Goal: Task Accomplishment & Management: Complete application form

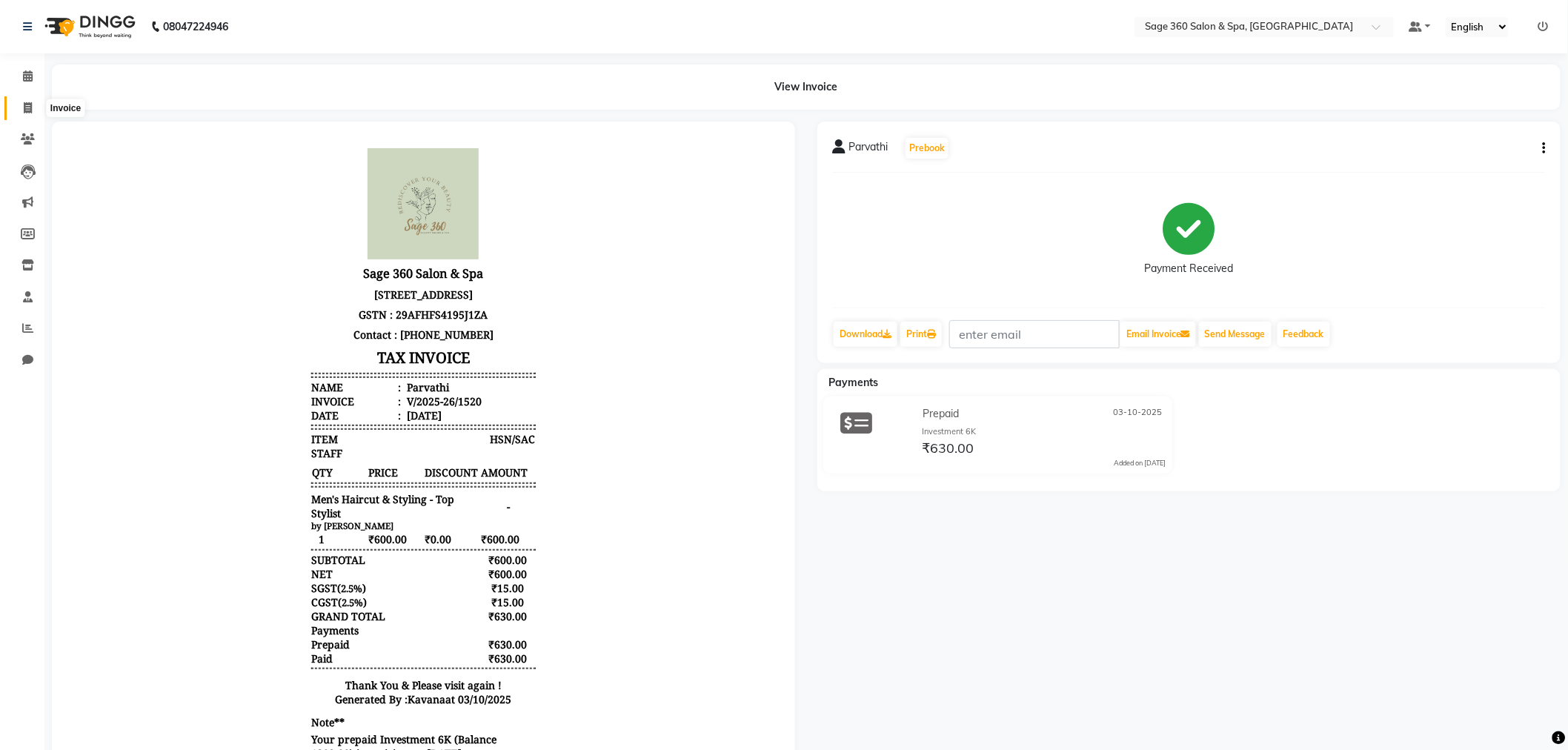
click at [27, 104] on icon at bounding box center [28, 107] width 8 height 11
select select "service"
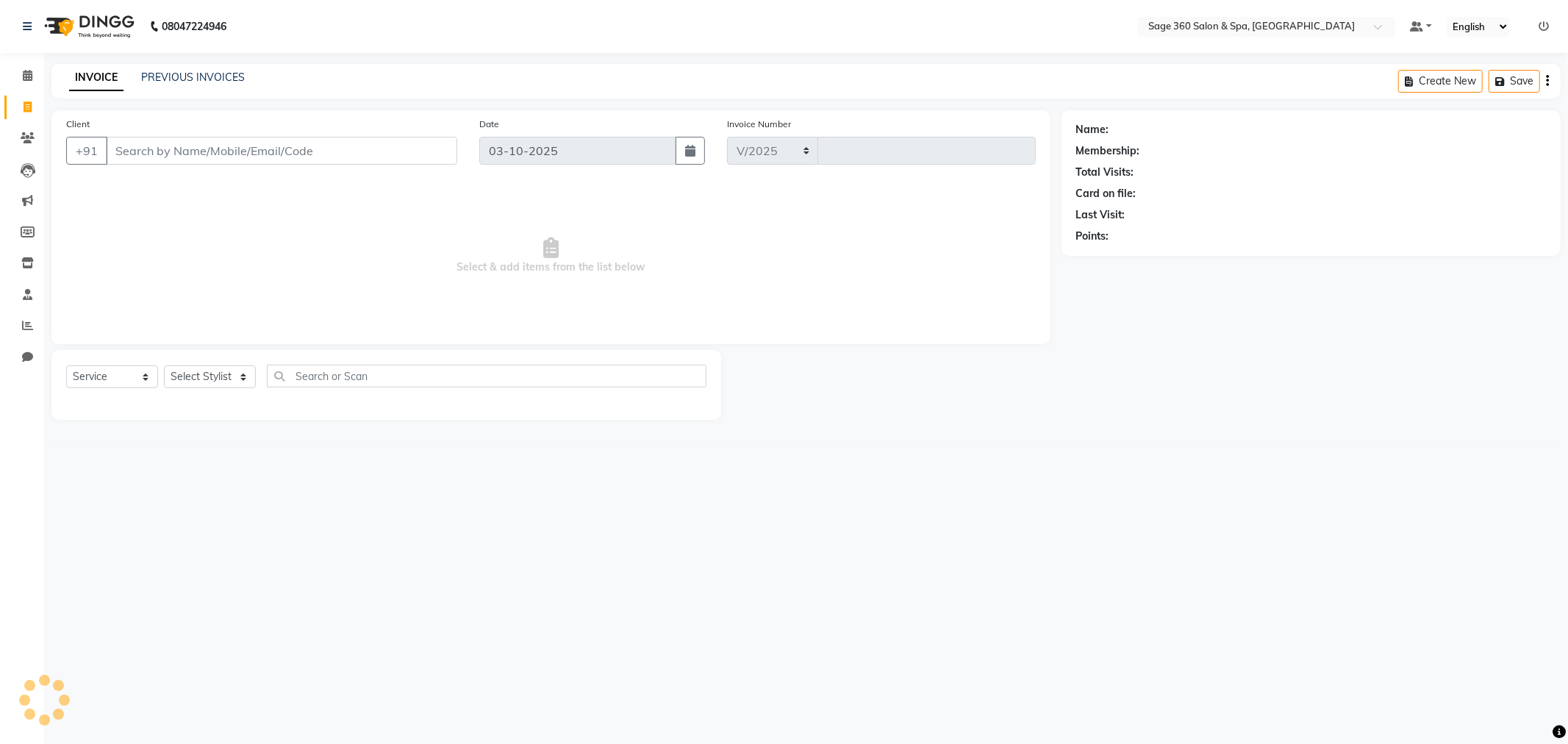
select select "7678"
type input "1521"
click at [169, 152] on input "Client" at bounding box center [282, 151] width 352 height 28
click at [225, 378] on select "Select Stylist [PERSON_NAME] [PERSON_NAME] Kavana [PERSON_NAME] [PERSON_NAME] […" at bounding box center [226, 377] width 124 height 23
select select "83083"
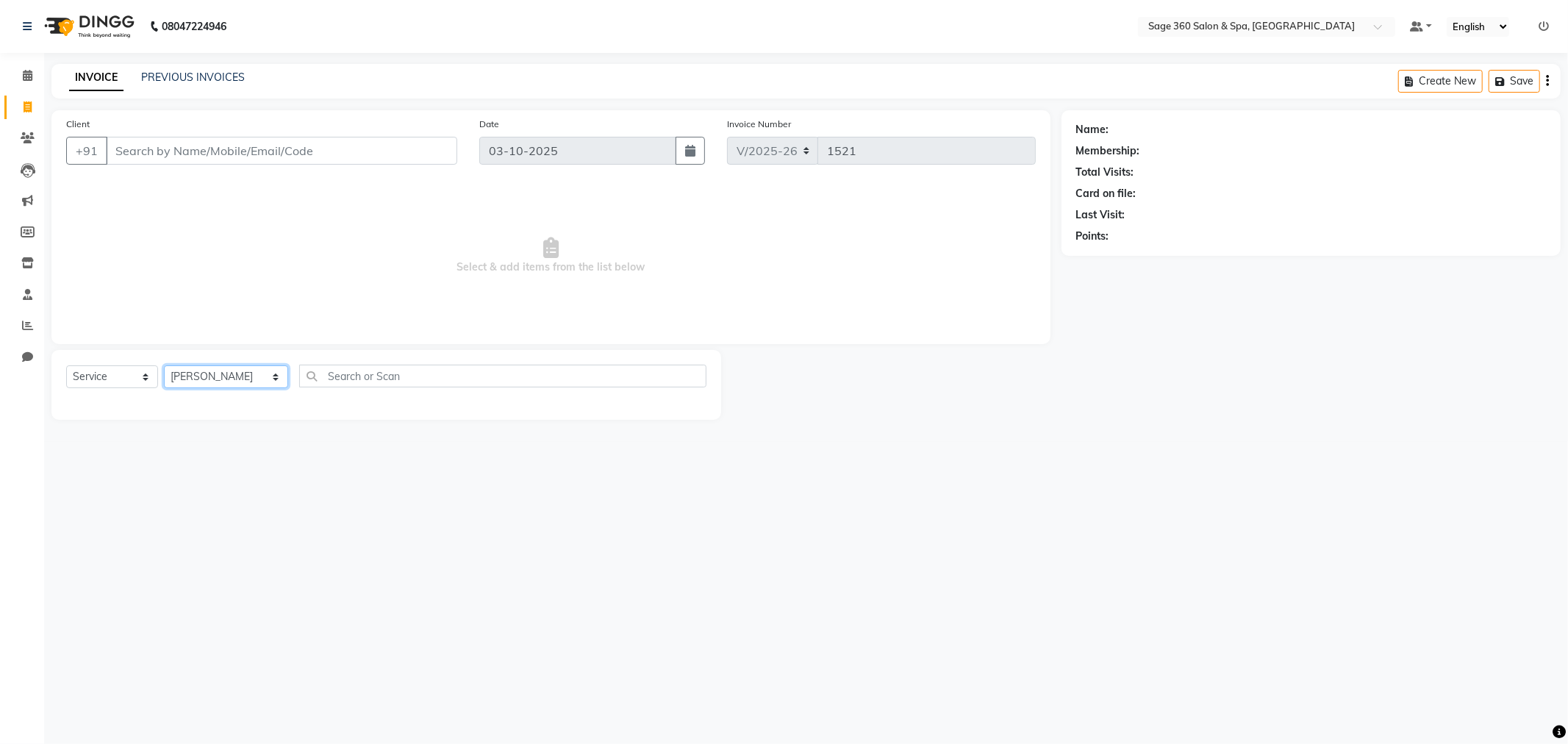
click at [164, 366] on select "Select Stylist [PERSON_NAME] [PERSON_NAME] Kavana [PERSON_NAME] [PERSON_NAME] […" at bounding box center [226, 377] width 124 height 23
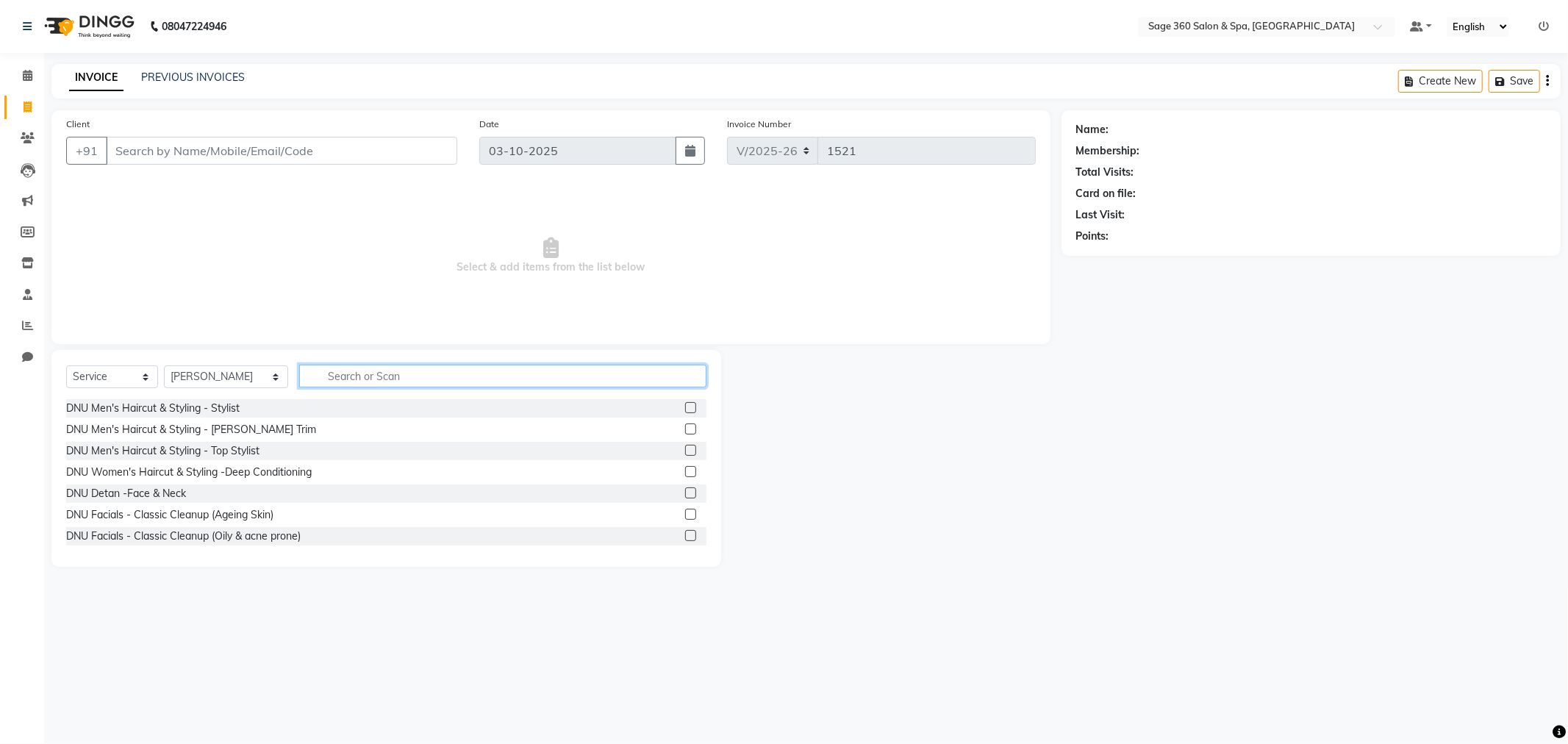
click at [368, 380] on input "text" at bounding box center [502, 377] width 407 height 23
type input "hair cut"
click at [685, 535] on label at bounding box center [690, 535] width 11 height 11
click at [685, 535] on input "checkbox" at bounding box center [690, 536] width 10 height 10
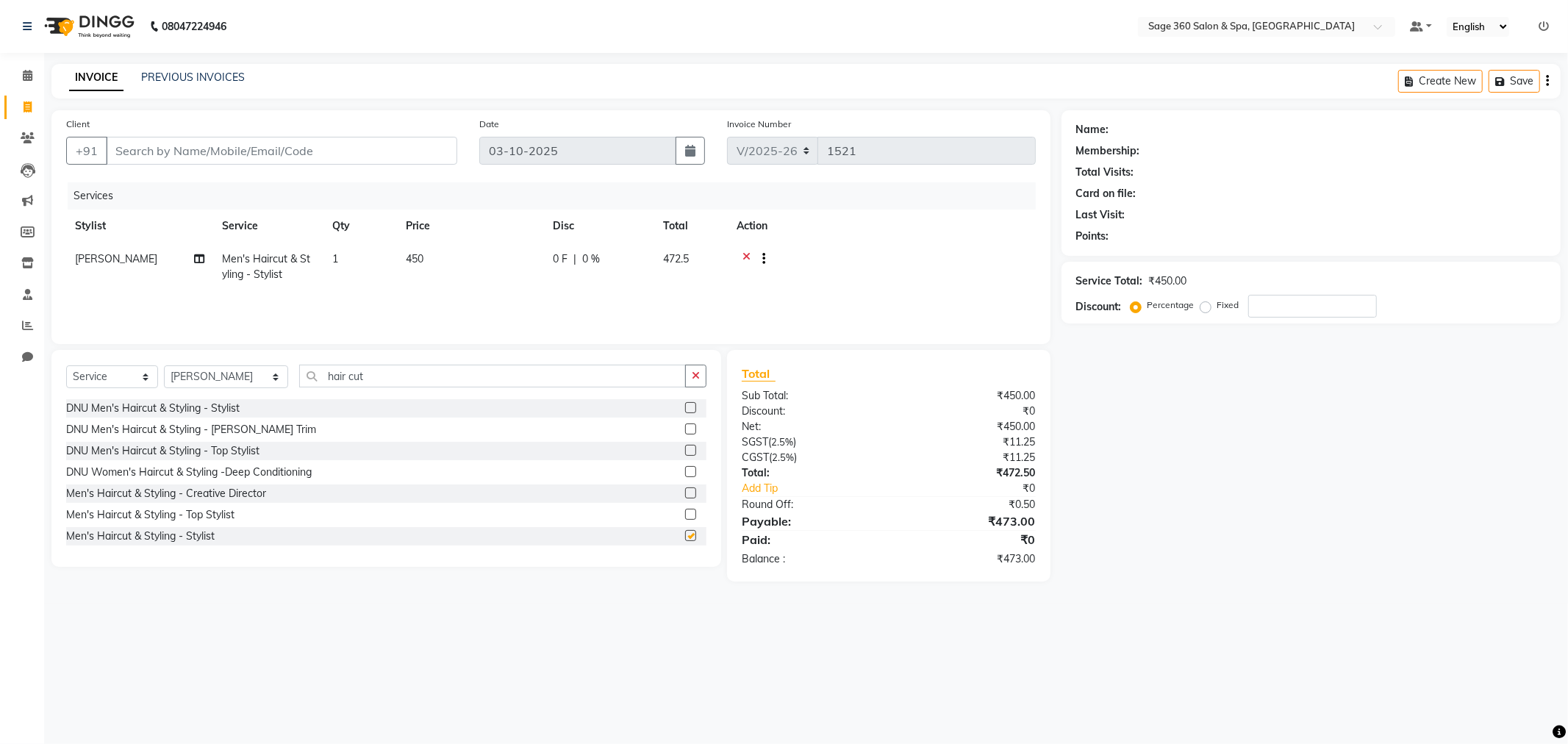
checkbox input "false"
click at [329, 157] on input "Client" at bounding box center [282, 151] width 352 height 28
type input "9"
type input "0"
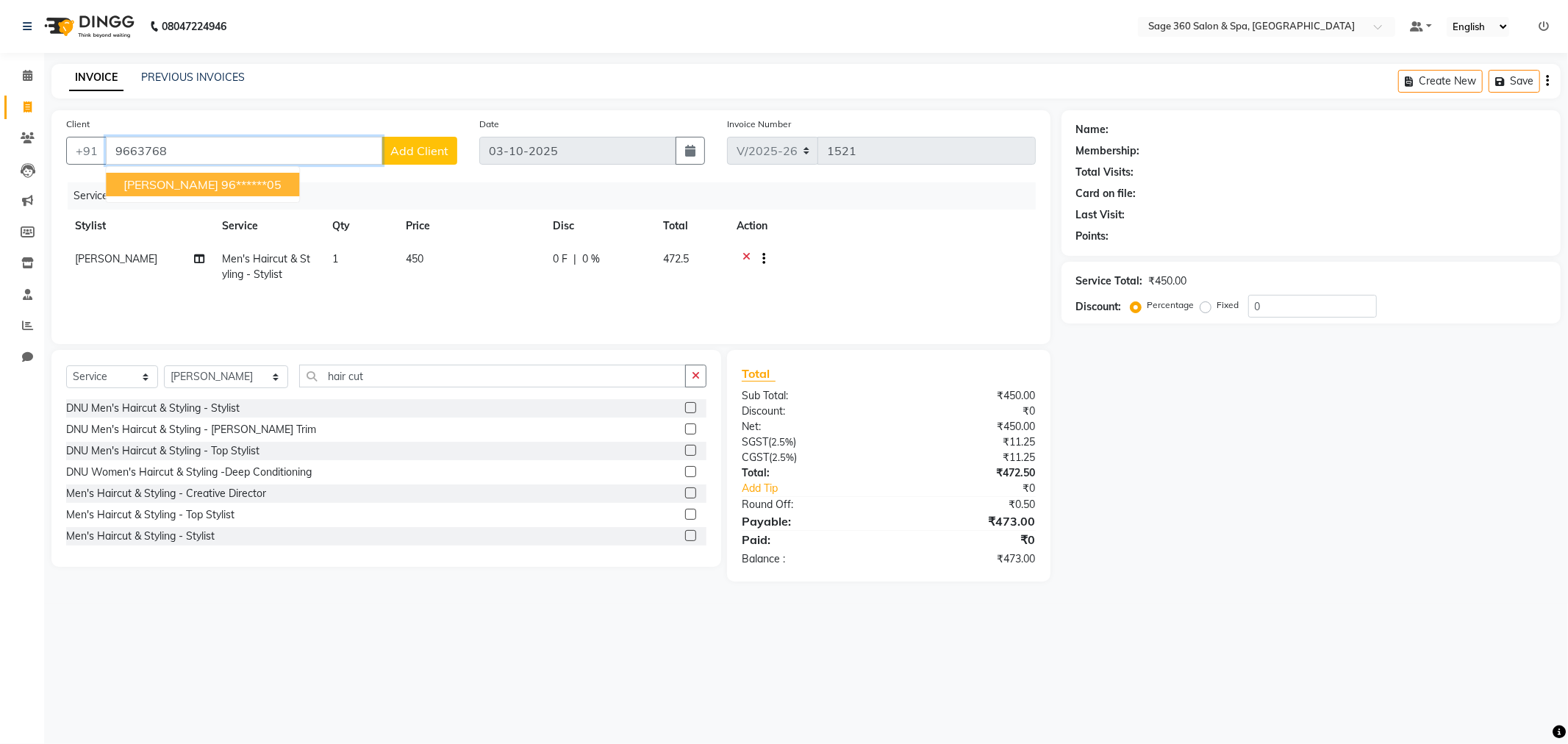
click at [222, 178] on ngb-highlight "96******05" at bounding box center [251, 185] width 60 height 15
type input "96******05"
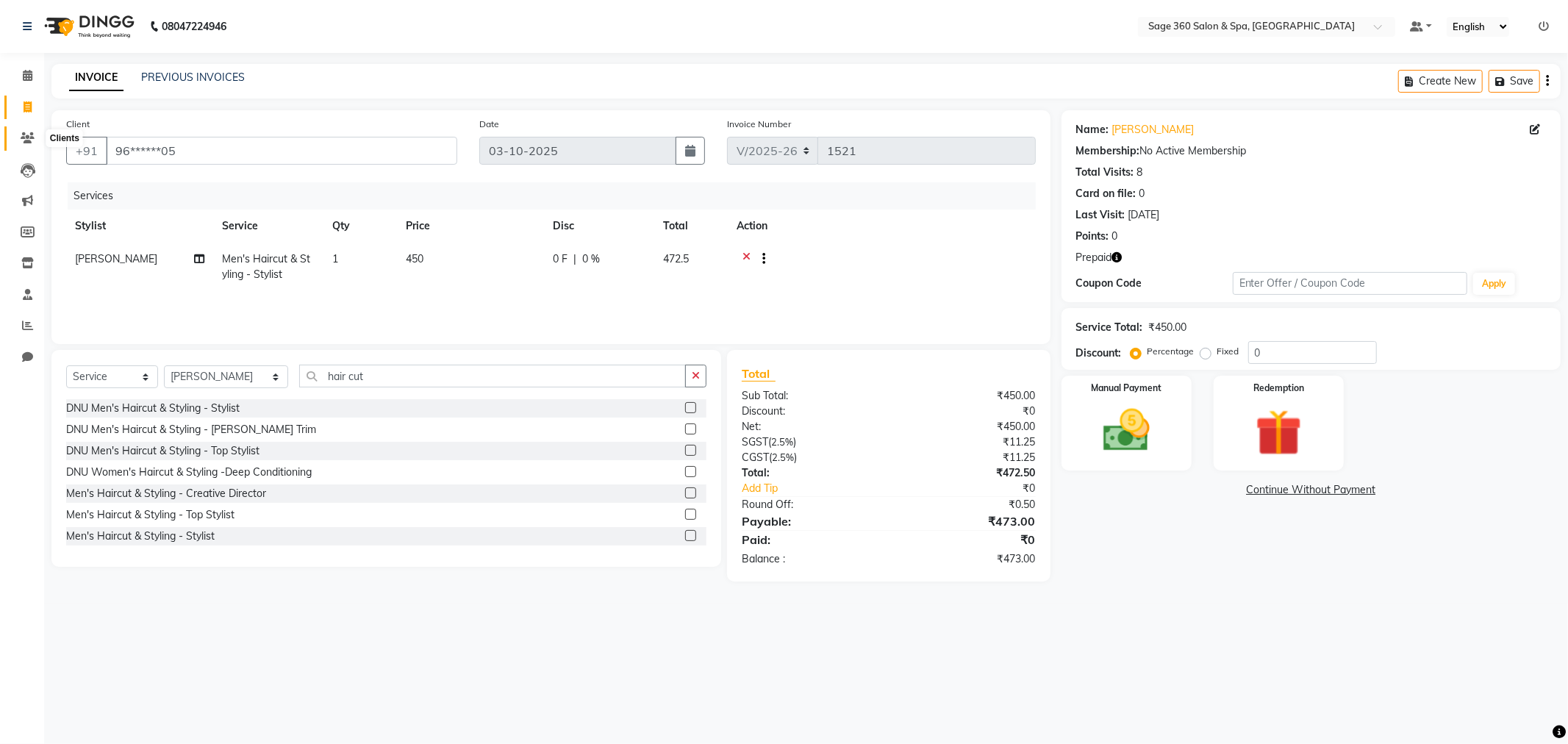
drag, startPoint x: 23, startPoint y: 136, endPoint x: 910, endPoint y: 84, distance: 888.5
click at [23, 136] on icon at bounding box center [27, 138] width 14 height 11
click at [1270, 427] on img at bounding box center [1278, 433] width 78 height 60
click at [1281, 489] on span "Prepaid 1" at bounding box center [1270, 491] width 48 height 17
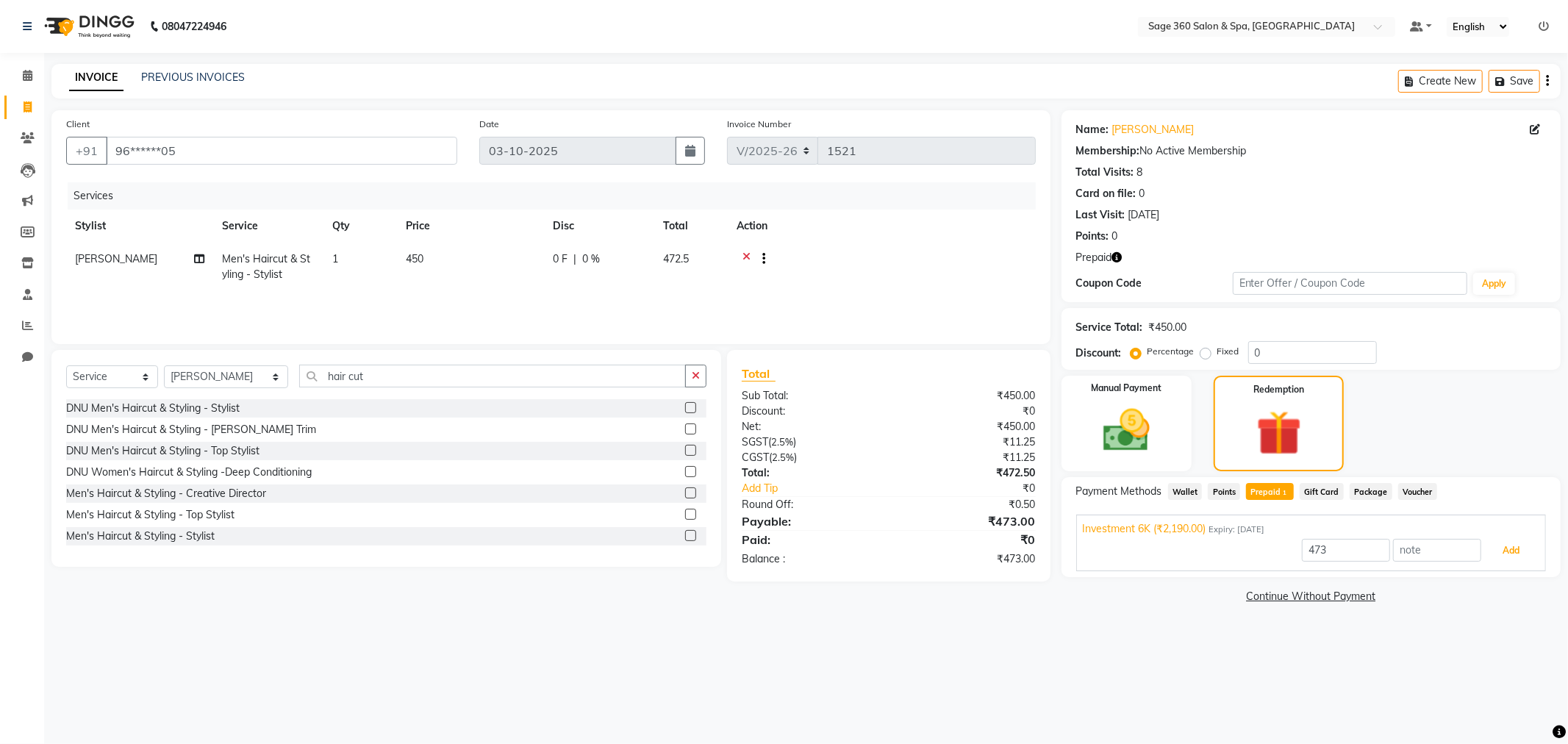
click at [1505, 548] on button "Add" at bounding box center [1510, 550] width 54 height 25
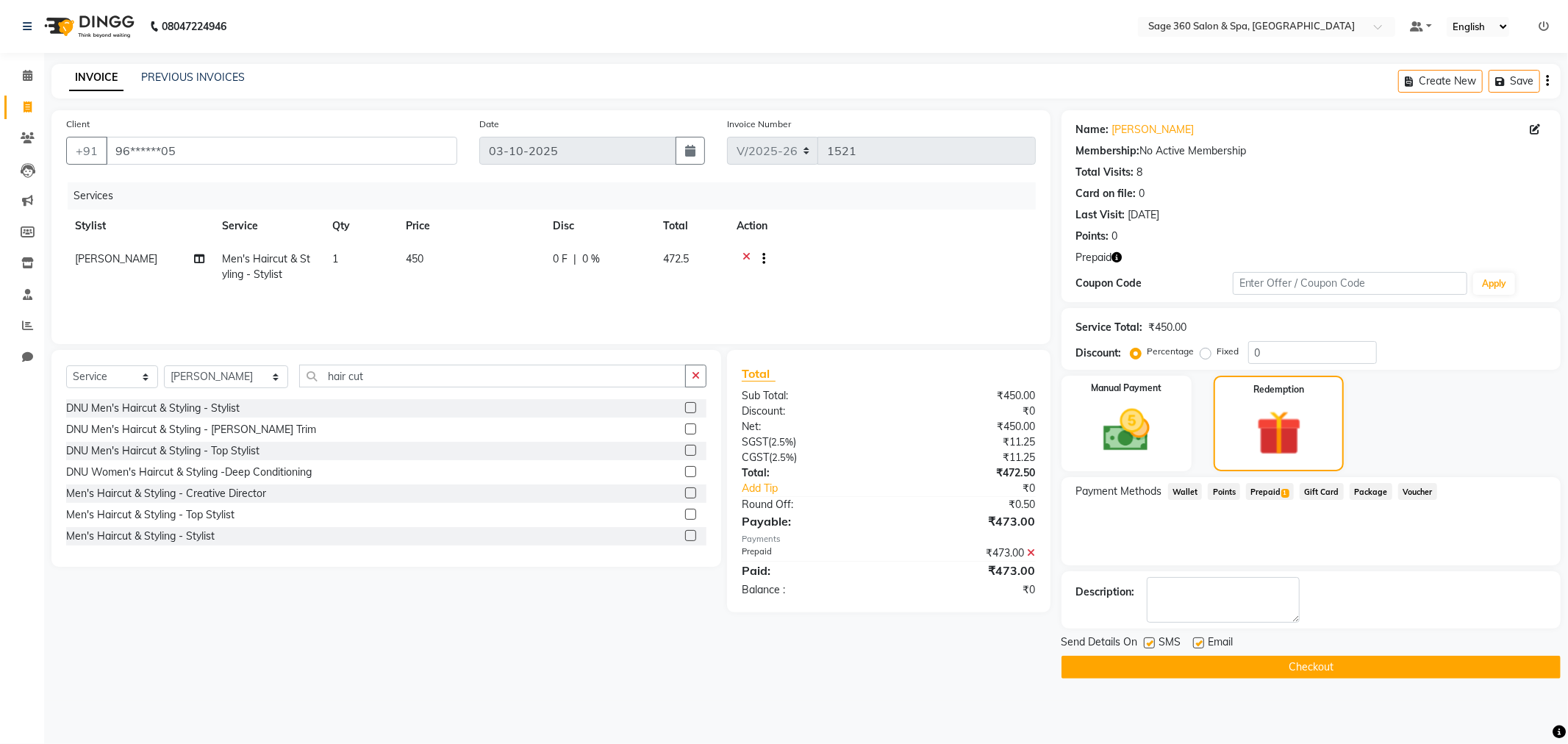
click at [1164, 653] on div "Send Details On SMS Email Checkout" at bounding box center [1311, 657] width 499 height 44
click at [1178, 662] on button "Checkout" at bounding box center [1311, 667] width 499 height 23
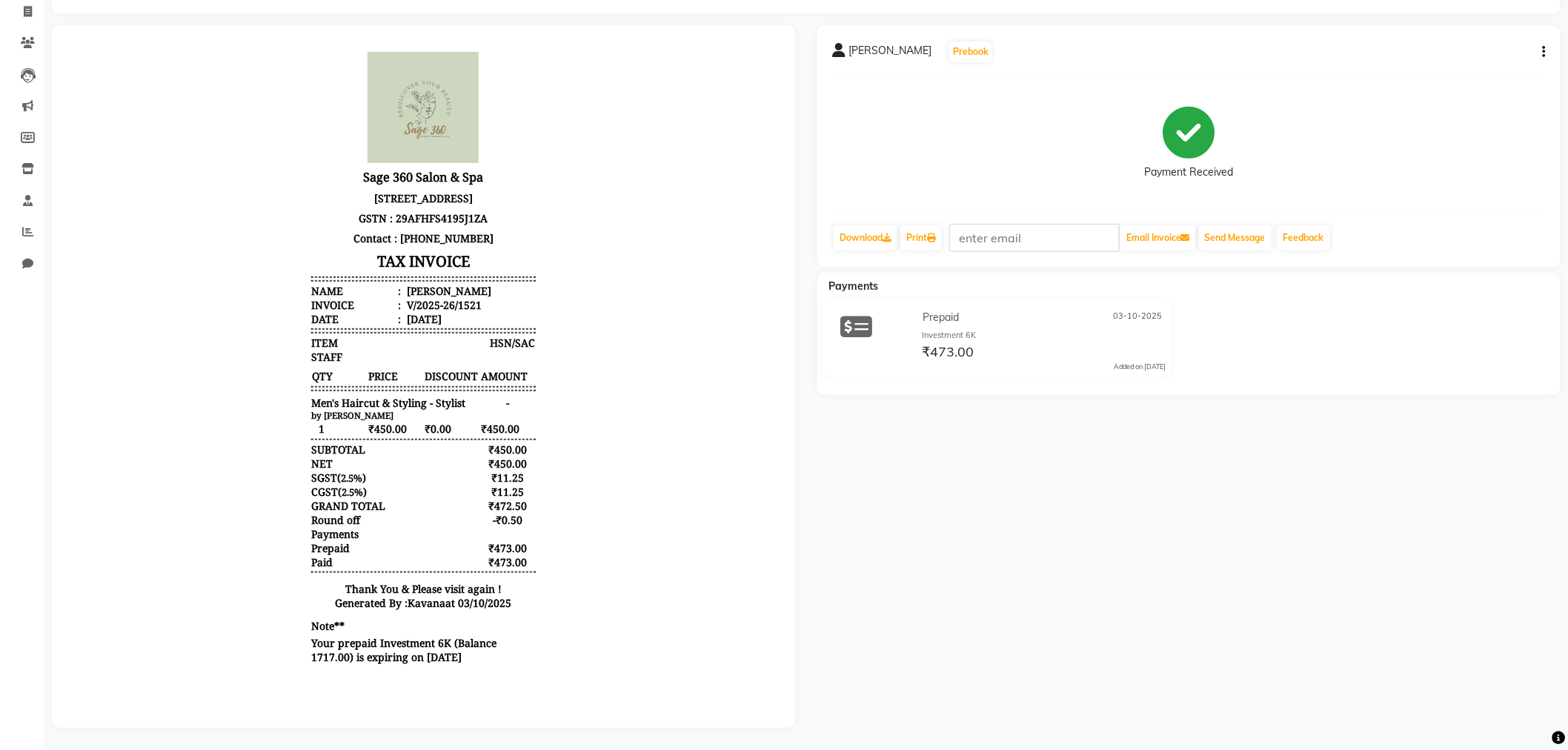
scroll to position [107, 0]
select select "service"
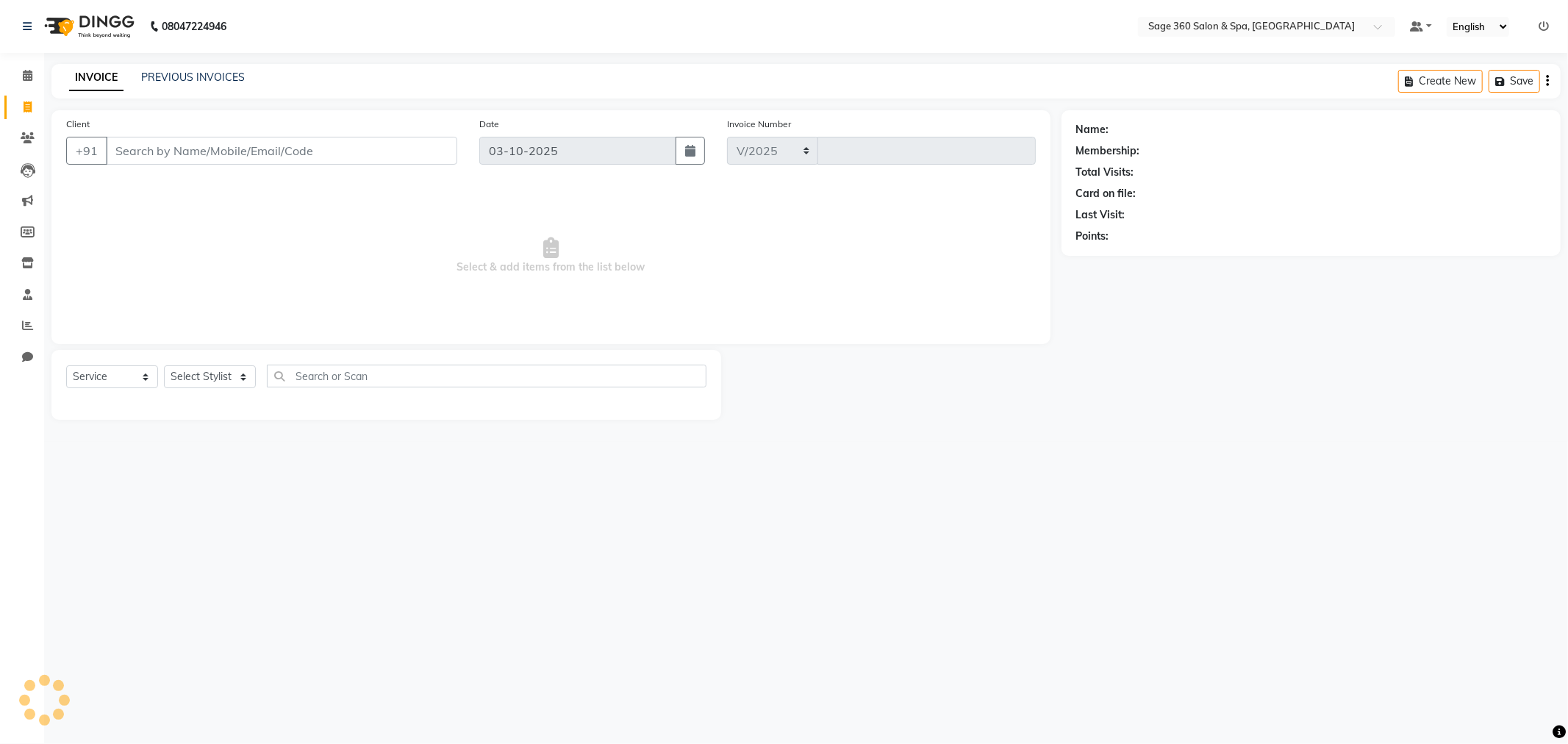
select select "7678"
type input "1522"
click at [193, 152] on input "Client" at bounding box center [282, 151] width 352 height 28
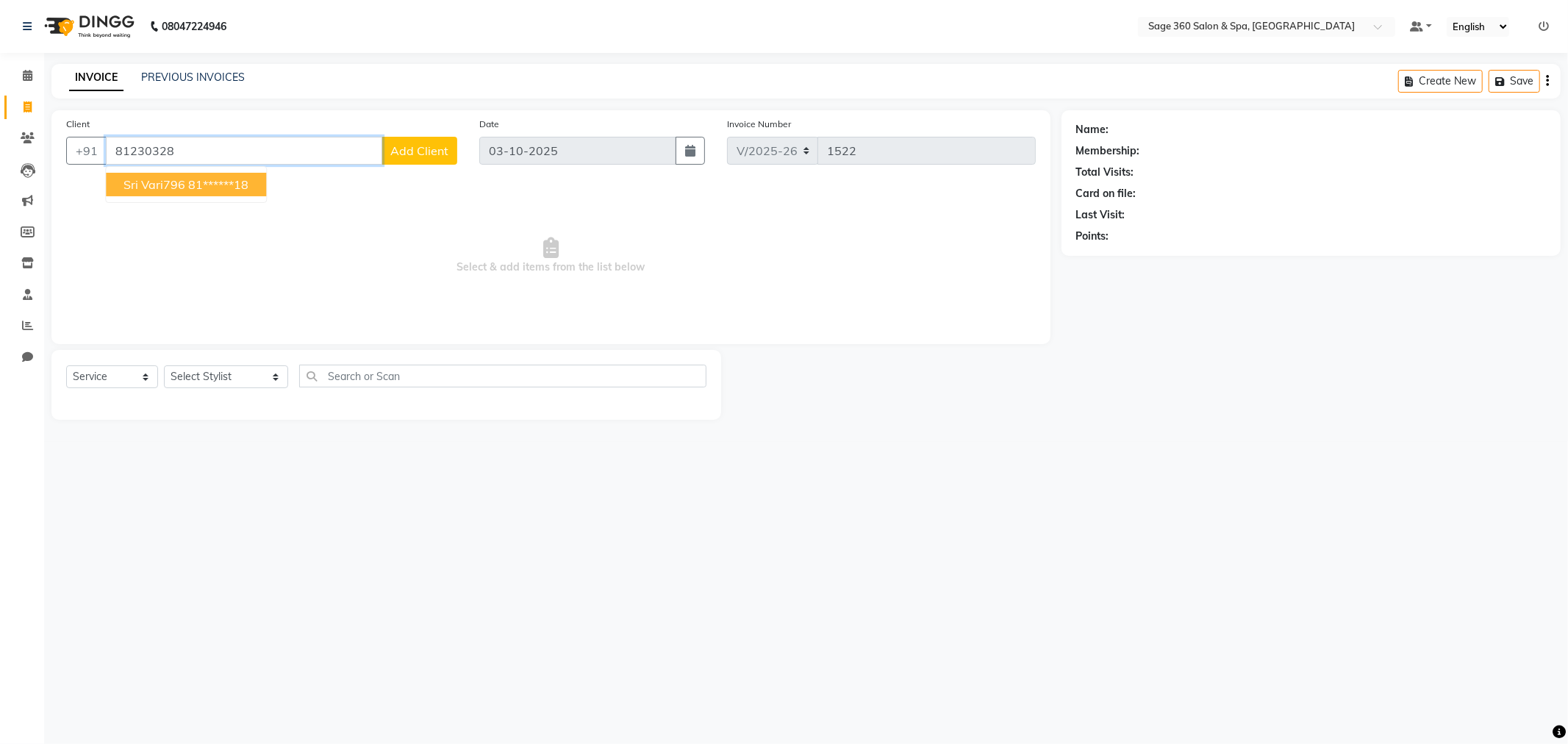
click at [206, 181] on ngb-highlight "81******18" at bounding box center [217, 185] width 60 height 15
type input "81******18"
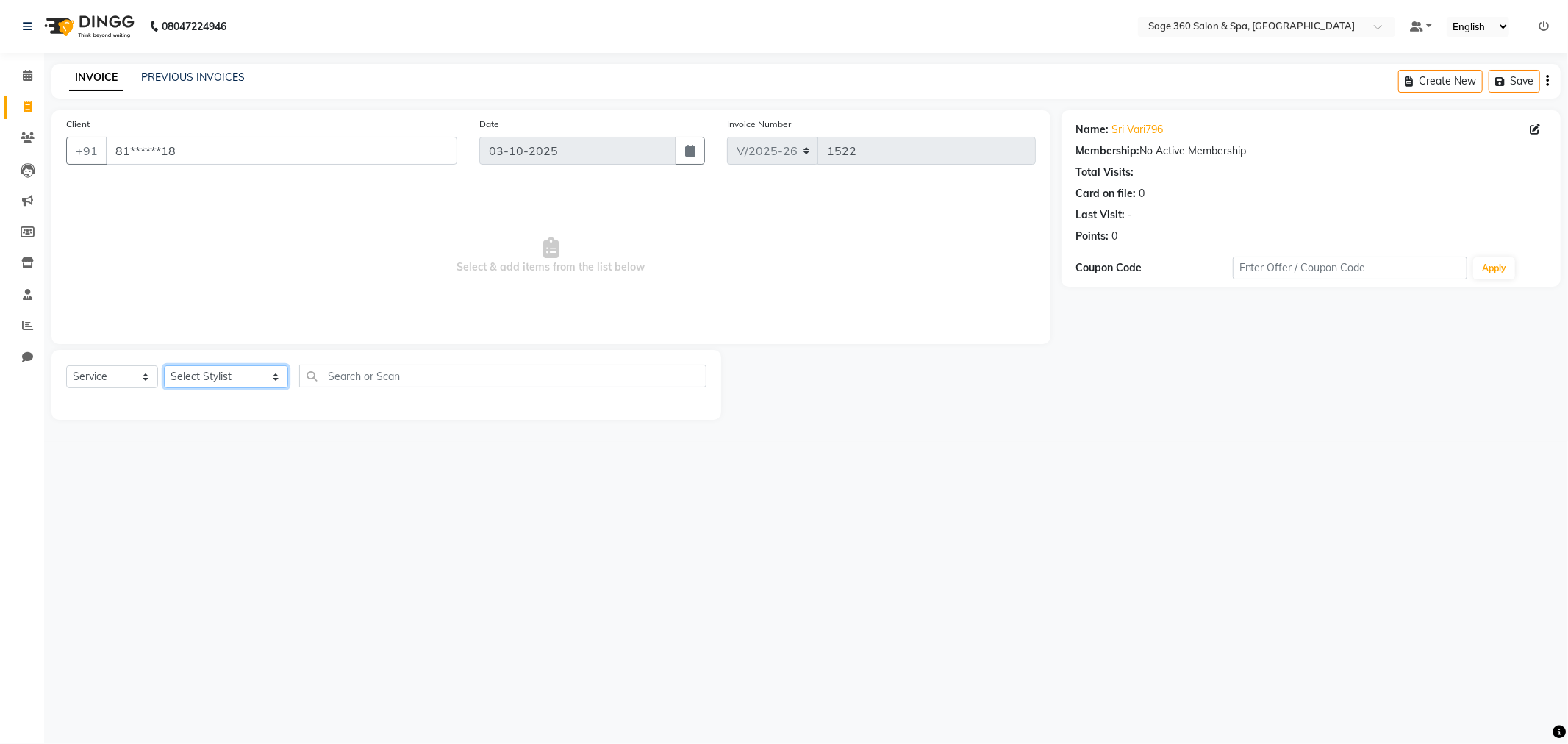
click at [229, 372] on select "Select Stylist [PERSON_NAME] [PERSON_NAME] Kavana [PERSON_NAME] [PERSON_NAME] […" at bounding box center [226, 377] width 124 height 23
select select "68050"
click at [164, 366] on select "Select Stylist [PERSON_NAME] [PERSON_NAME] Kavana [PERSON_NAME] [PERSON_NAME] […" at bounding box center [226, 377] width 124 height 23
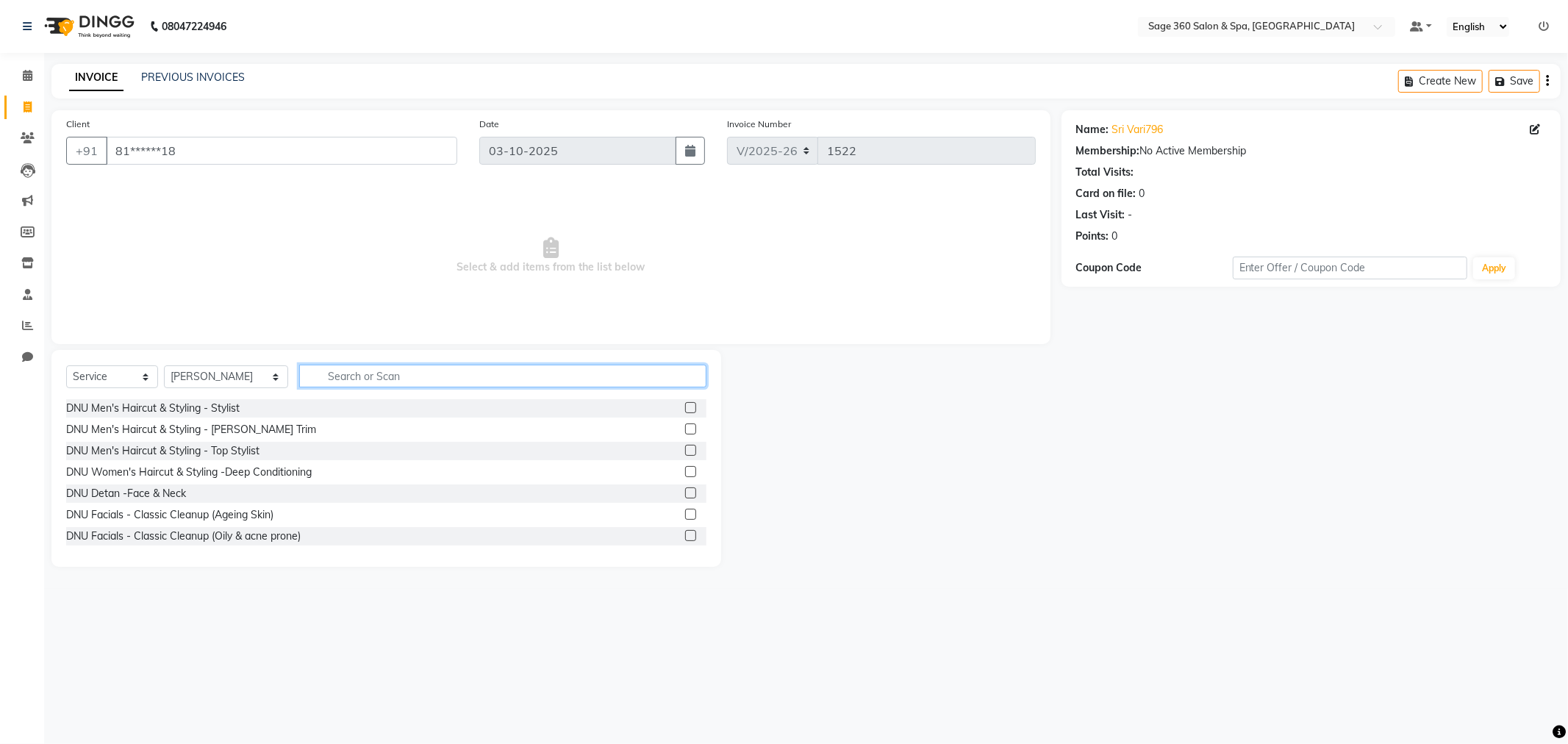
click at [335, 373] on input "text" at bounding box center [502, 377] width 407 height 23
type input "d"
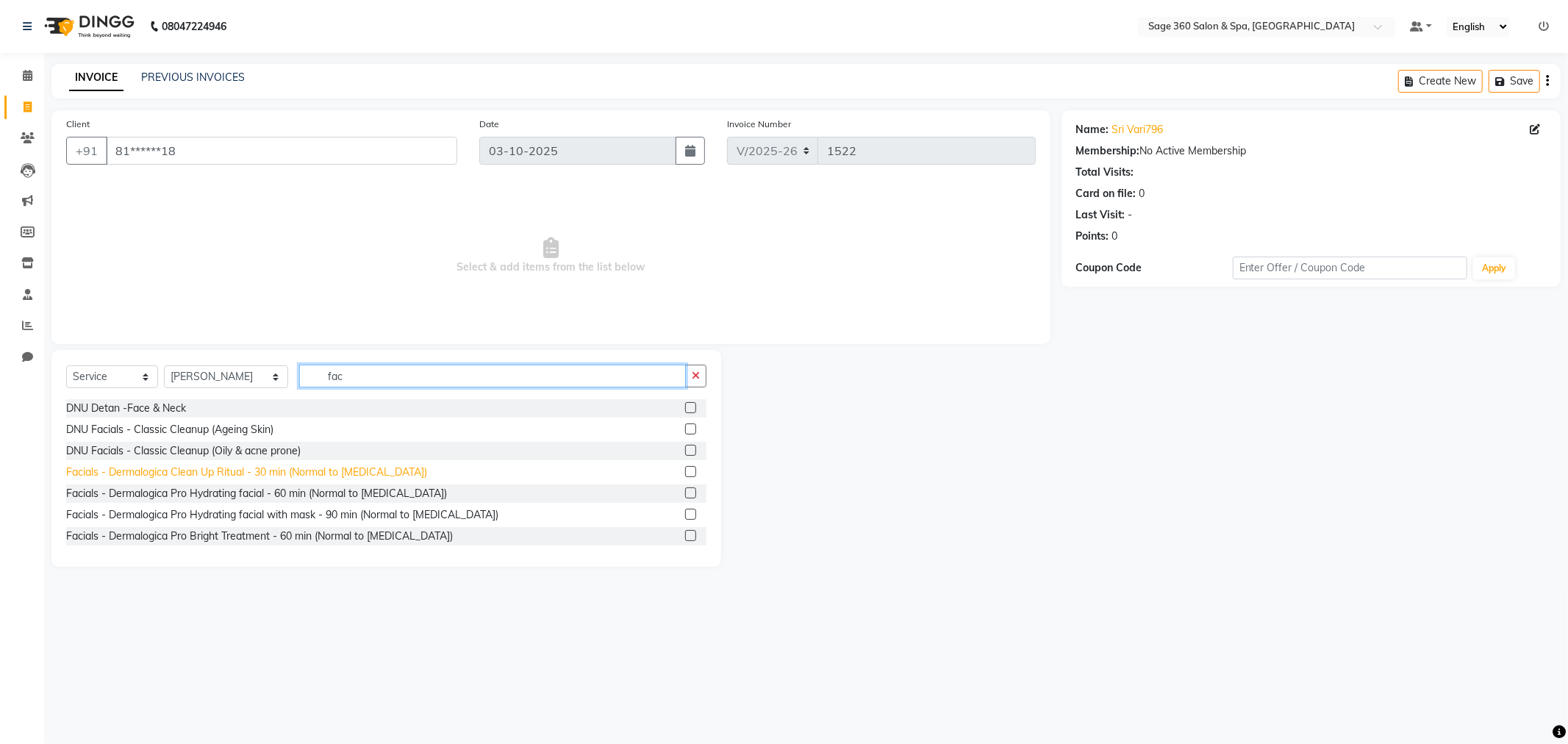
type input "fac"
click at [292, 475] on div "Facials - Dermalogica Clean Up Ritual - 30 min (Normal to [MEDICAL_DATA])" at bounding box center [246, 472] width 361 height 16
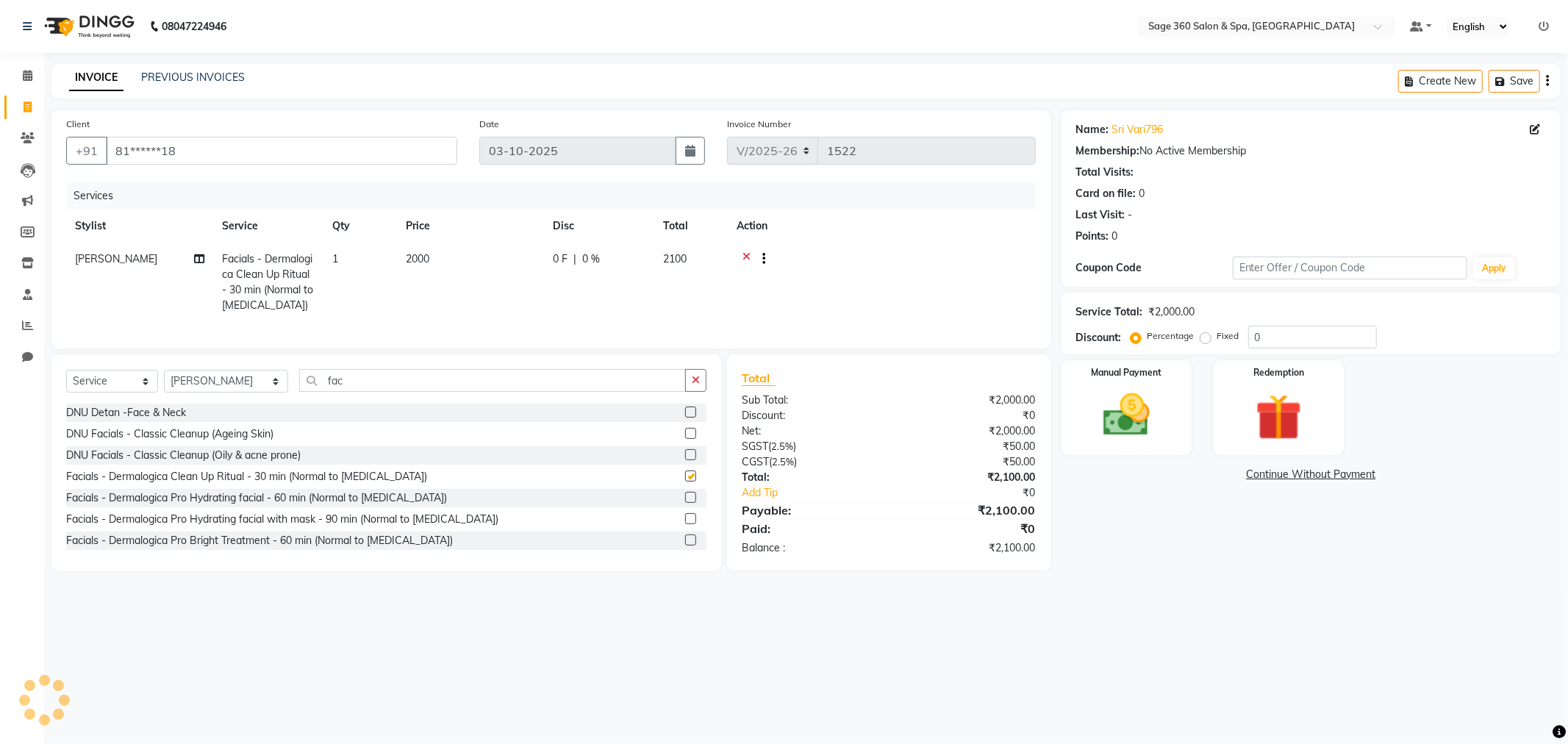
checkbox input "false"
click at [391, 392] on input "fac" at bounding box center [492, 381] width 386 height 23
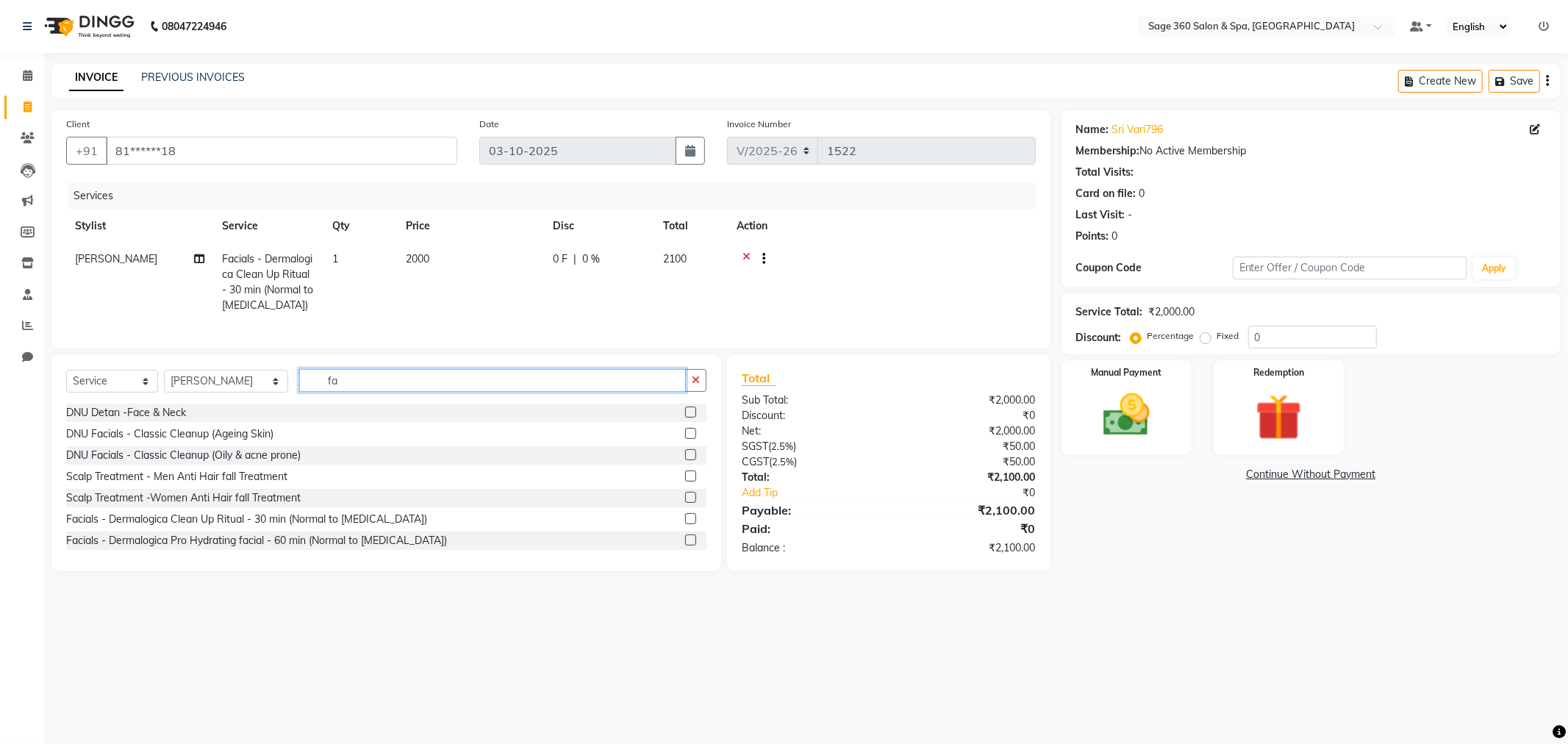
type input "f"
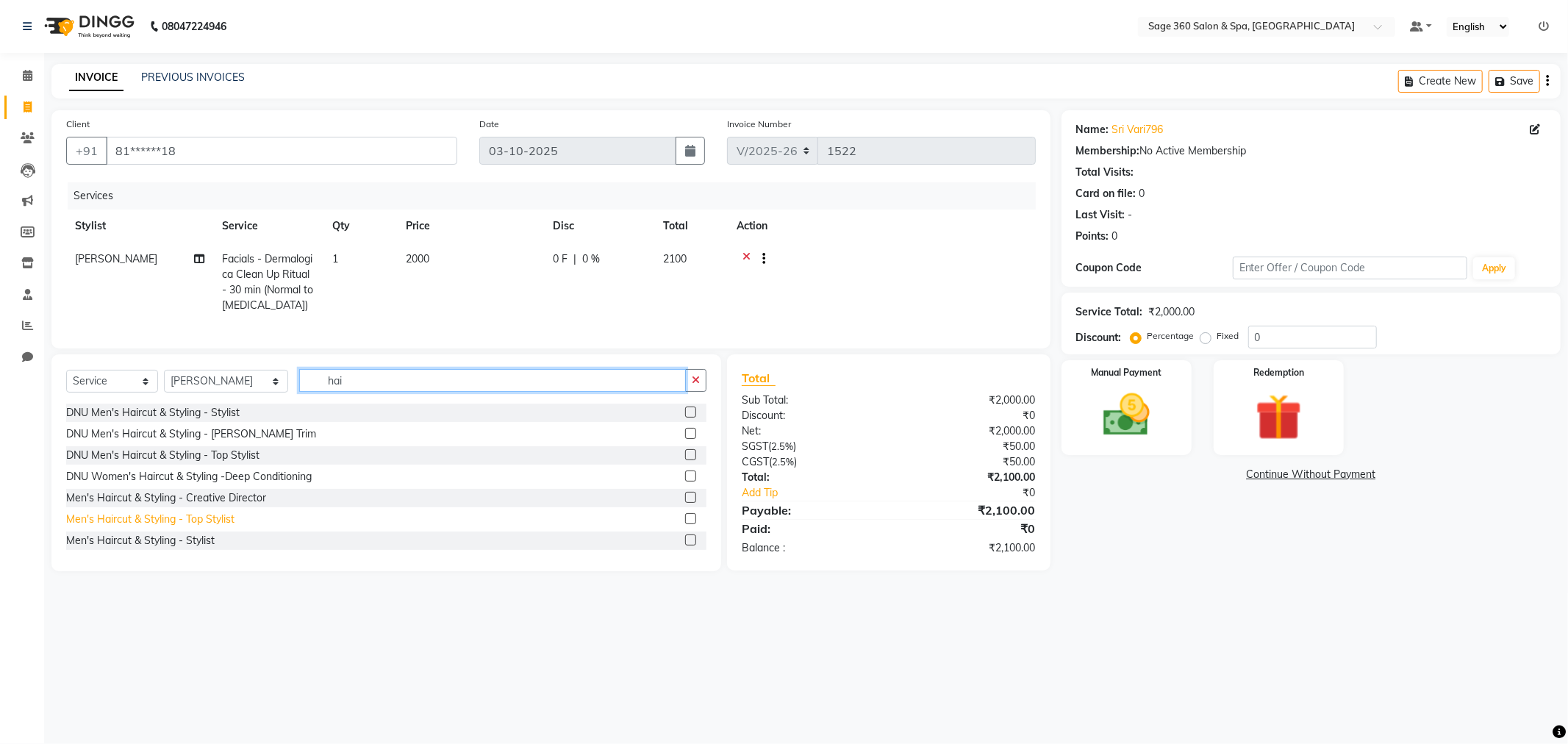
type input "hai"
click at [208, 527] on div "Men's Haircut & Styling - Top Stylist" at bounding box center [150, 519] width 168 height 16
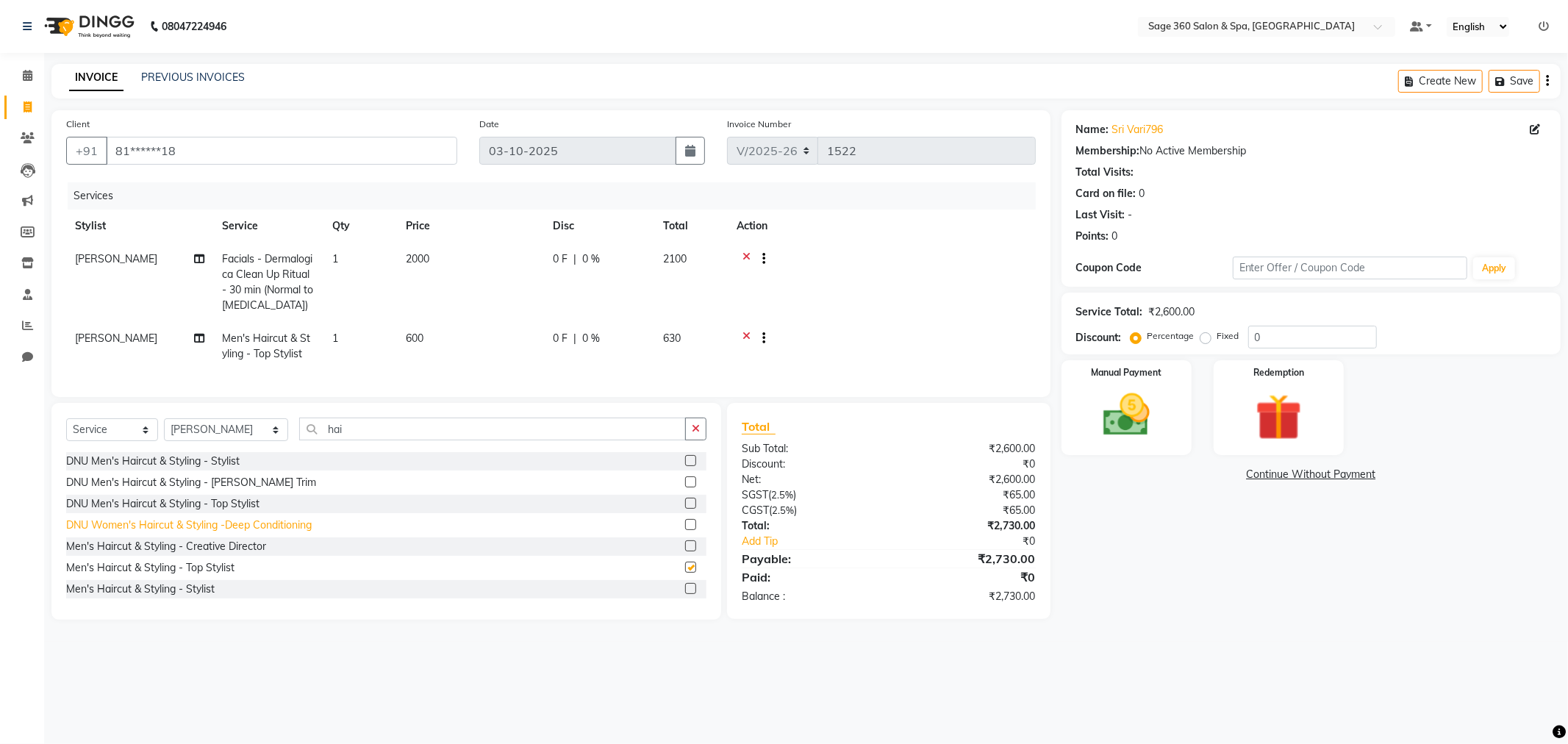
checkbox input "false"
click at [1084, 398] on div "Manual Payment" at bounding box center [1126, 408] width 135 height 99
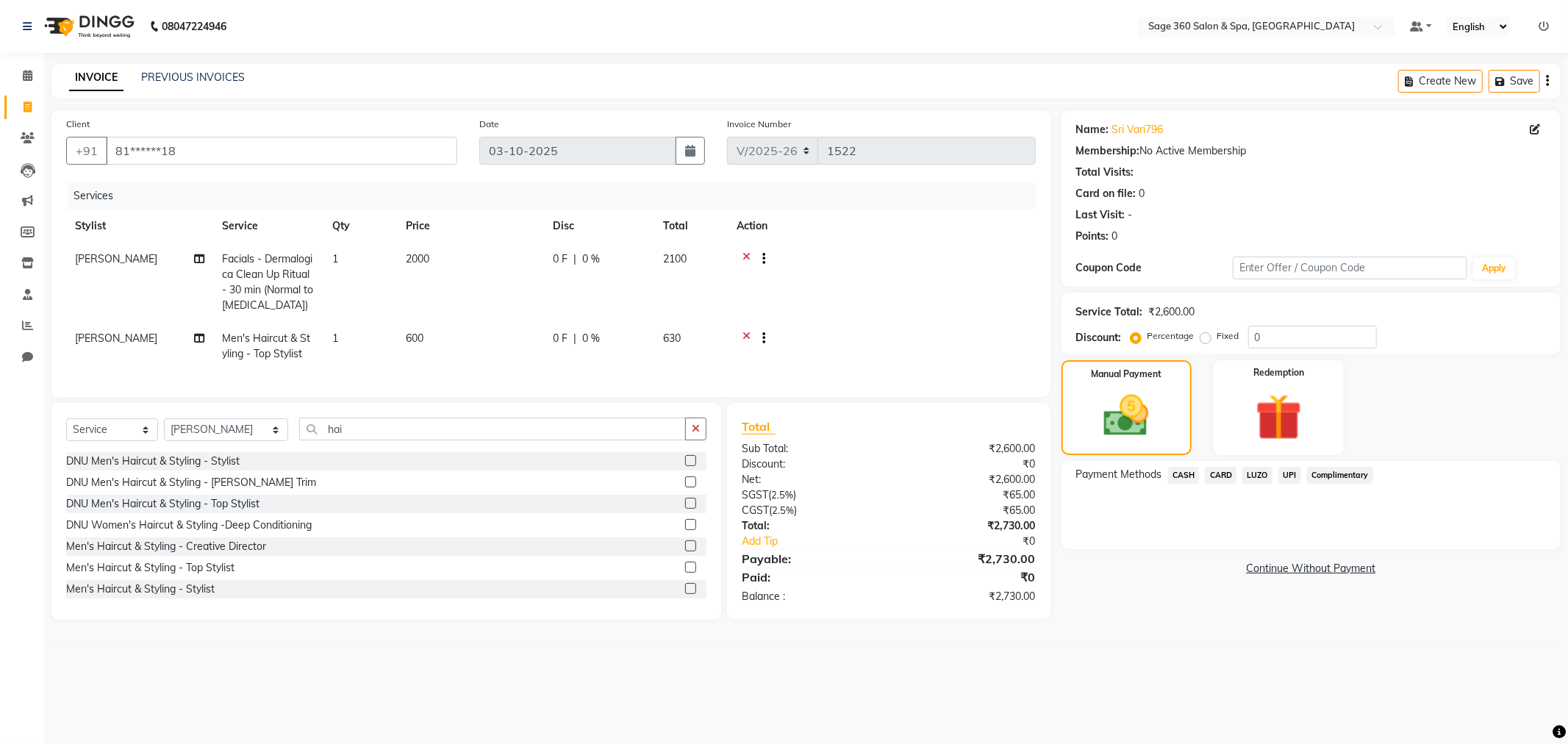
click at [1294, 478] on span "UPI" at bounding box center [1290, 475] width 23 height 17
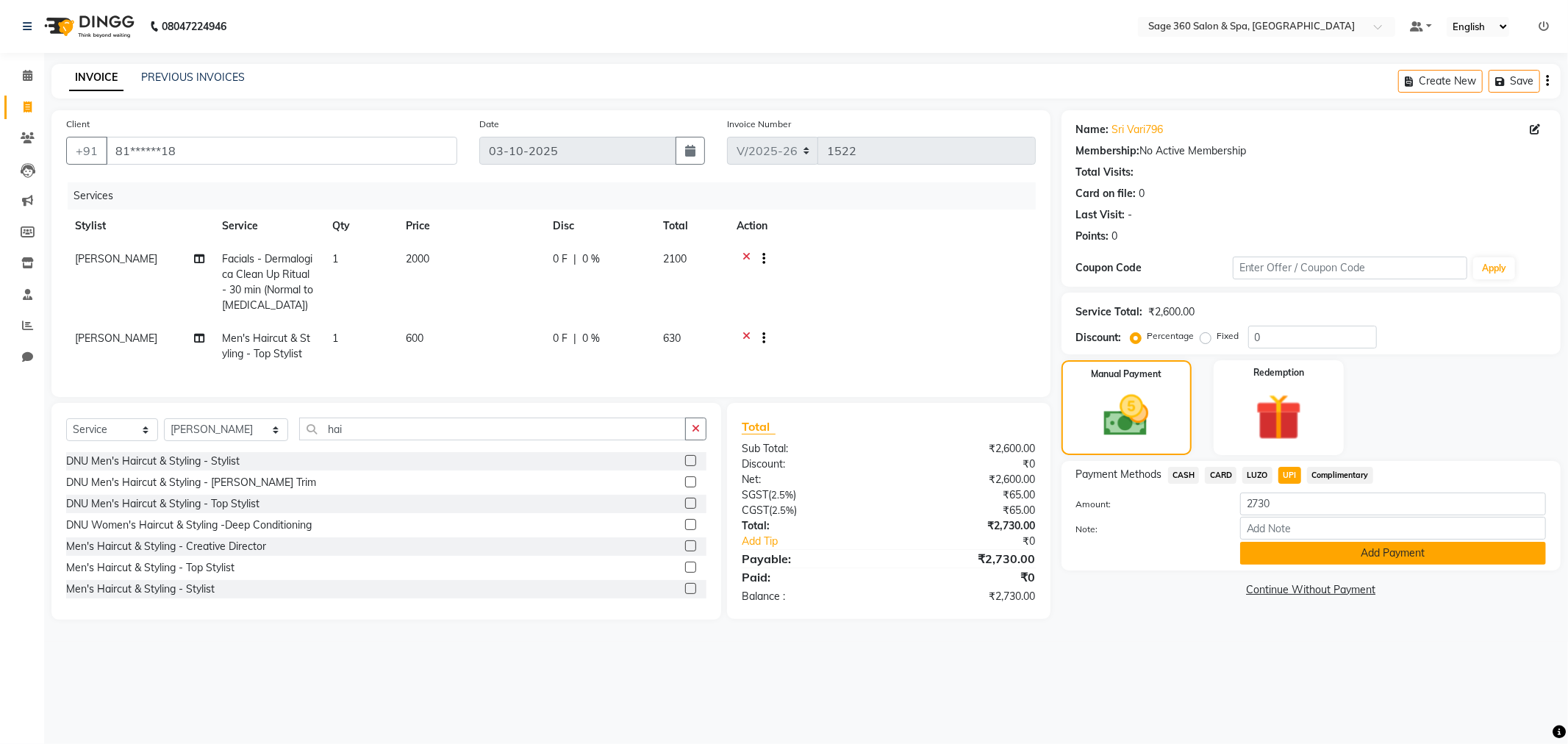
click at [1332, 554] on button "Add Payment" at bounding box center [1392, 554] width 306 height 23
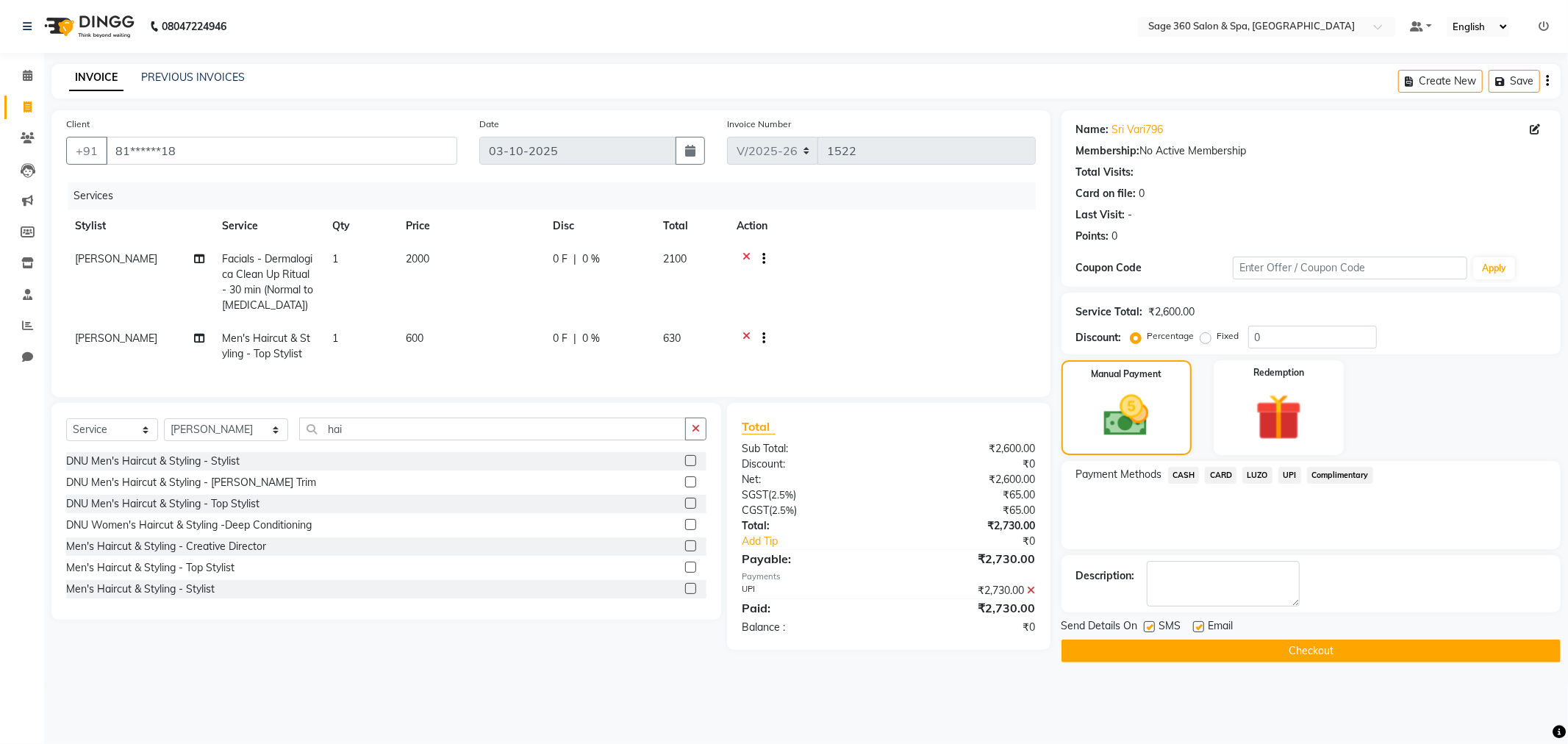
click at [1328, 644] on button "Checkout" at bounding box center [1311, 651] width 499 height 23
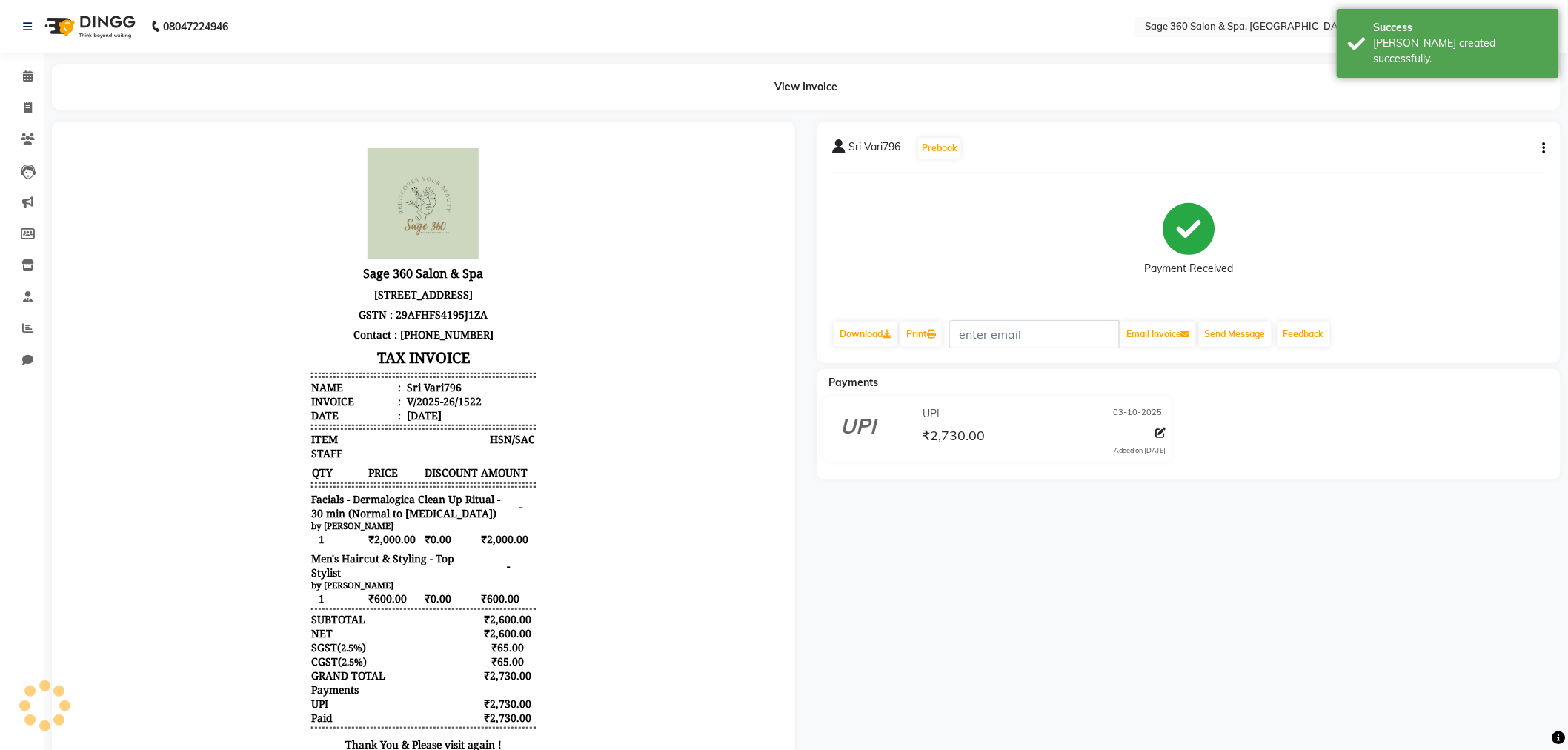
click at [355, 459] on div "STAFF" at bounding box center [423, 452] width 224 height 14
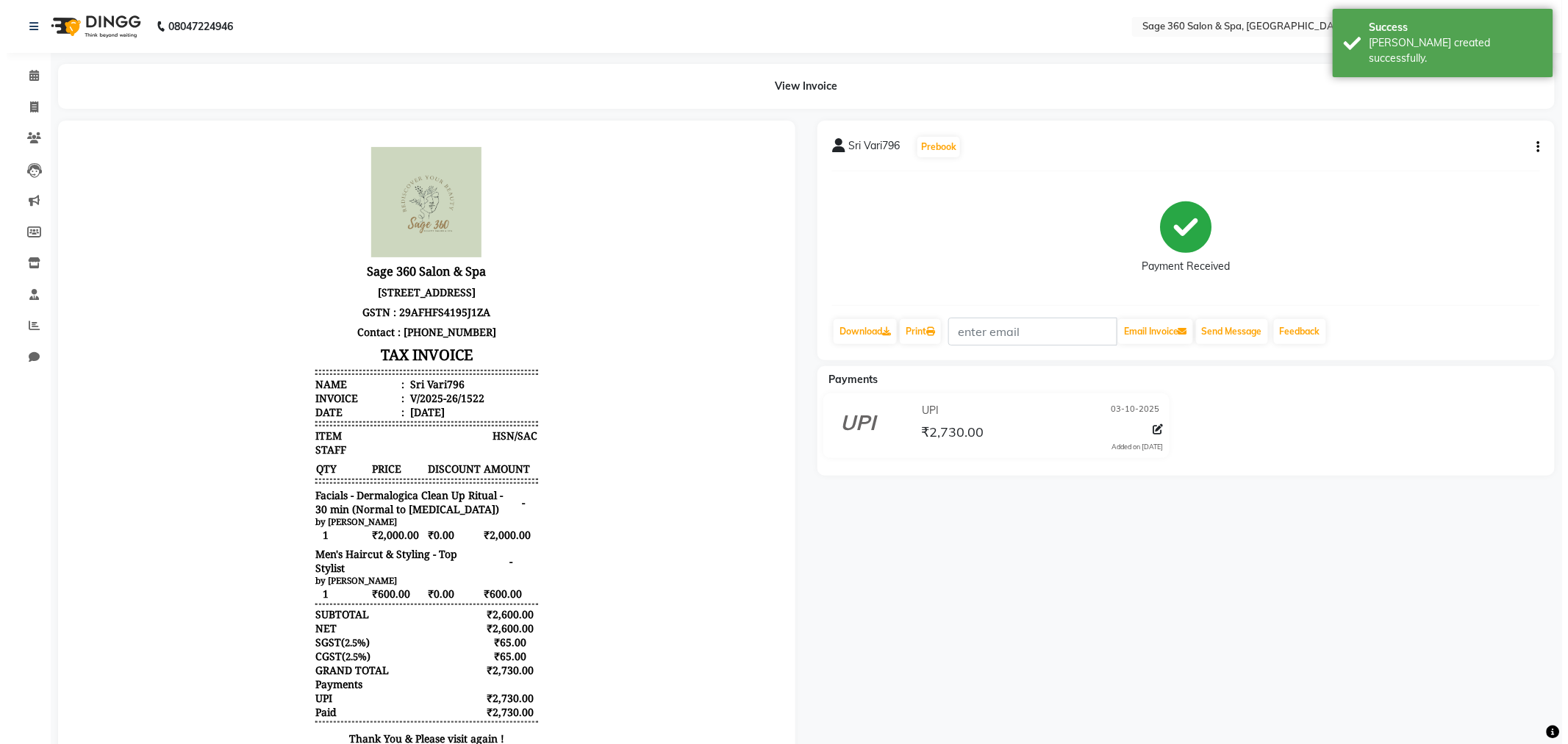
scroll to position [11, 0]
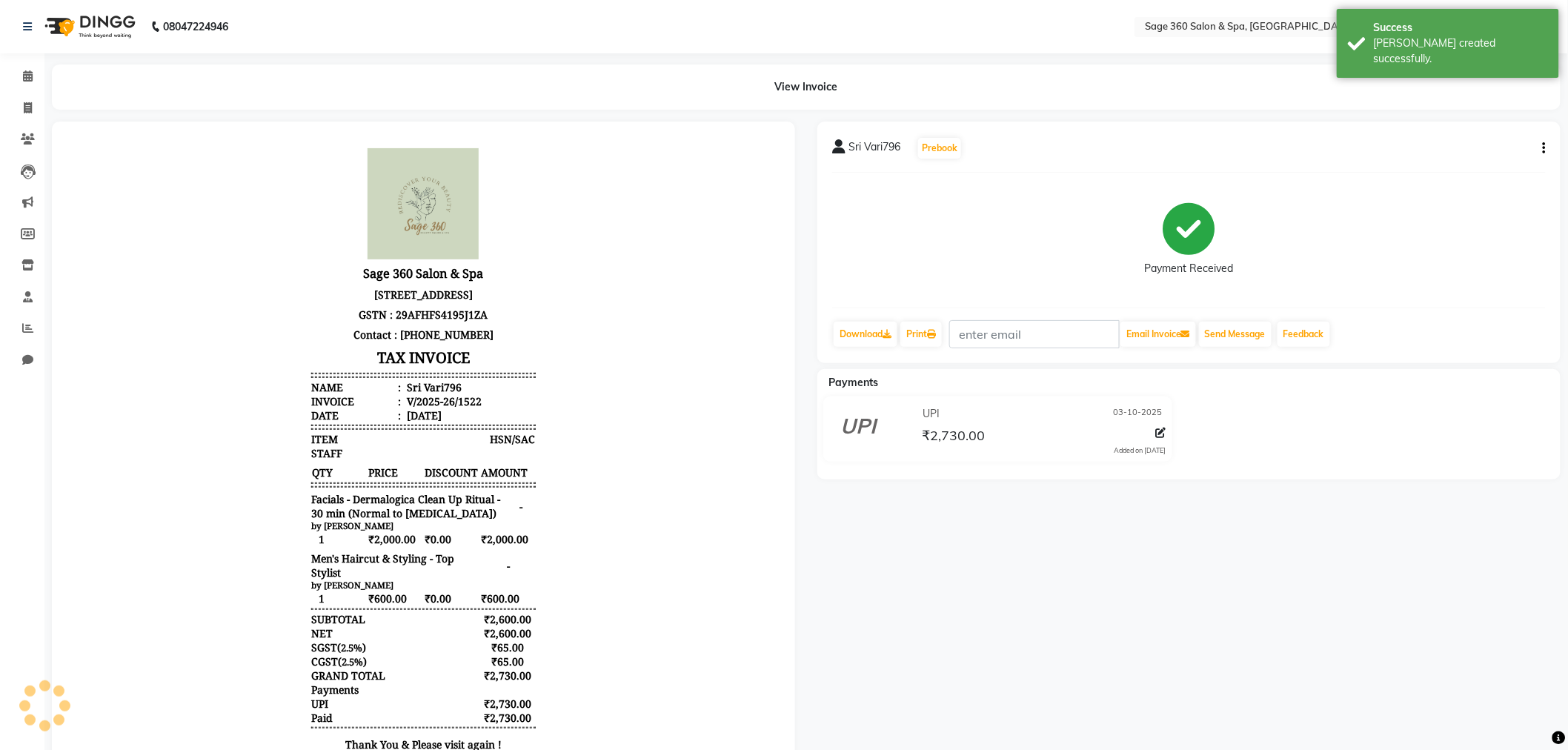
click at [329, 590] on small "by [PERSON_NAME]" at bounding box center [351, 584] width 82 height 11
click at [338, 590] on small "by [PERSON_NAME]" at bounding box center [351, 584] width 82 height 11
drag, startPoint x: 338, startPoint y: 615, endPoint x: 383, endPoint y: 600, distance: 47.4
click at [339, 590] on small "by [PERSON_NAME]" at bounding box center [351, 584] width 82 height 11
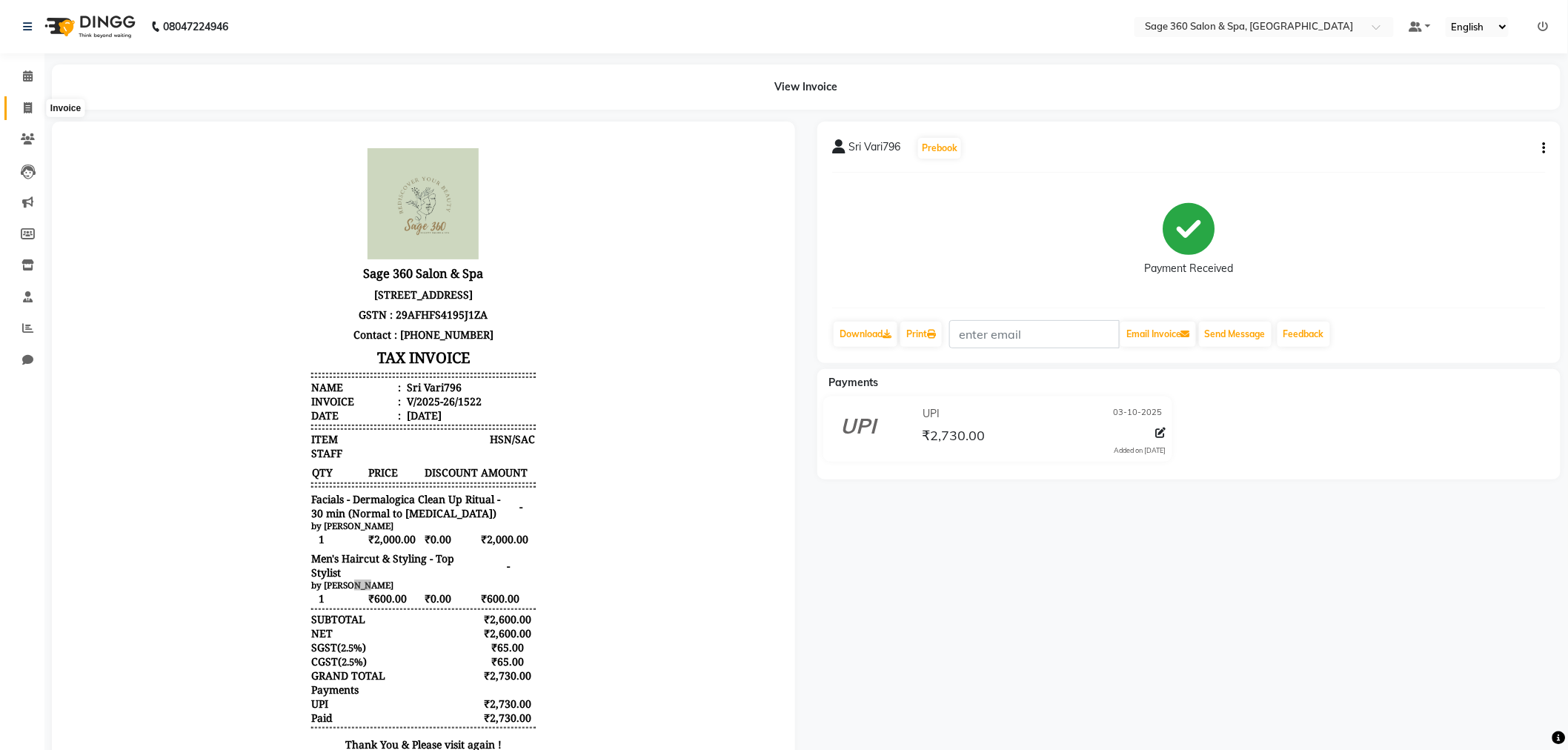
click at [24, 102] on icon at bounding box center [28, 107] width 8 height 11
select select "service"
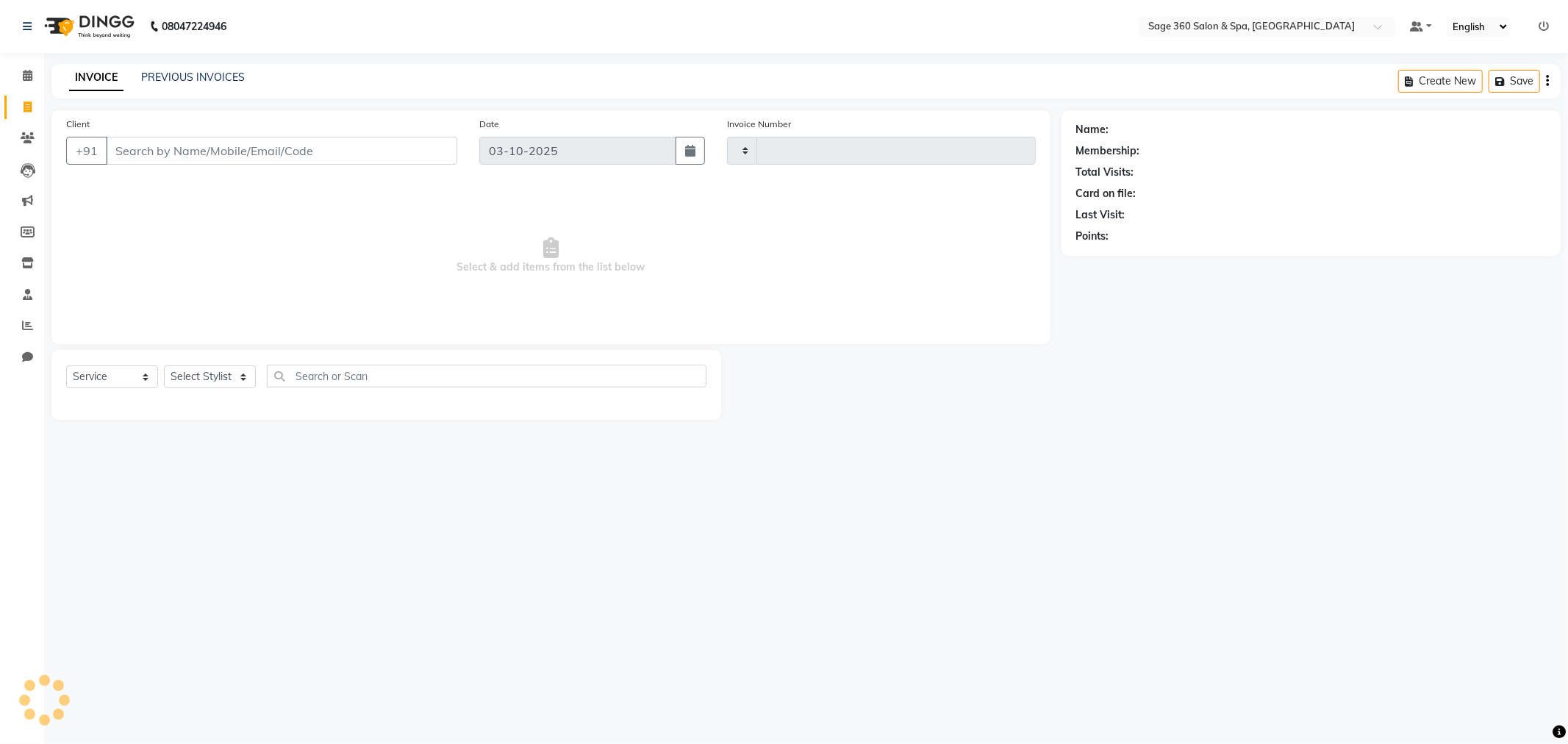
type input "1523"
select select "7678"
click at [203, 151] on input "Client" at bounding box center [282, 151] width 352 height 28
type input "7022801587"
click at [449, 152] on button "Add Client" at bounding box center [419, 151] width 76 height 28
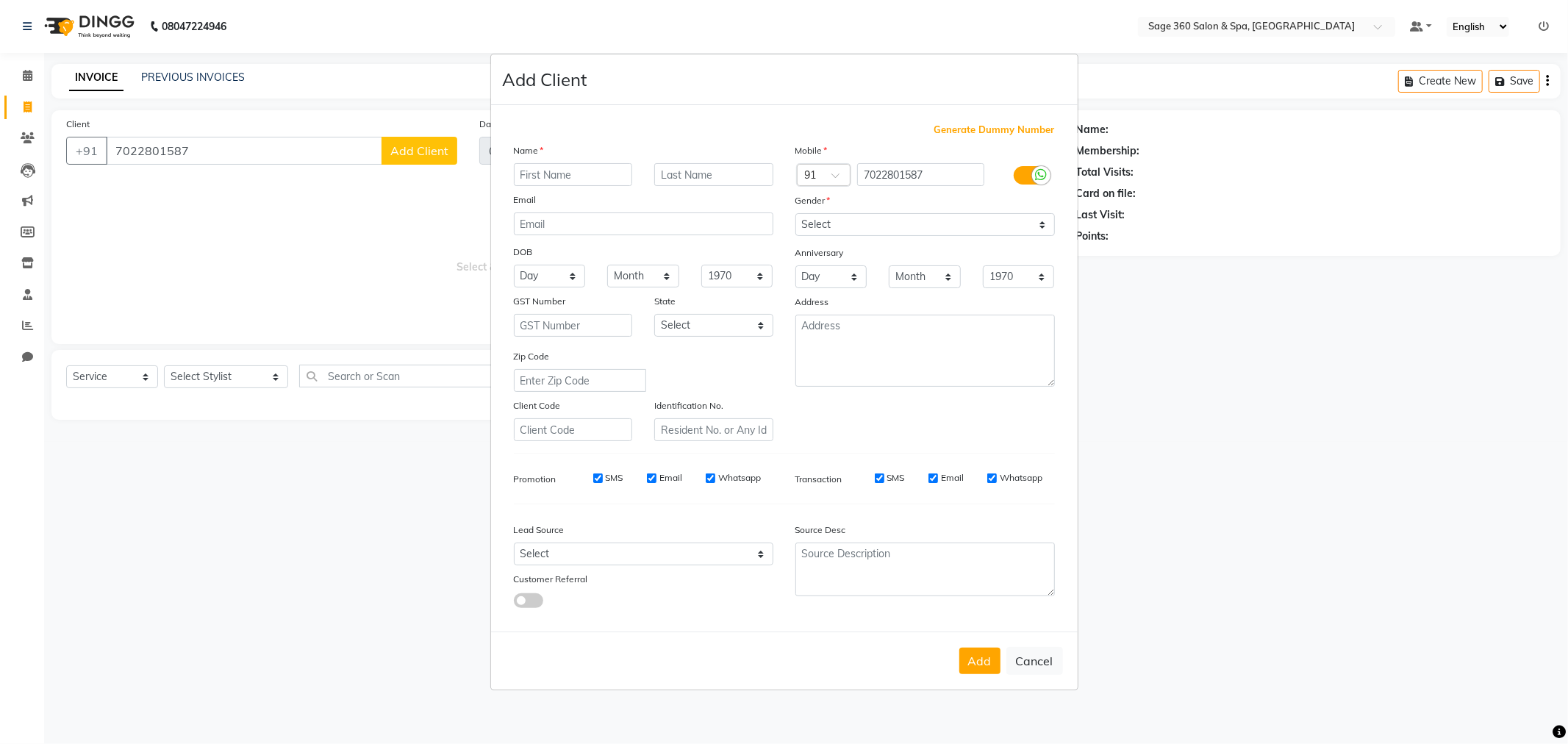
click at [559, 171] on input "text" at bounding box center [573, 175] width 119 height 23
type input "poonam"
click at [897, 229] on select "Select [DEMOGRAPHIC_DATA] [DEMOGRAPHIC_DATA] Other Prefer Not To Say" at bounding box center [925, 225] width 259 height 23
select select "[DEMOGRAPHIC_DATA]"
click at [796, 213] on select "Select [DEMOGRAPHIC_DATA] [DEMOGRAPHIC_DATA] Other Prefer Not To Say" at bounding box center [925, 225] width 259 height 23
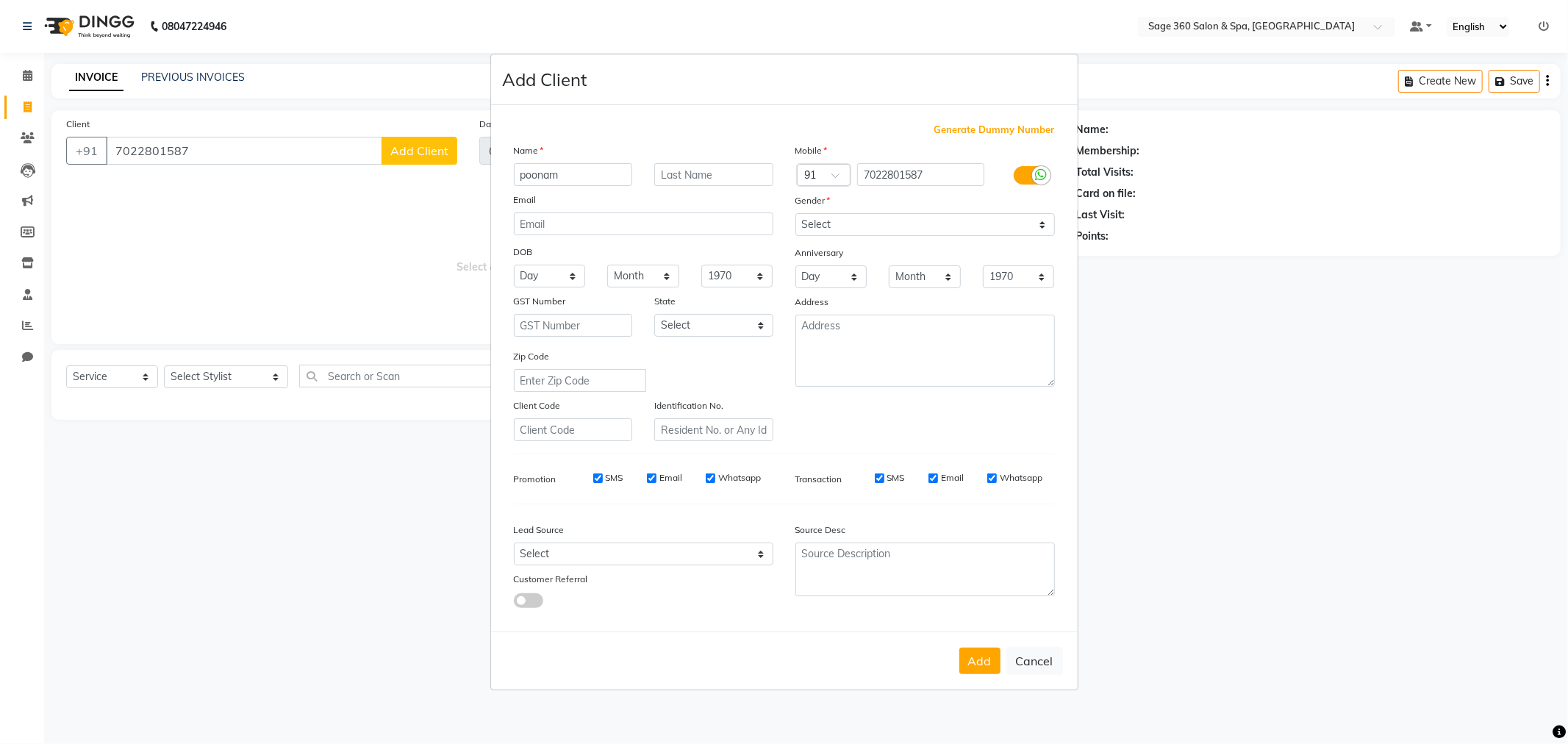
click at [981, 663] on button "Add" at bounding box center [980, 661] width 41 height 26
type input "70******87"
select select
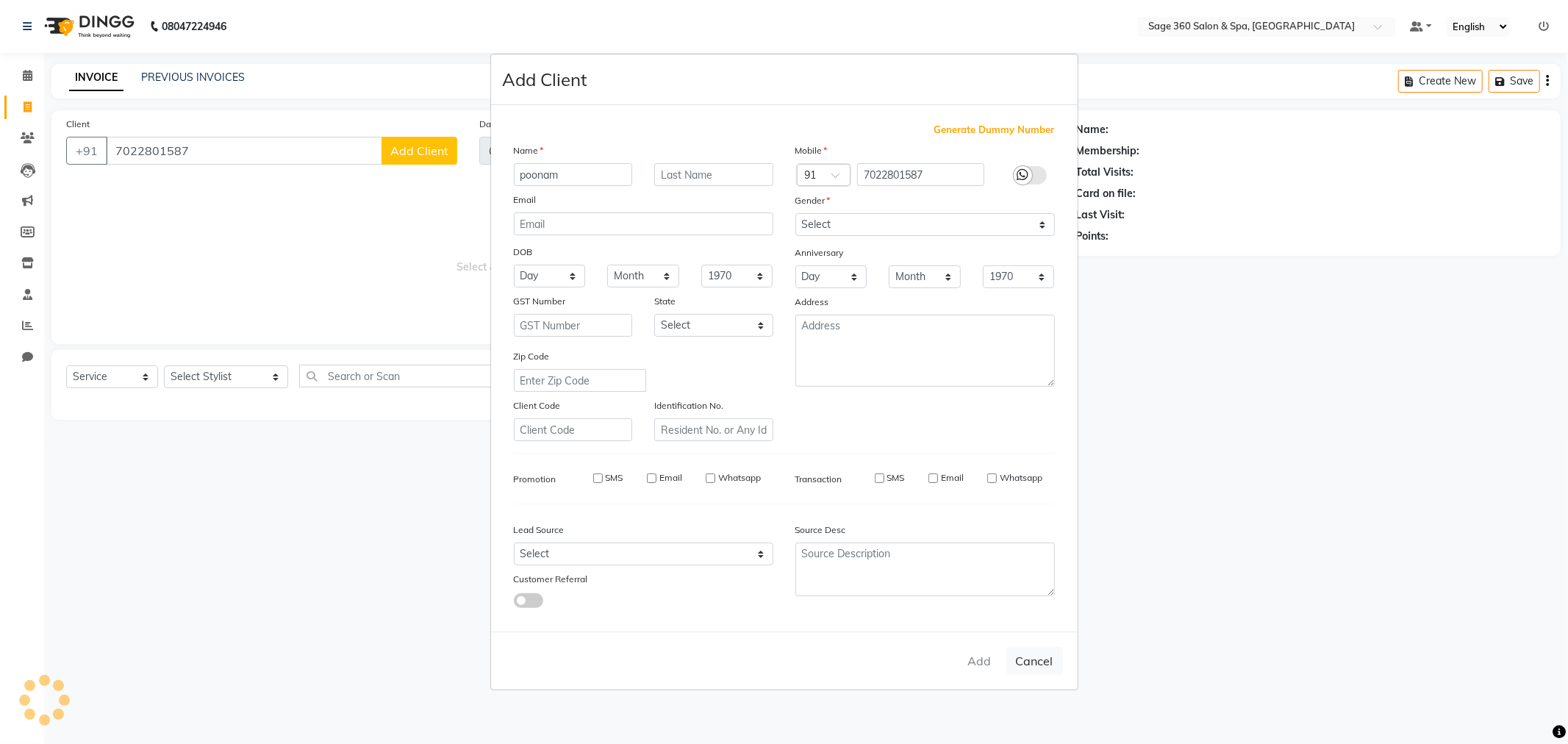
select select
checkbox input "false"
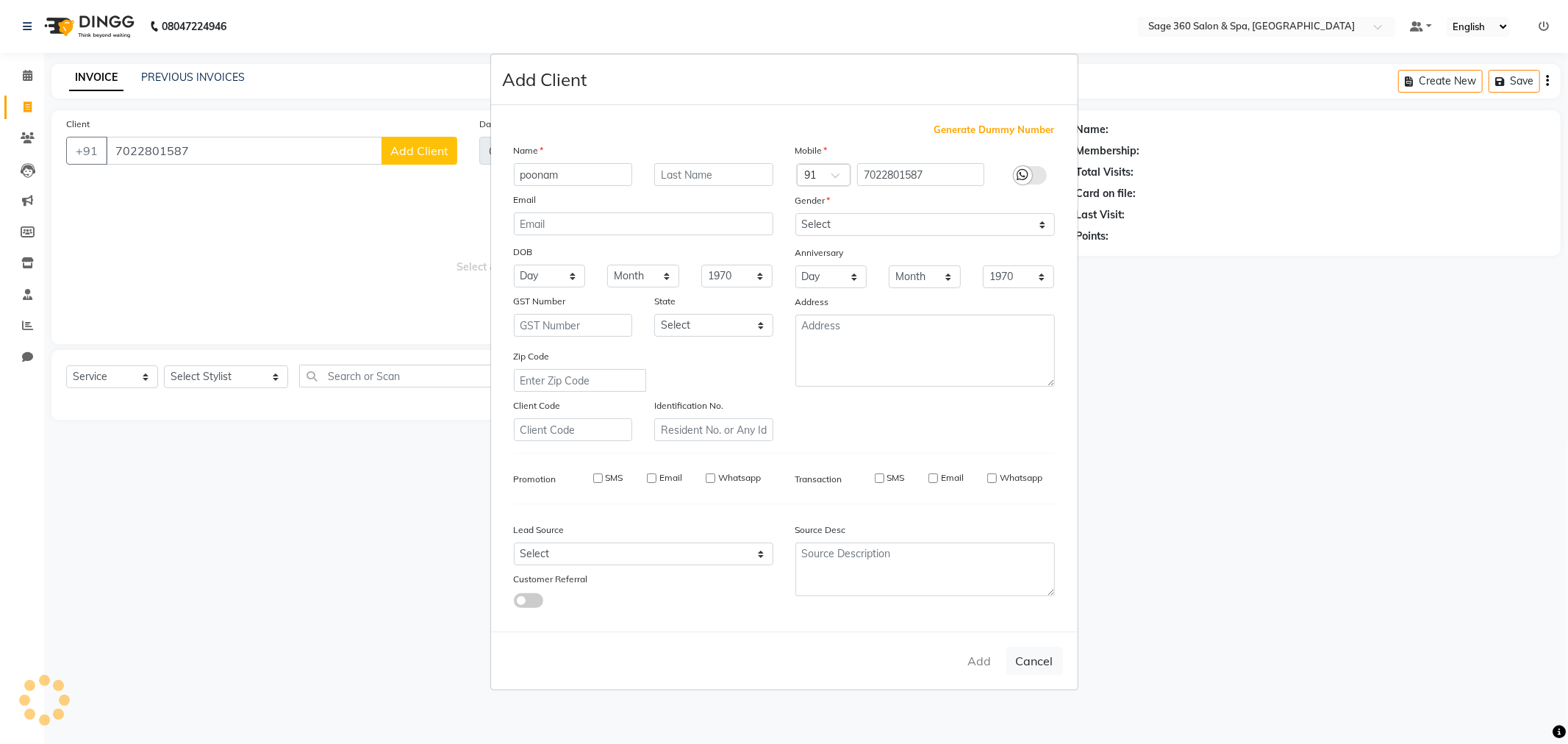
checkbox input "false"
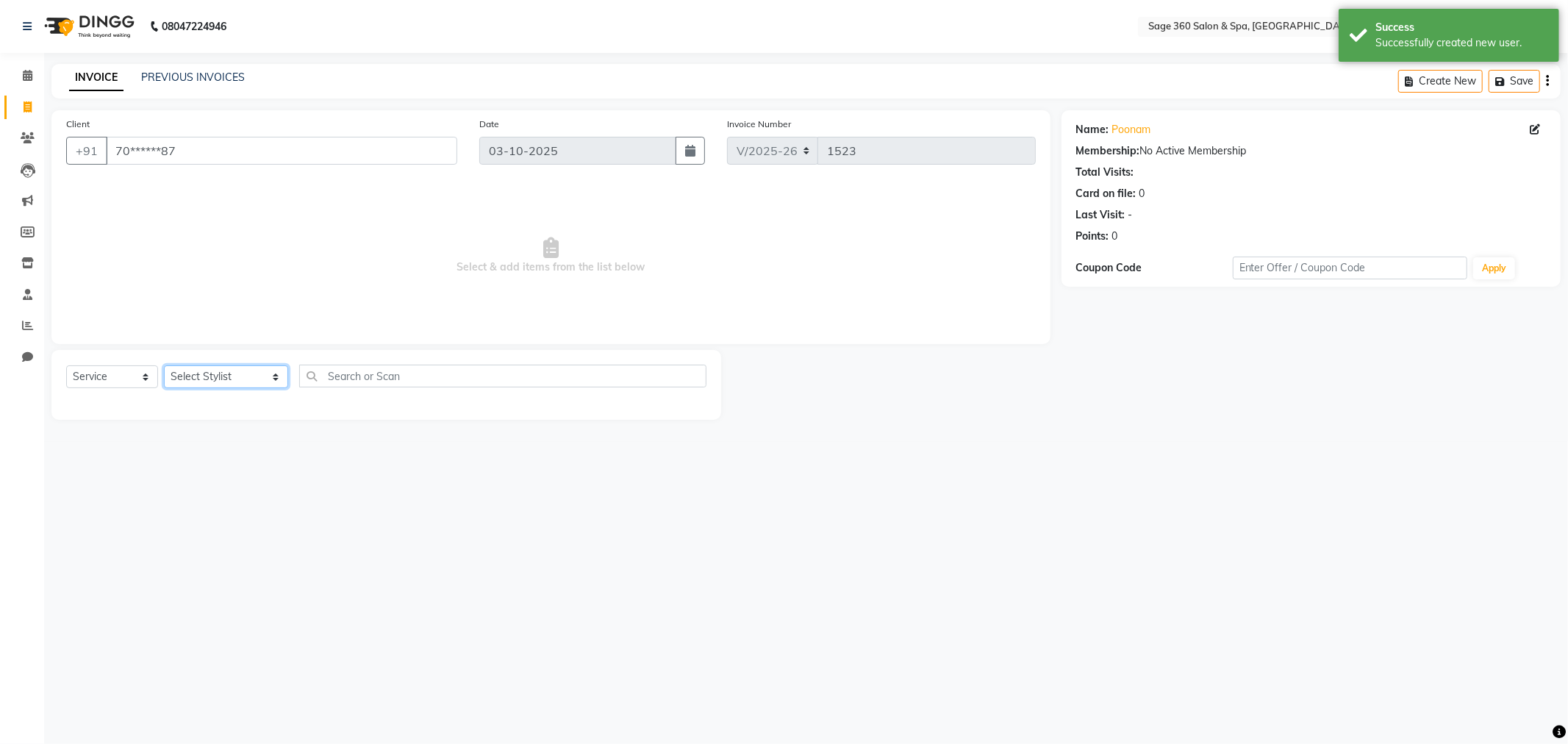
click at [261, 378] on select "Select Stylist [PERSON_NAME] [PERSON_NAME] Kavana [PERSON_NAME] [PERSON_NAME] […" at bounding box center [226, 377] width 124 height 23
select select "85325"
click at [164, 366] on select "Select Stylist [PERSON_NAME] [PERSON_NAME] Kavana [PERSON_NAME] [PERSON_NAME] […" at bounding box center [226, 377] width 124 height 23
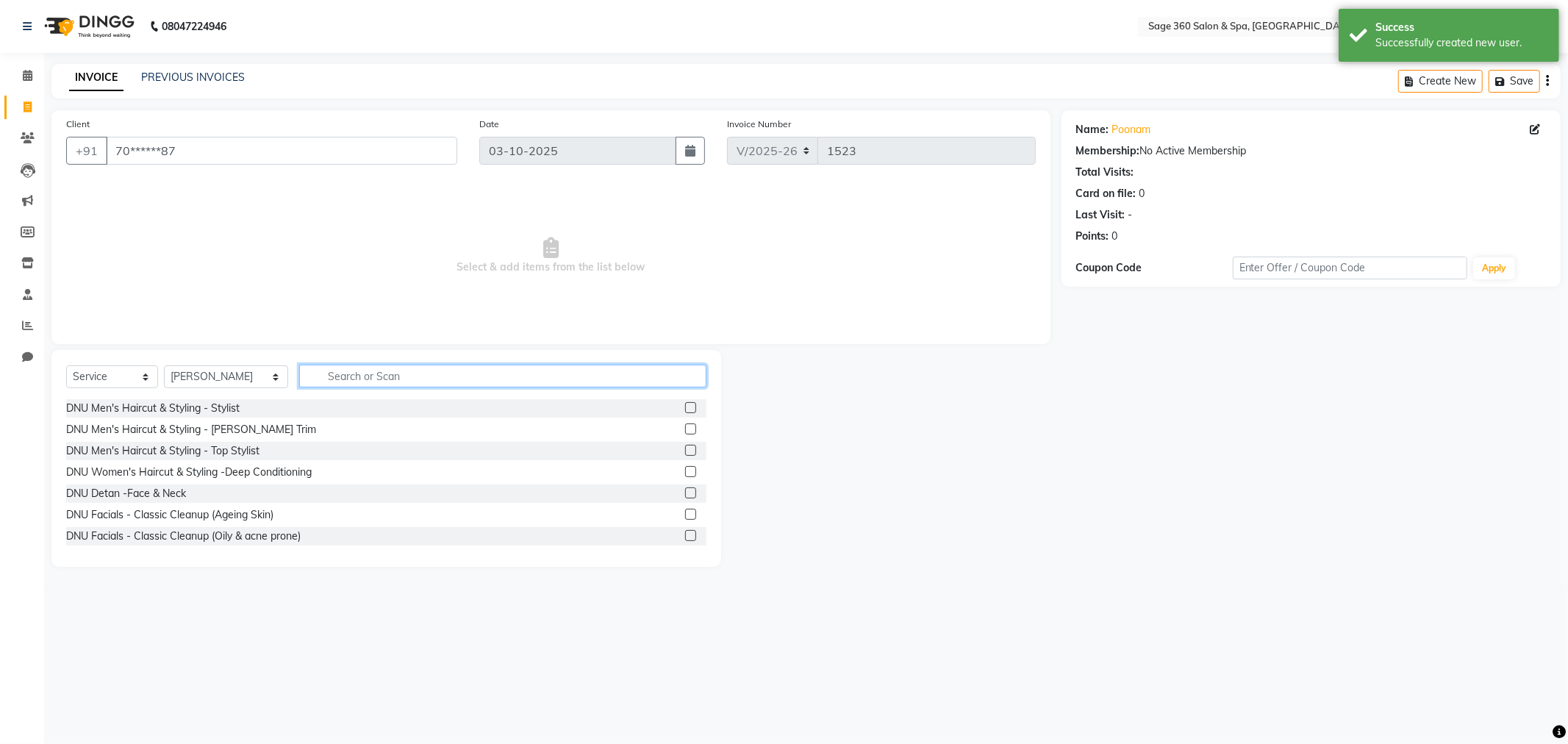
click at [349, 369] on input "text" at bounding box center [502, 377] width 407 height 23
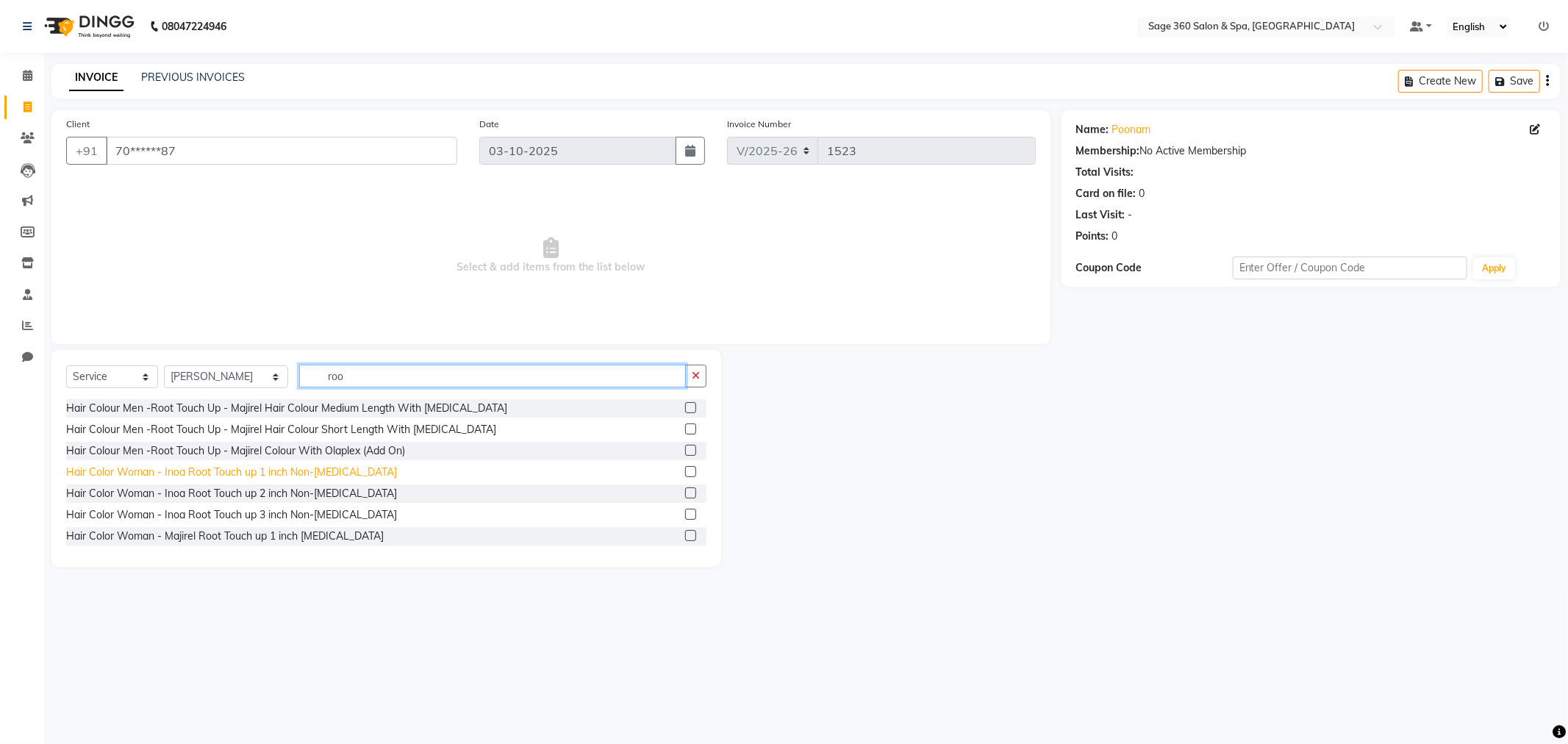
type input "roo"
click at [332, 474] on div "Hair Color Woman - Inoa Root Touch up 1 inch Non-[MEDICAL_DATA]" at bounding box center [231, 472] width 331 height 16
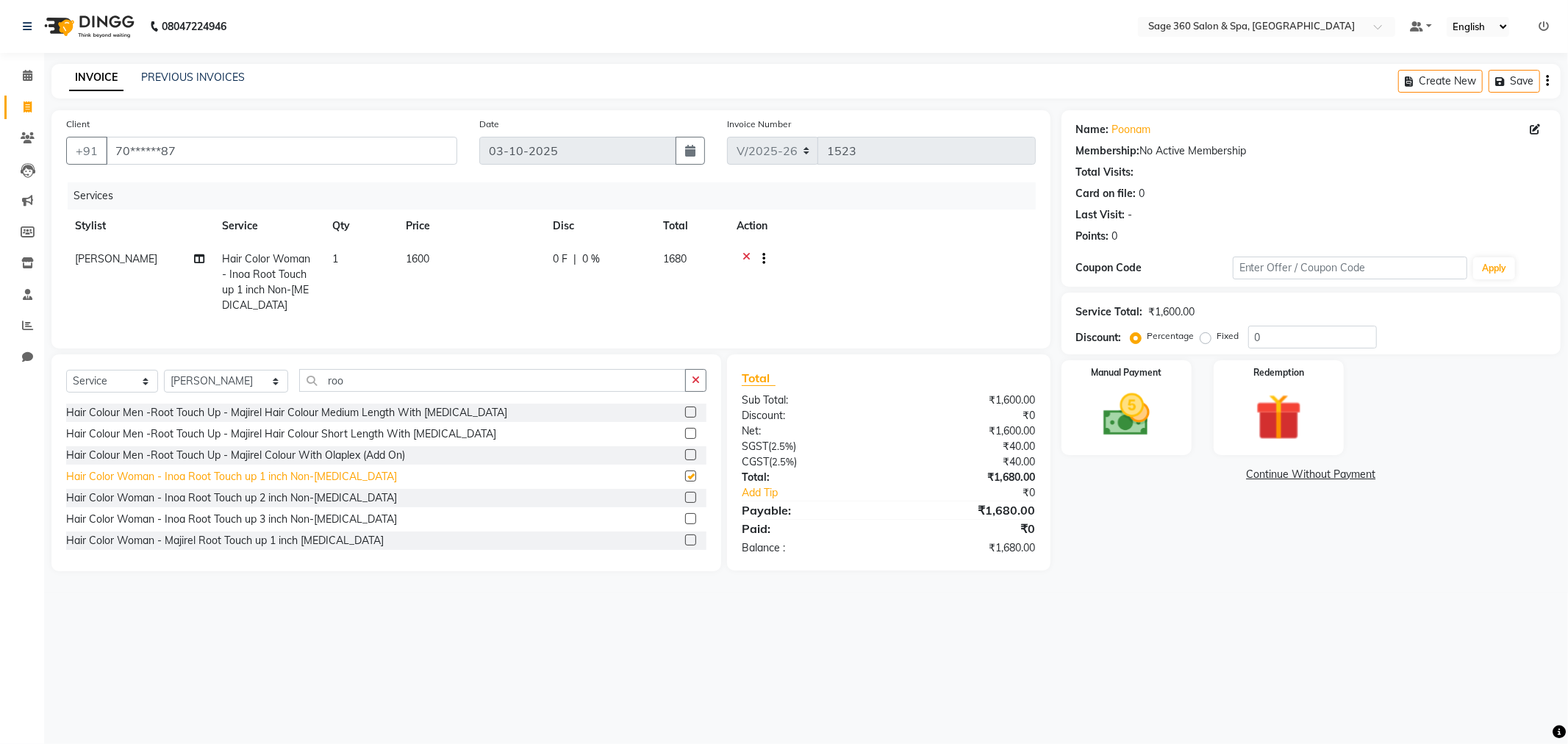
checkbox input "false"
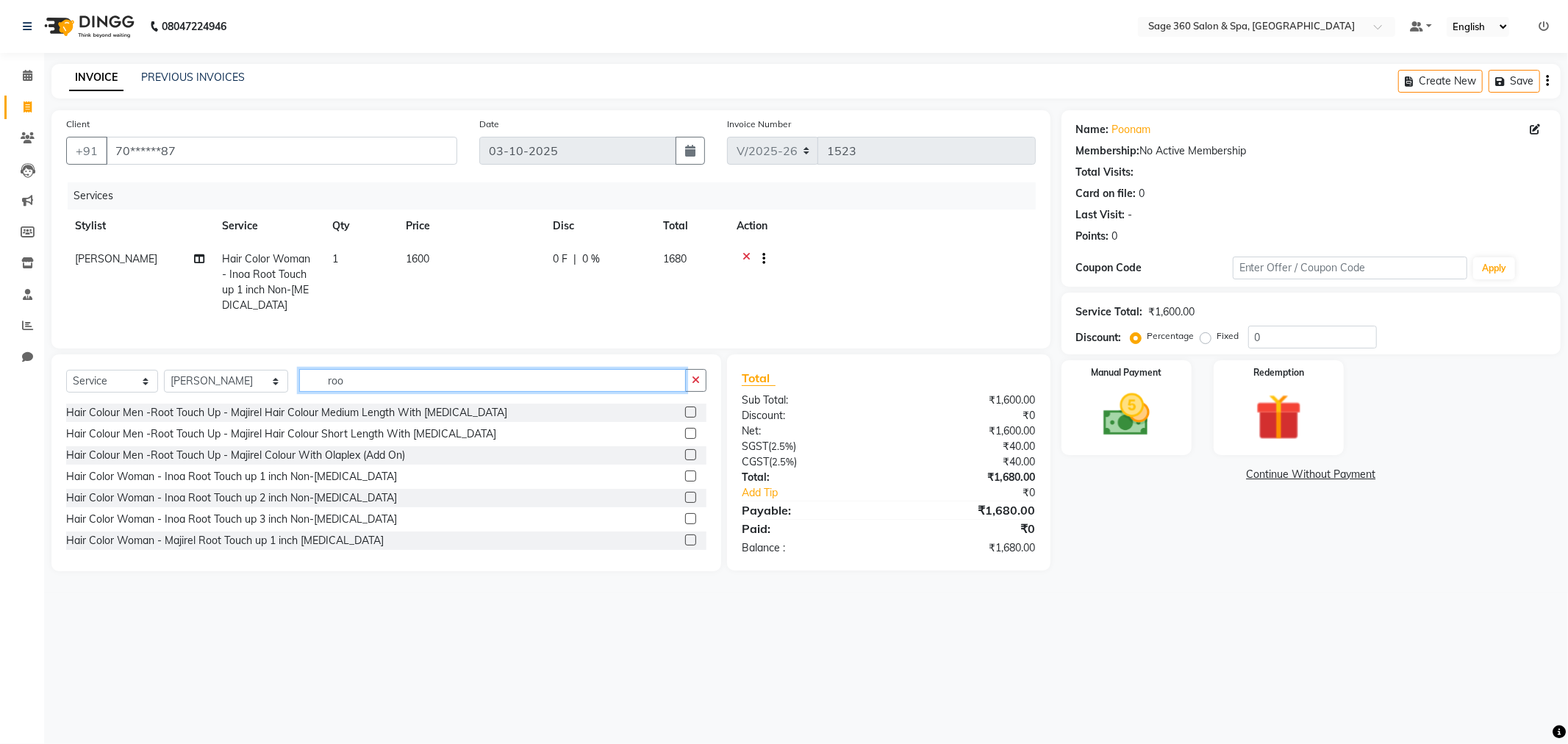
click at [511, 380] on input "roo" at bounding box center [492, 381] width 386 height 23
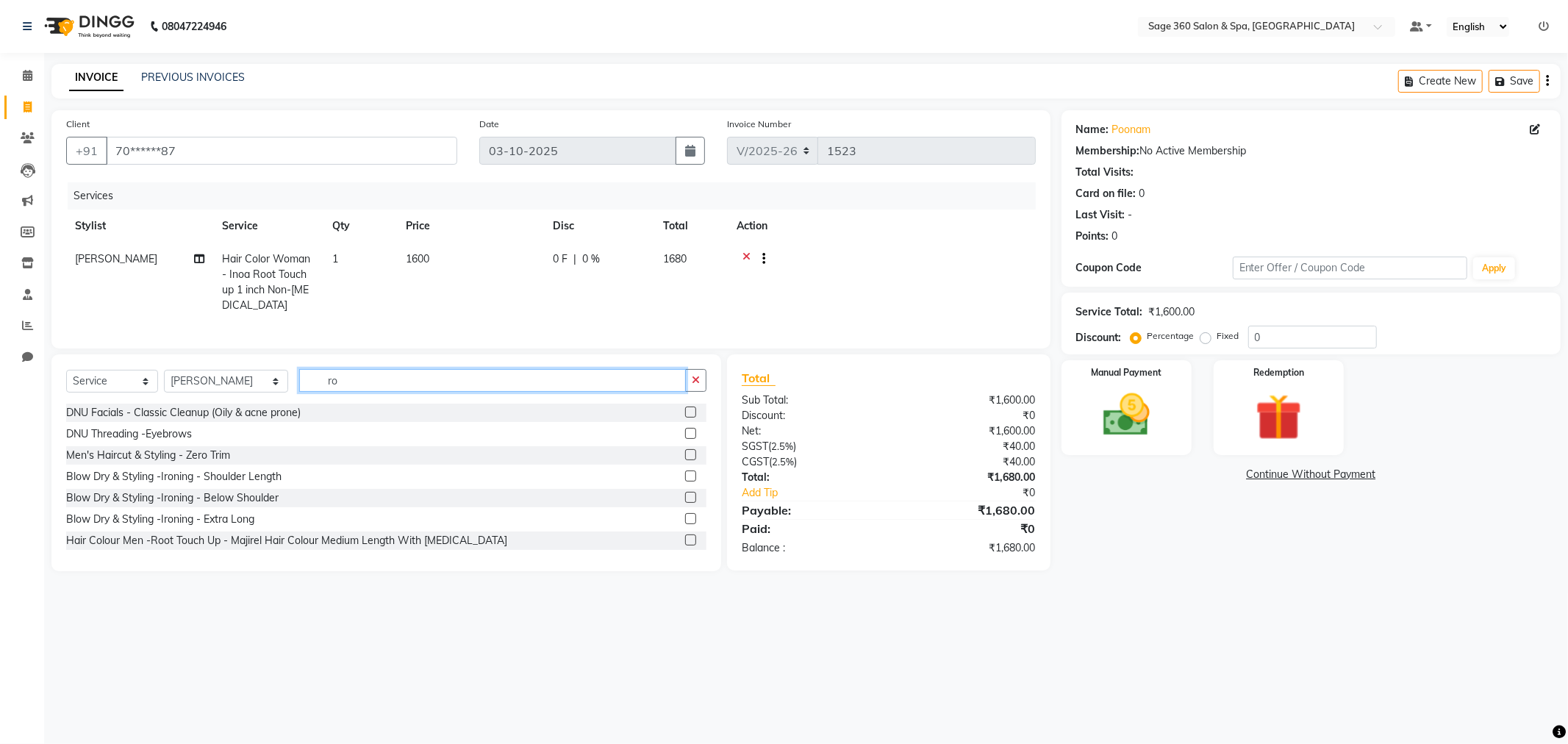
type input "r"
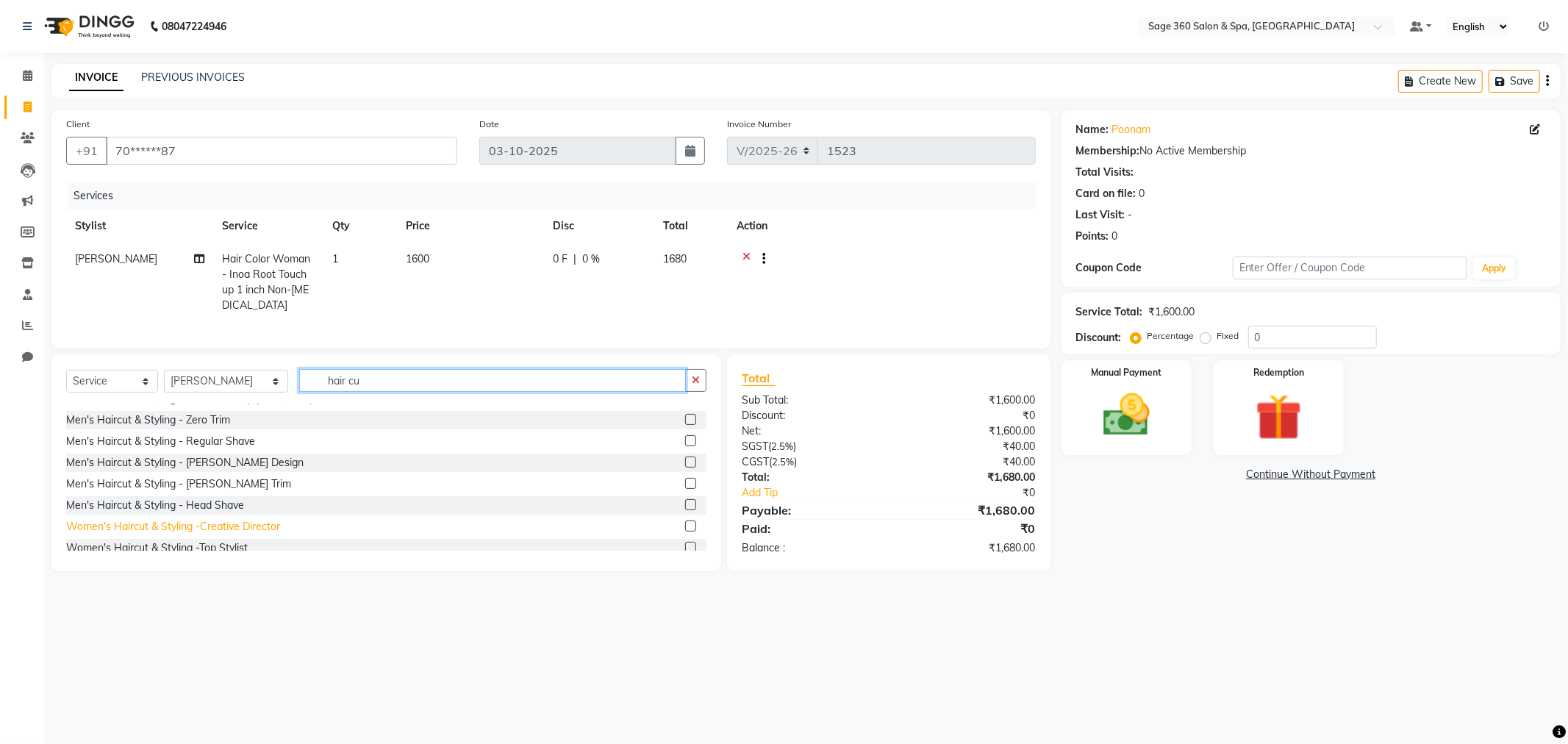
scroll to position [245, 0]
type input "hair cu"
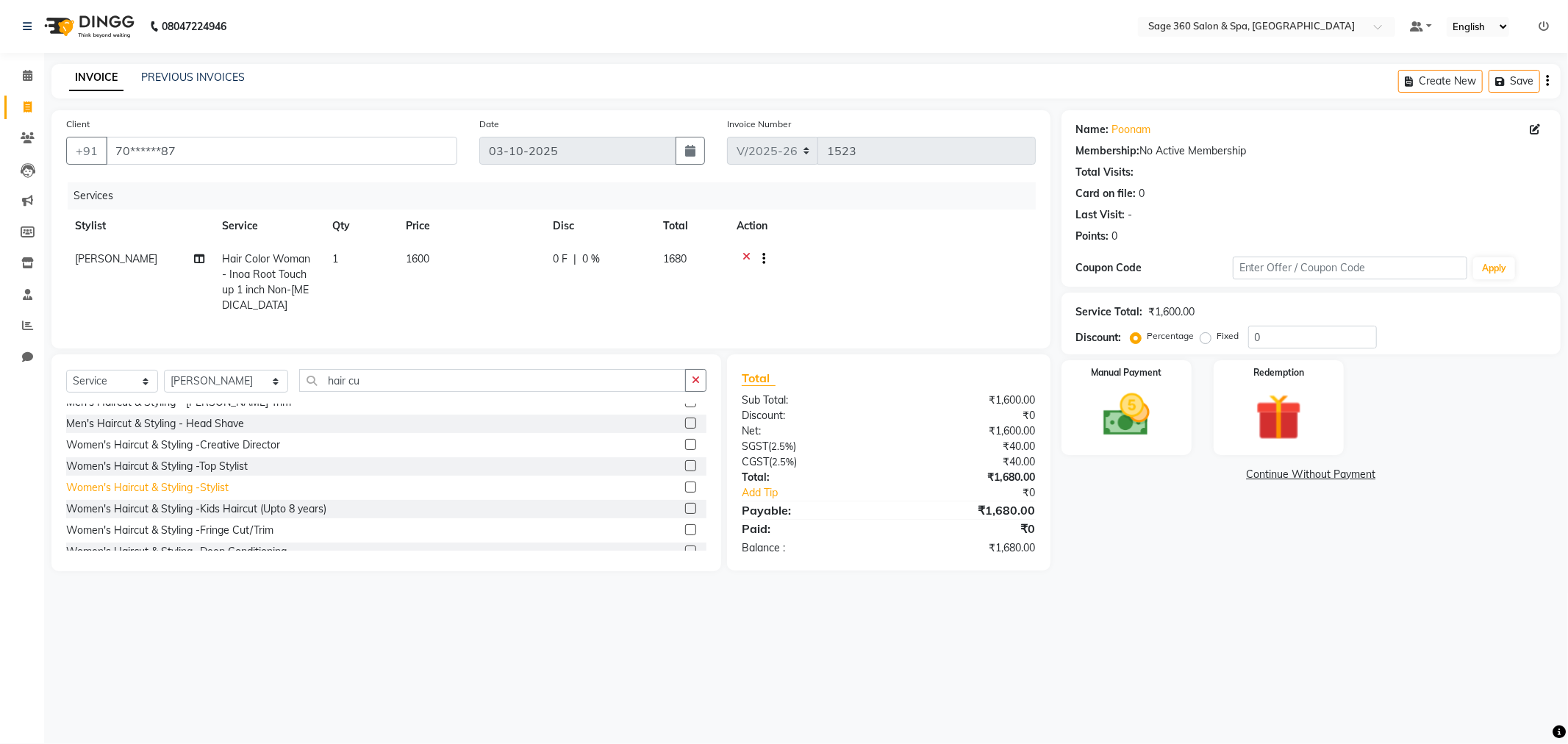
click at [217, 495] on div "Women's Haircut & Styling -Stylist" at bounding box center [147, 488] width 162 height 16
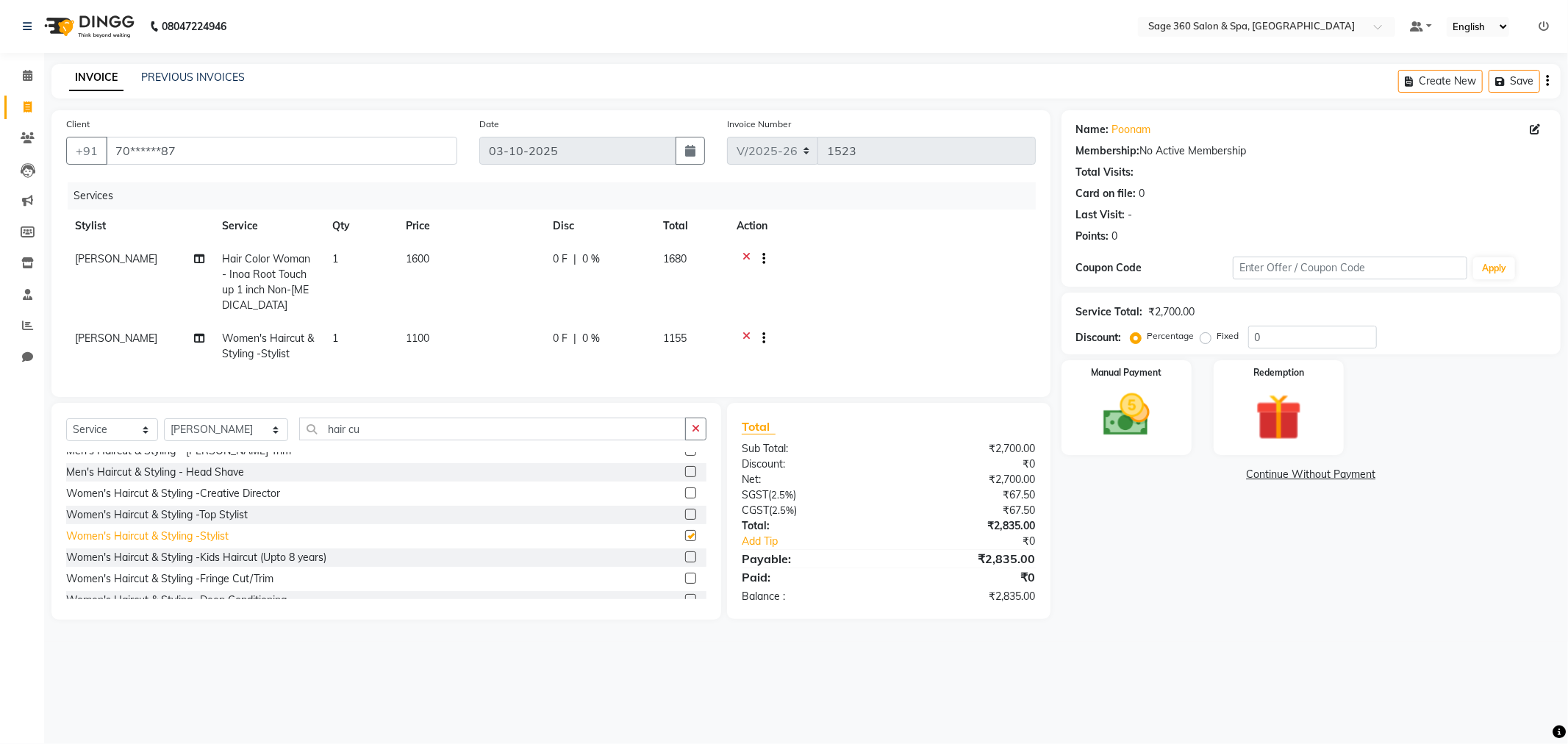
checkbox input "false"
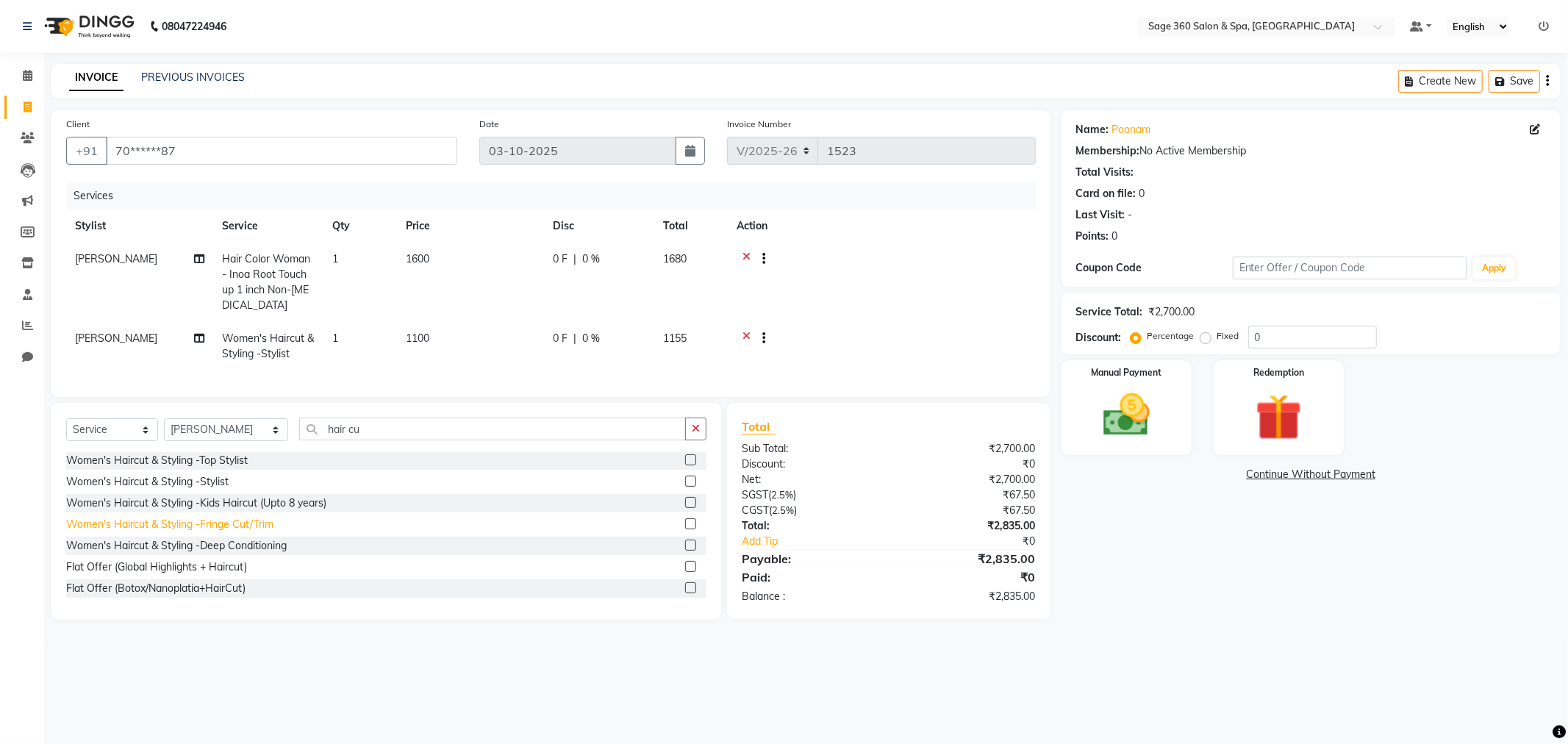
click at [230, 531] on div "Women's Haircut & Styling -Fringe Cut/Trim" at bounding box center [170, 524] width 208 height 16
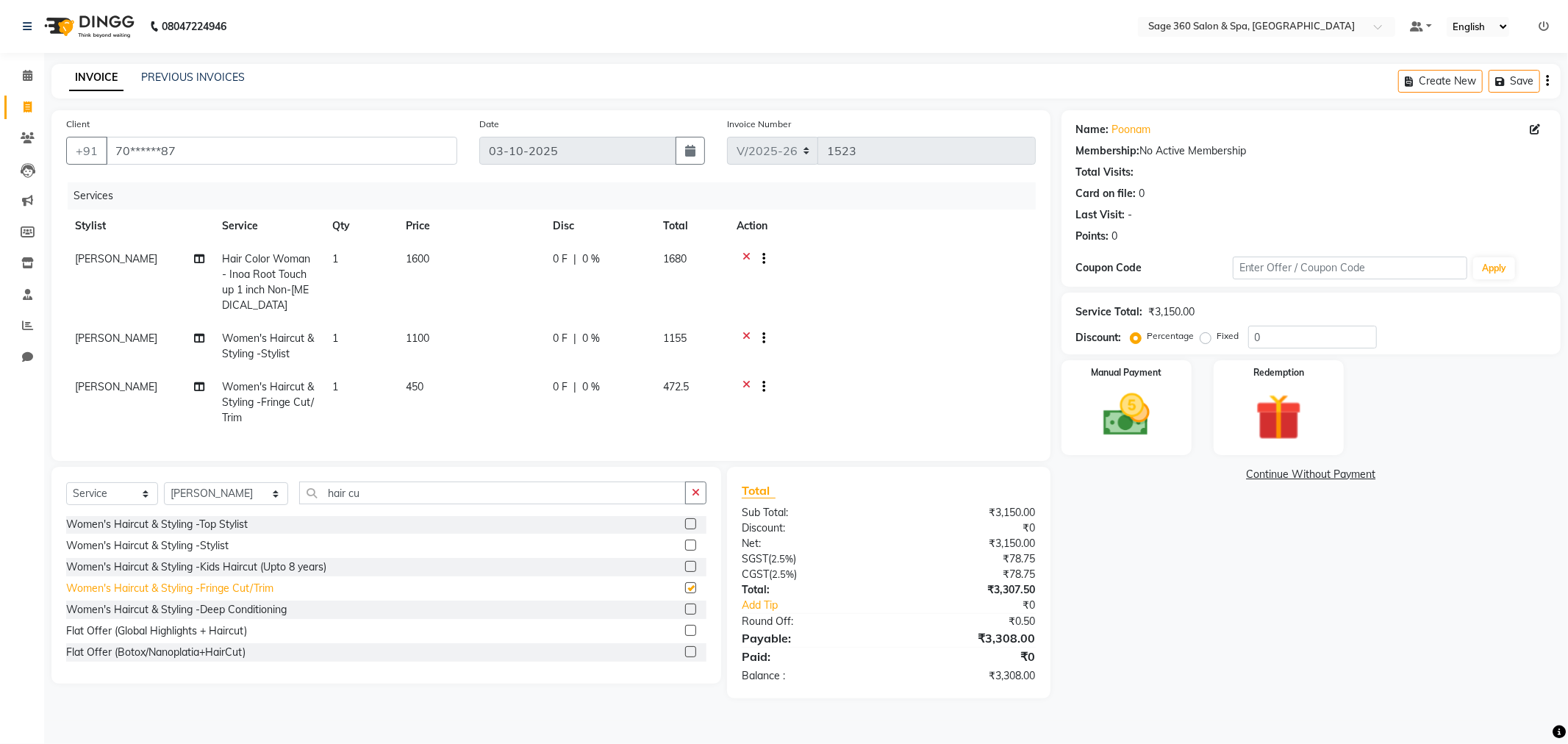
checkbox input "false"
click at [742, 334] on icon at bounding box center [746, 340] width 8 height 18
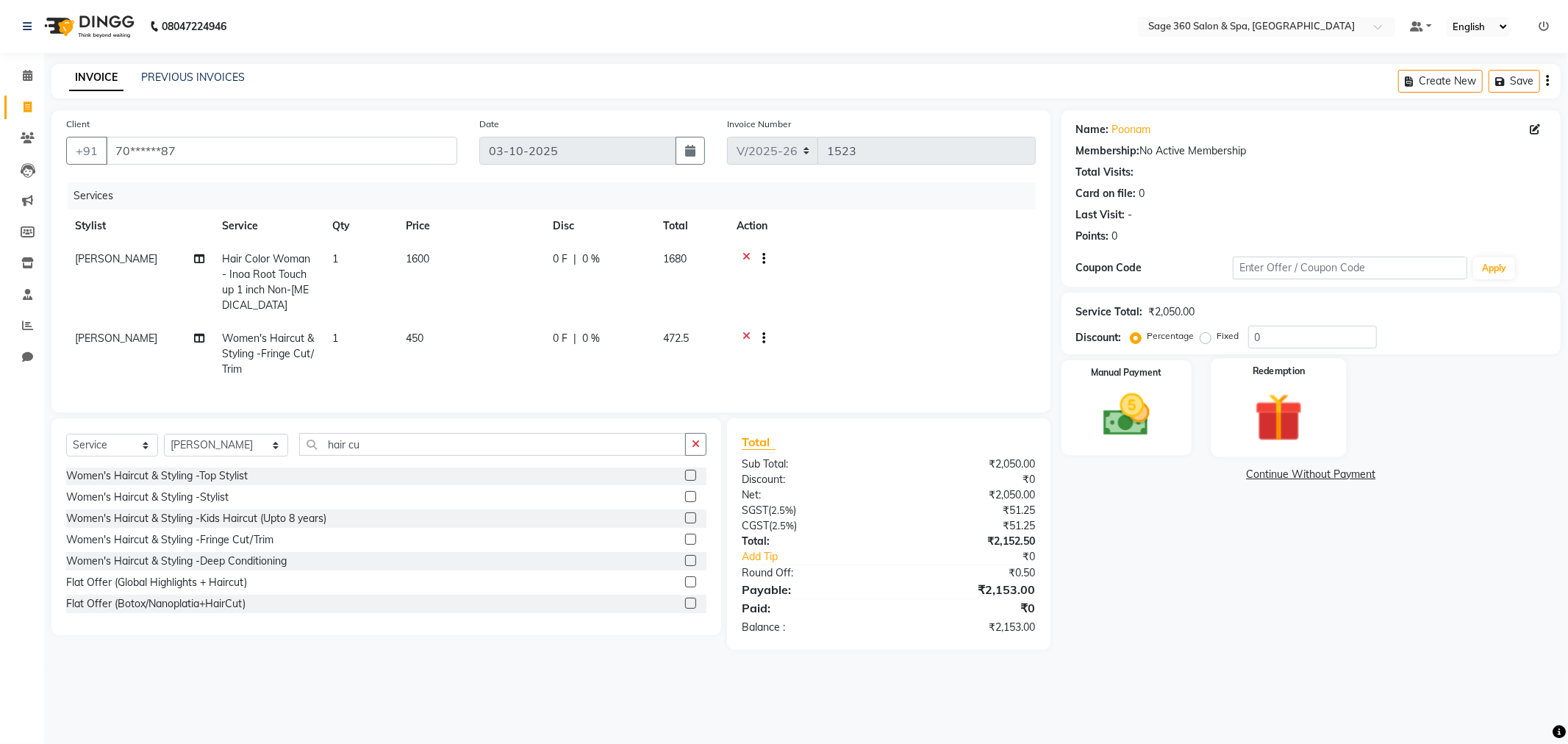
click at [1296, 394] on img at bounding box center [1278, 417] width 78 height 60
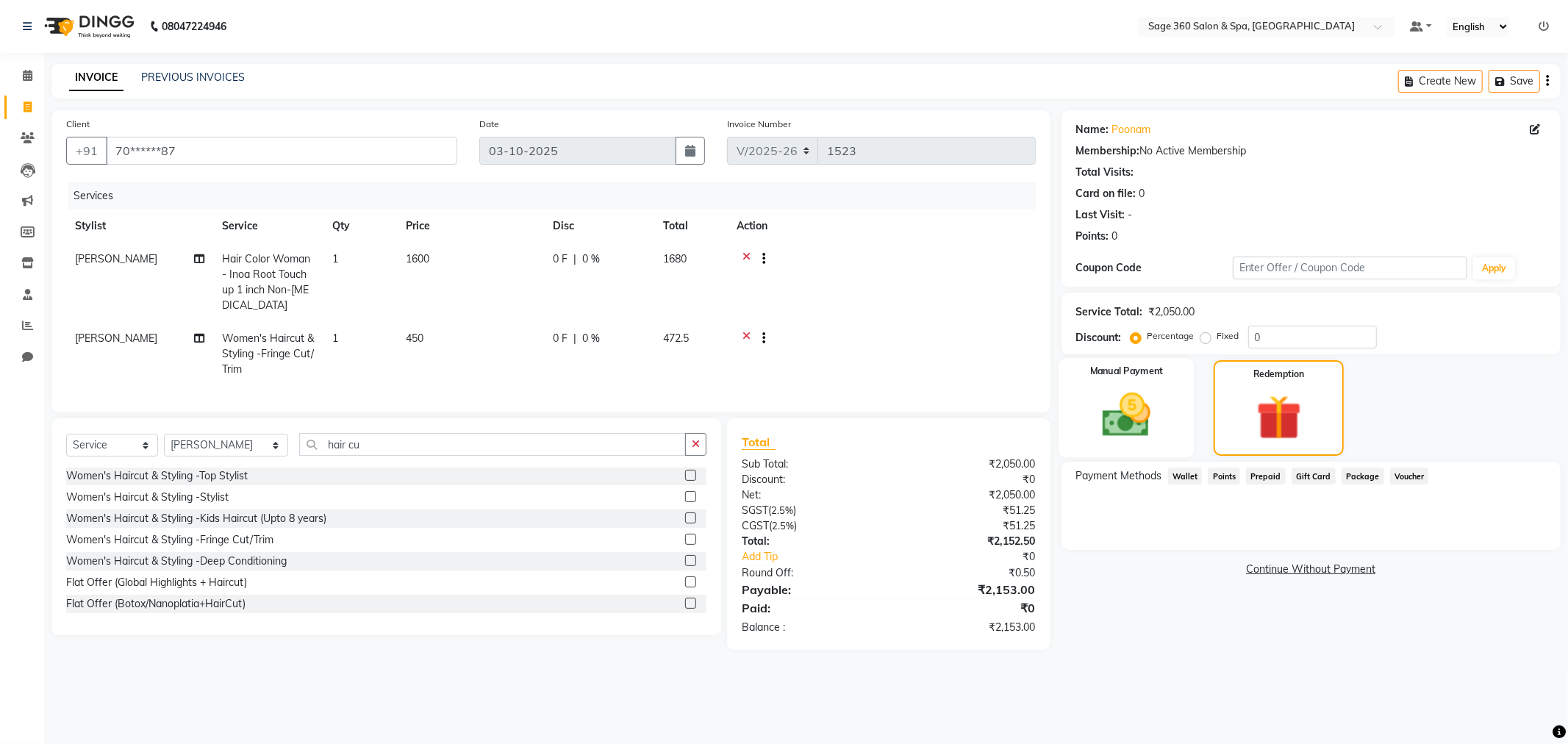
click at [1173, 405] on div "Manual Payment" at bounding box center [1126, 408] width 135 height 100
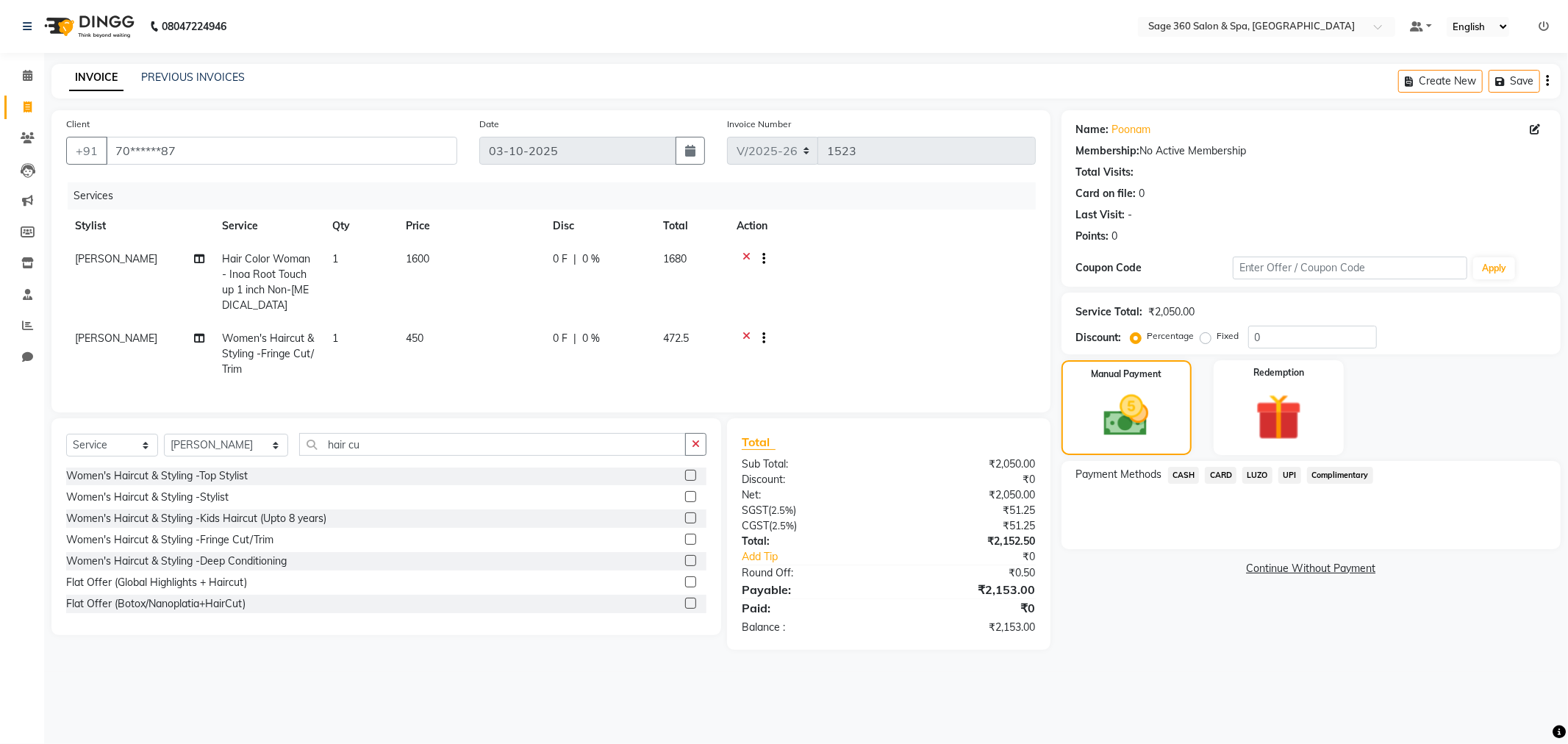
click at [1224, 475] on span "CARD" at bounding box center [1220, 475] width 31 height 17
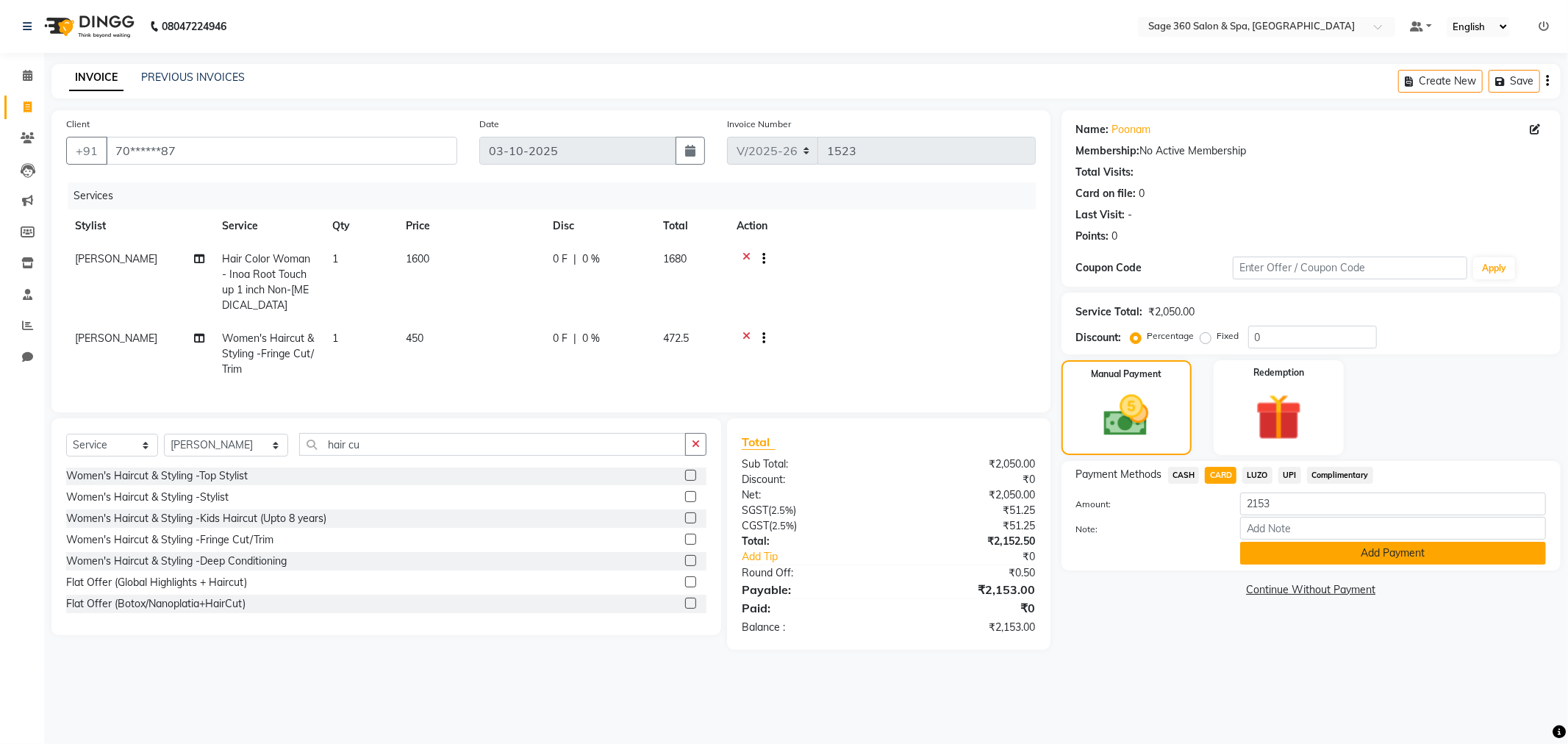
click at [1346, 556] on button "Add Payment" at bounding box center [1392, 554] width 306 height 23
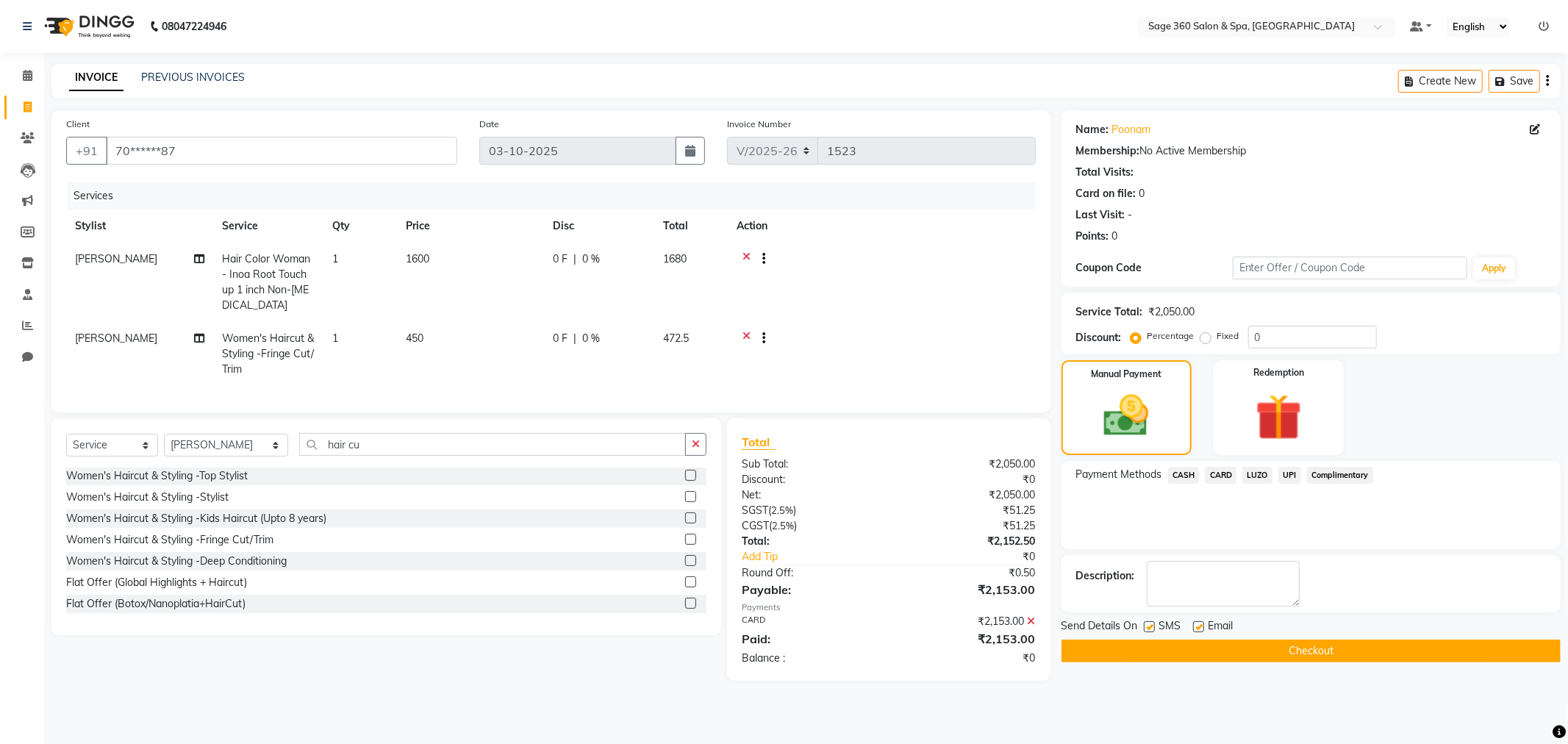
click at [1093, 652] on button "Checkout" at bounding box center [1311, 651] width 499 height 23
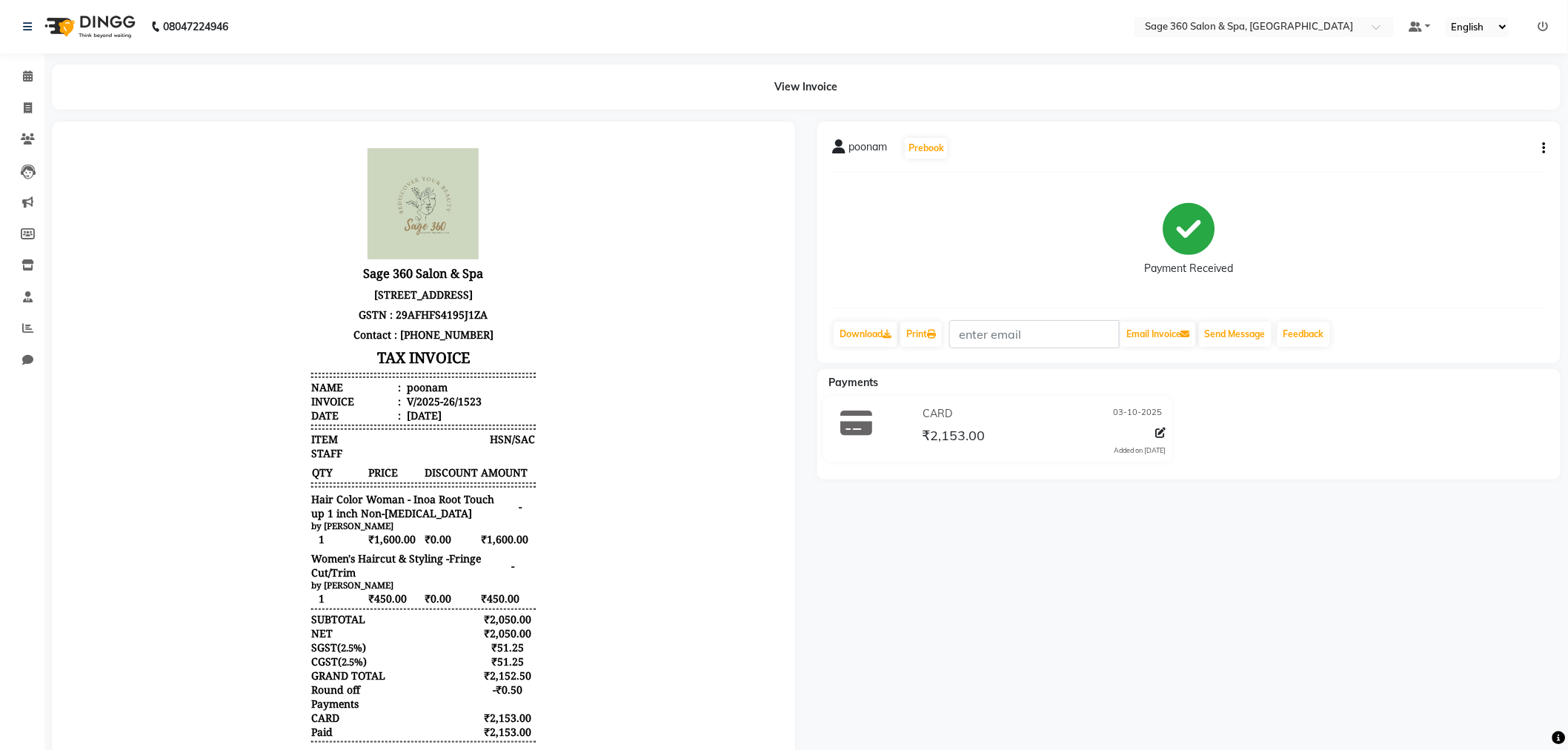
click at [30, 94] on li "Invoice" at bounding box center [22, 109] width 45 height 32
click at [31, 107] on icon at bounding box center [28, 107] width 8 height 11
select select "service"
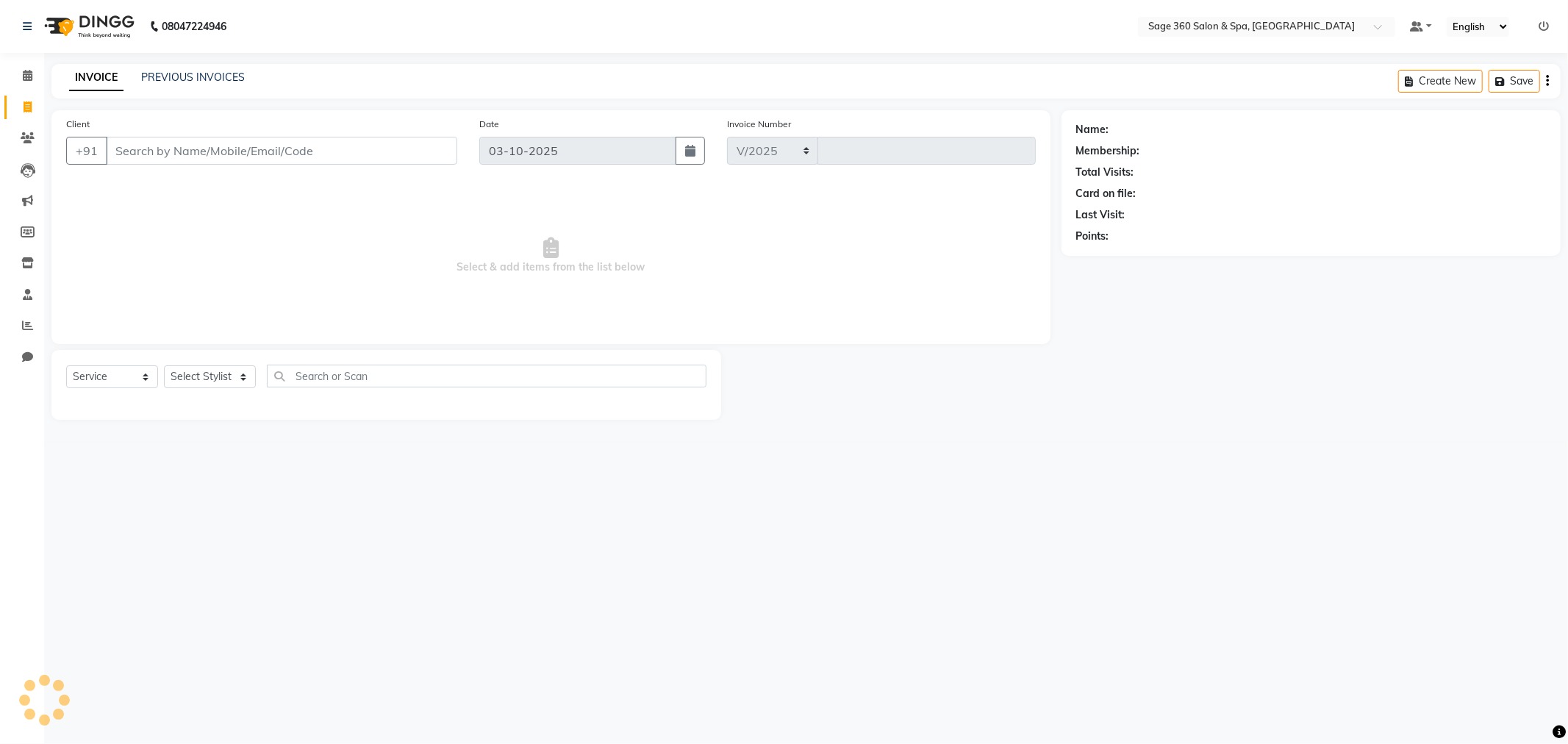
select select "7678"
type input "1524"
click at [237, 146] on input "Client" at bounding box center [282, 151] width 352 height 28
type input "9110446744"
click at [421, 147] on span "Add Client" at bounding box center [419, 151] width 58 height 15
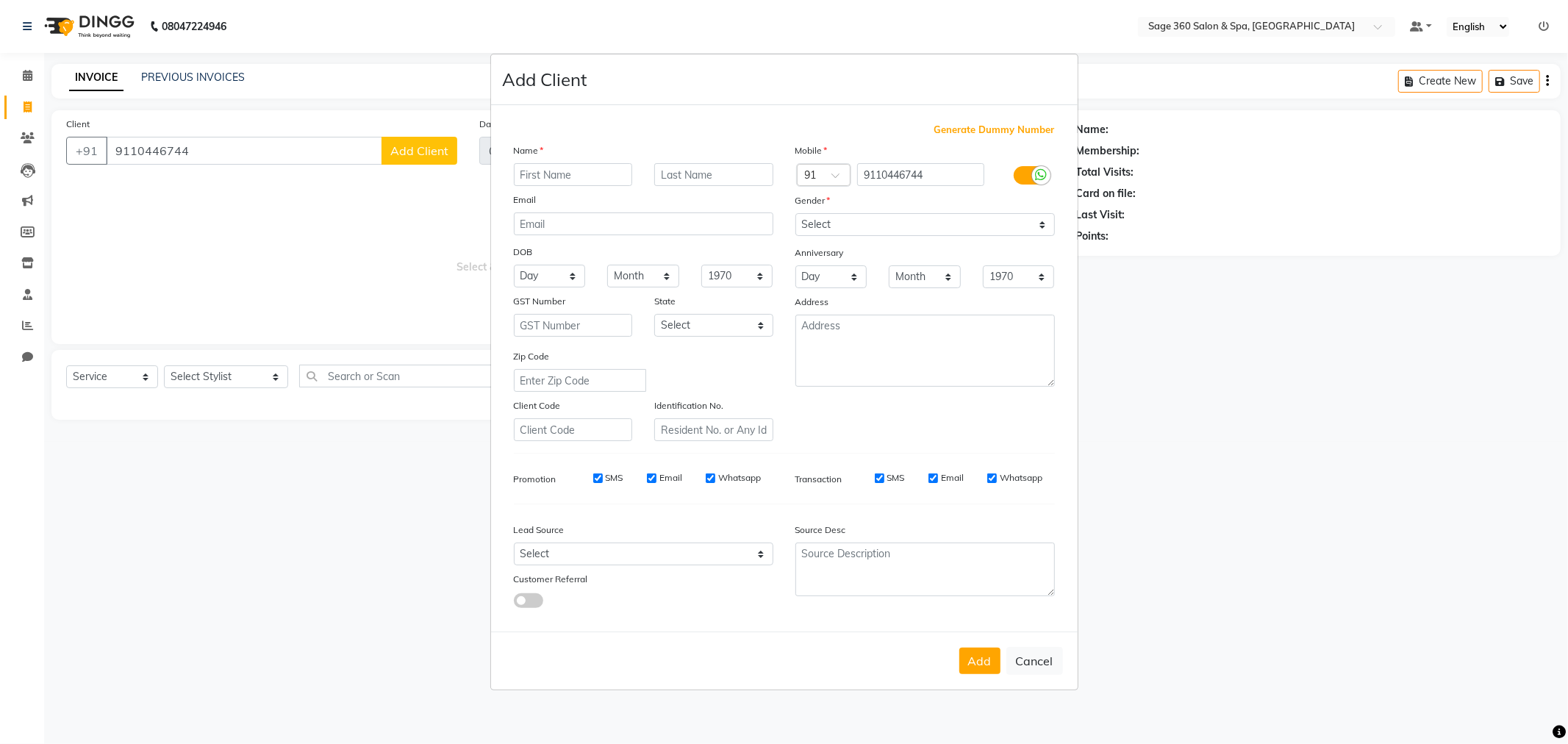
click at [571, 181] on input "text" at bounding box center [573, 175] width 119 height 23
type input "[PERSON_NAME]"
click at [883, 210] on div "Gender" at bounding box center [925, 203] width 282 height 21
click at [848, 224] on select "Select [DEMOGRAPHIC_DATA] [DEMOGRAPHIC_DATA] Other Prefer Not To Say" at bounding box center [925, 225] width 259 height 23
select select "[DEMOGRAPHIC_DATA]"
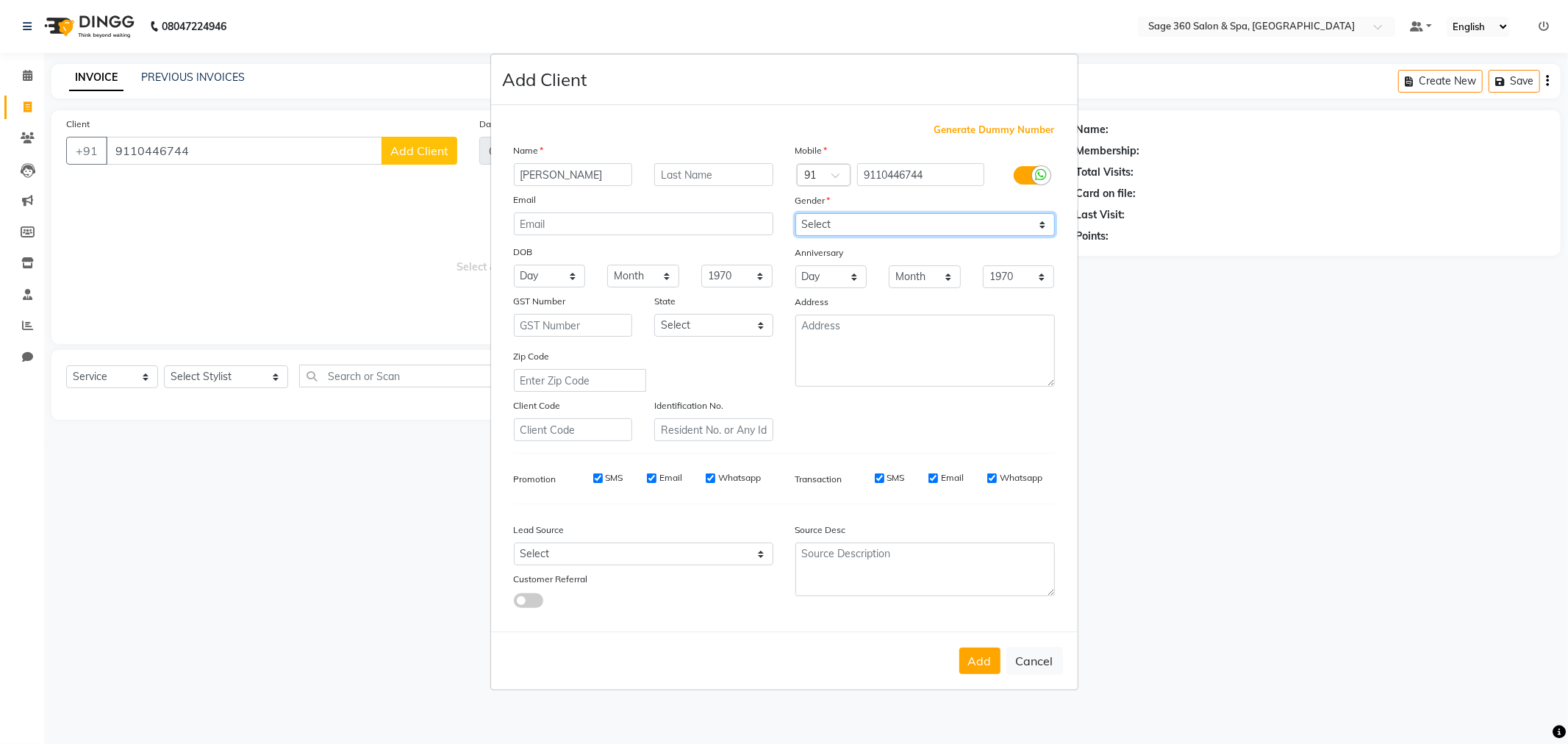
click at [796, 213] on select "Select [DEMOGRAPHIC_DATA] [DEMOGRAPHIC_DATA] Other Prefer Not To Say" at bounding box center [925, 225] width 259 height 23
click at [980, 662] on button "Add" at bounding box center [980, 661] width 41 height 26
type input "91******44"
select select
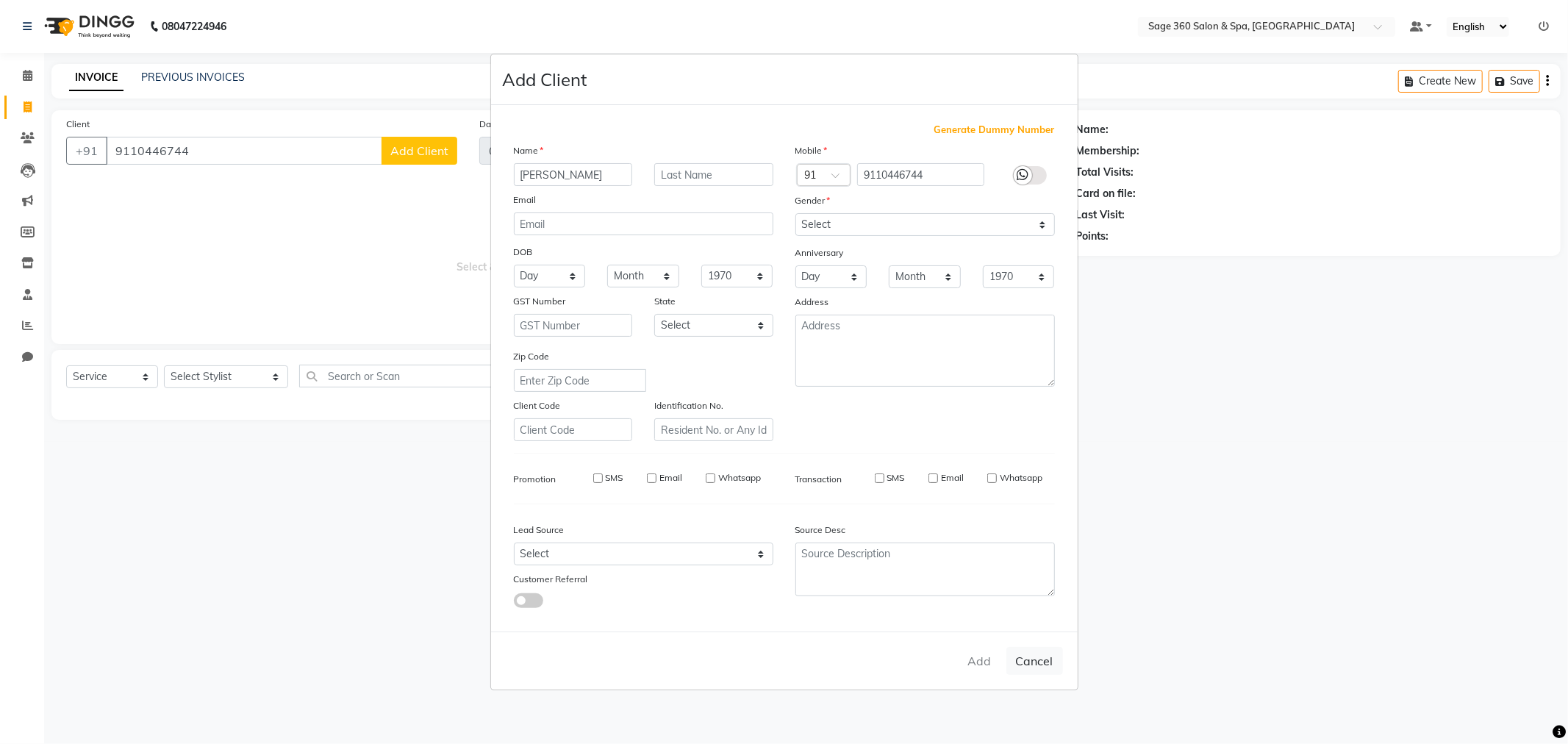
select select
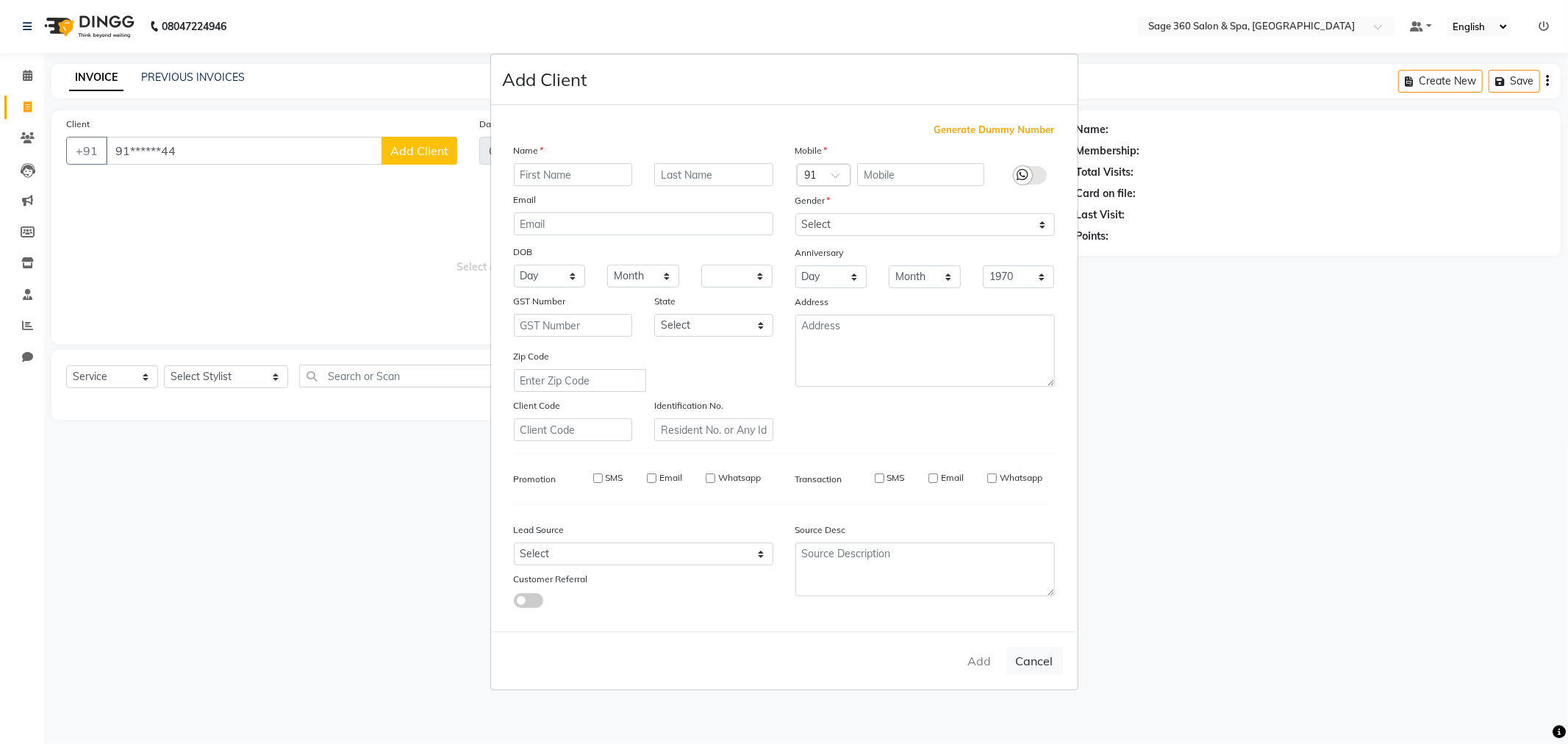
checkbox input "false"
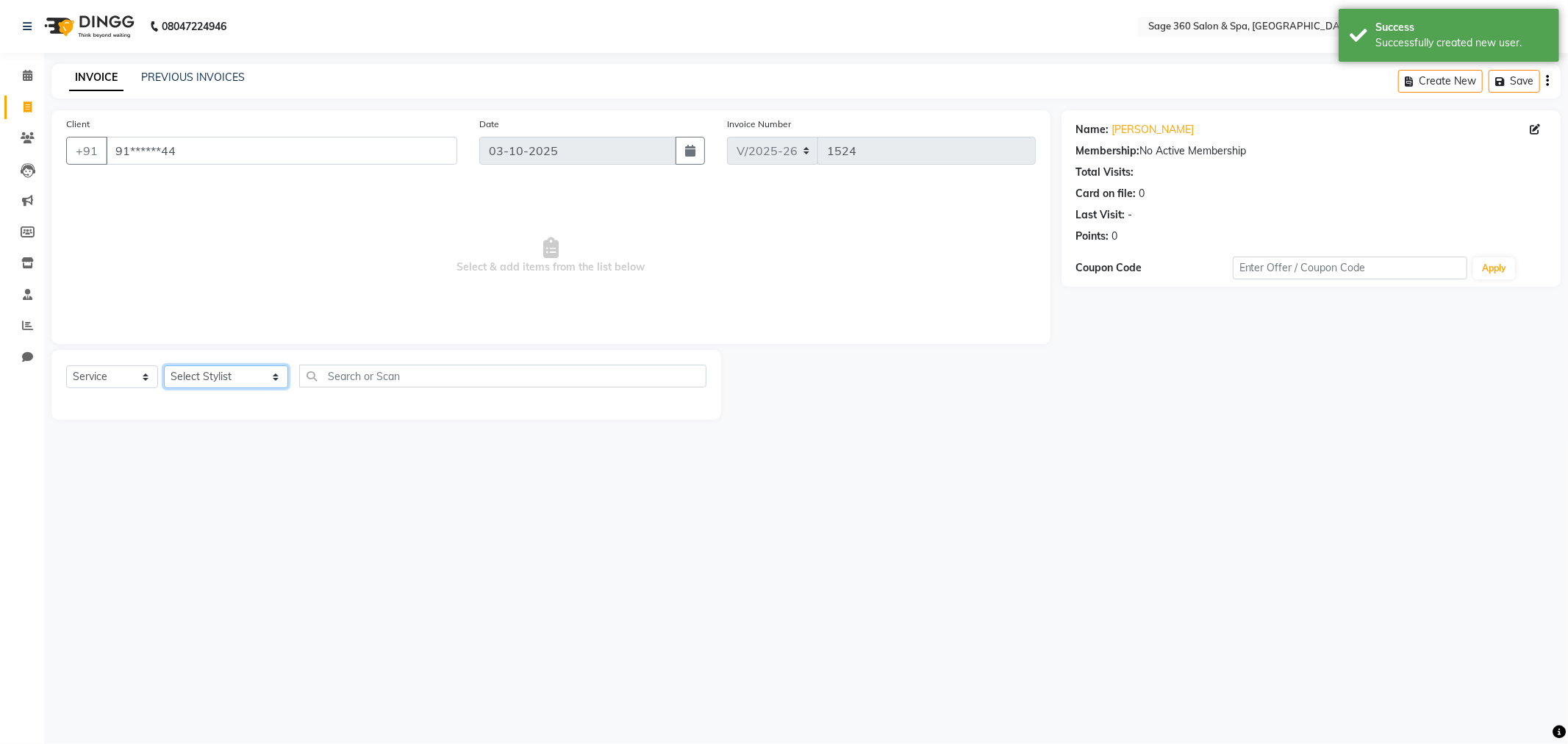
click at [231, 376] on select "Select Stylist [PERSON_NAME] [PERSON_NAME] Kavana [PERSON_NAME] [PERSON_NAME] […" at bounding box center [226, 377] width 124 height 23
select select "85325"
click at [164, 366] on select "Select Stylist [PERSON_NAME] [PERSON_NAME] Kavana [PERSON_NAME] [PERSON_NAME] […" at bounding box center [226, 377] width 124 height 23
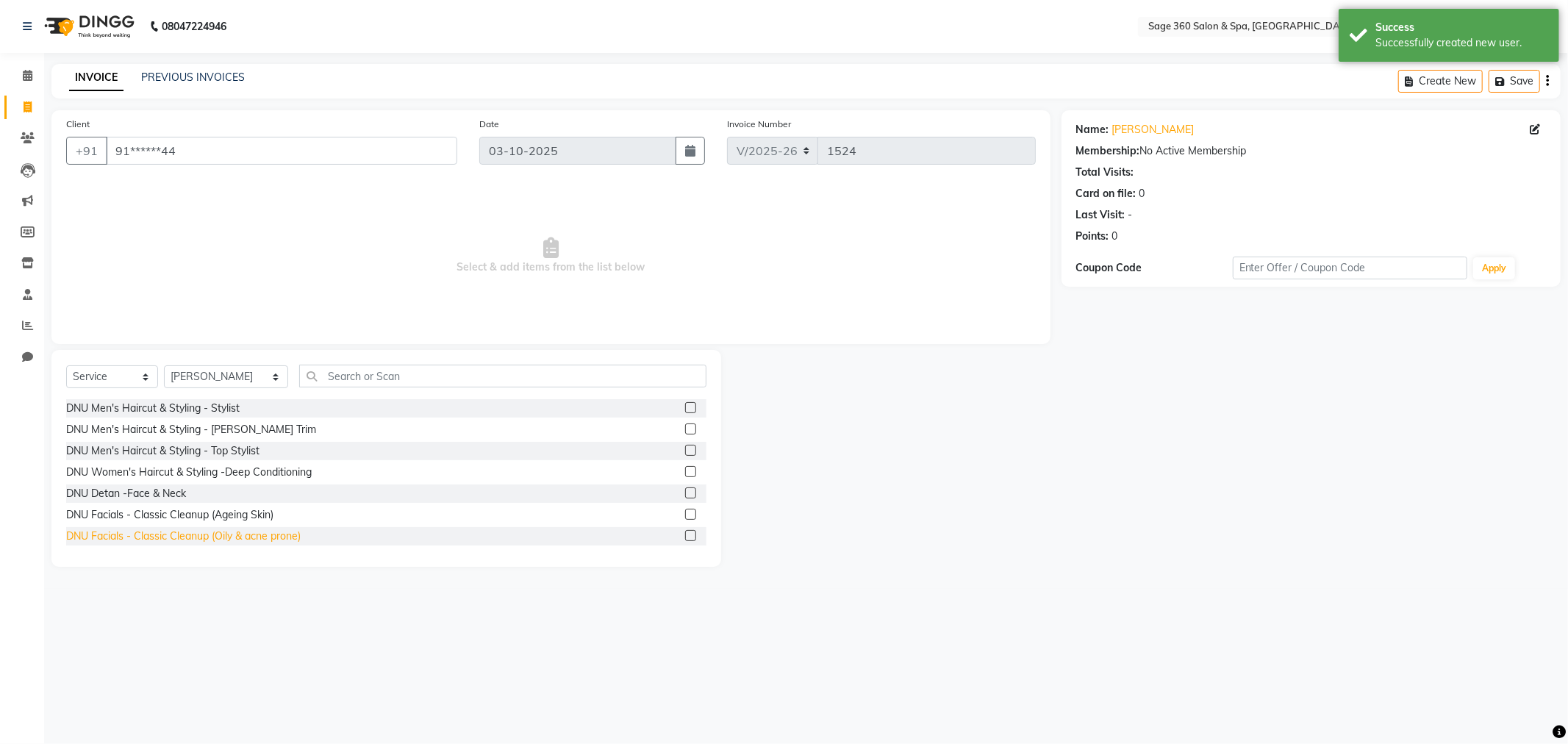
click at [197, 531] on div "DNU Facials - Classic Cleanup (Oily & acne prone)" at bounding box center [183, 536] width 235 height 16
checkbox input "false"
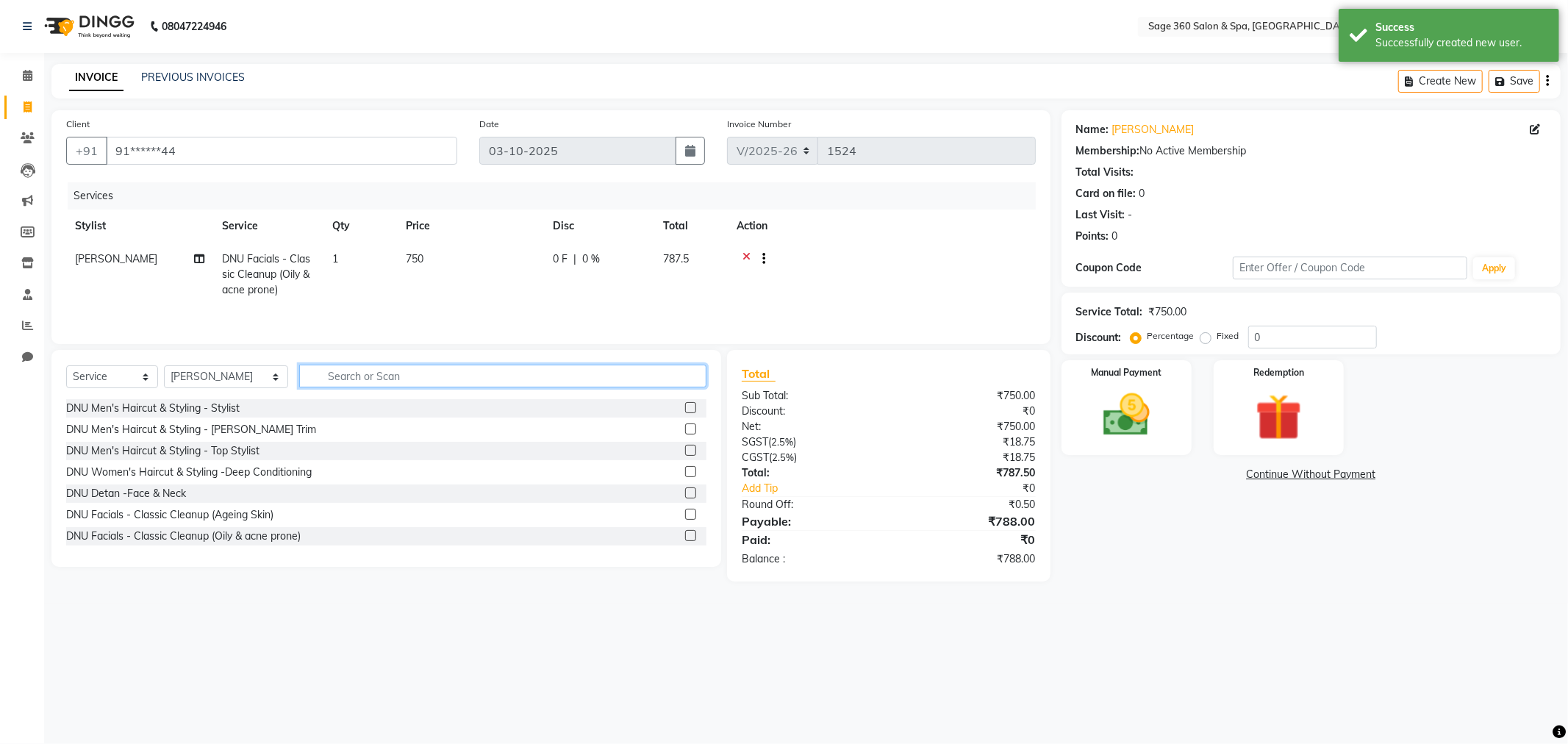
click at [349, 385] on input "text" at bounding box center [502, 377] width 407 height 23
drag, startPoint x: 739, startPoint y: 252, endPoint x: 748, endPoint y: 252, distance: 9.0
click at [744, 252] on div at bounding box center [881, 260] width 291 height 18
click at [751, 252] on div at bounding box center [758, 260] width 15 height 18
click at [742, 255] on icon at bounding box center [746, 260] width 8 height 18
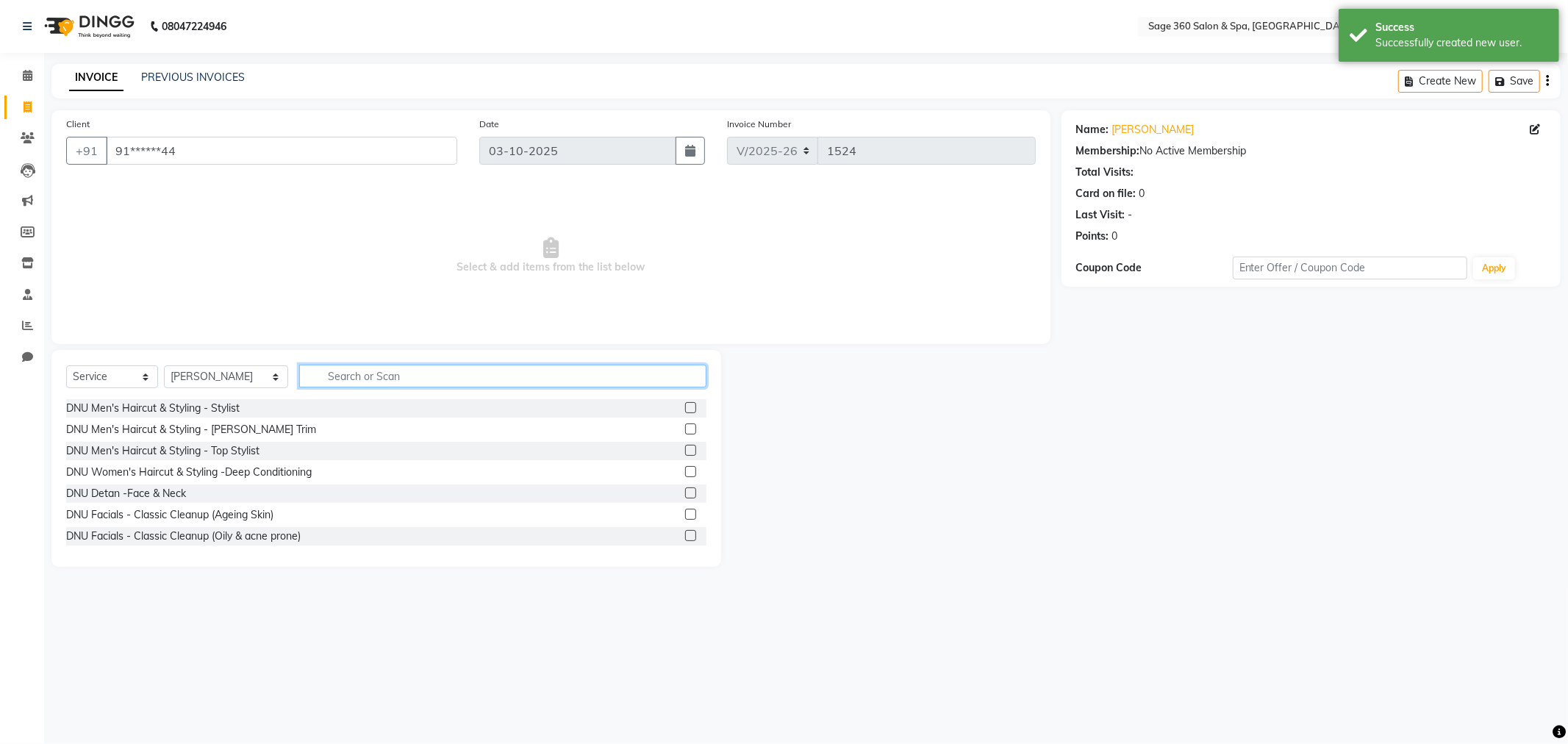
click at [410, 384] on input "text" at bounding box center [502, 377] width 407 height 23
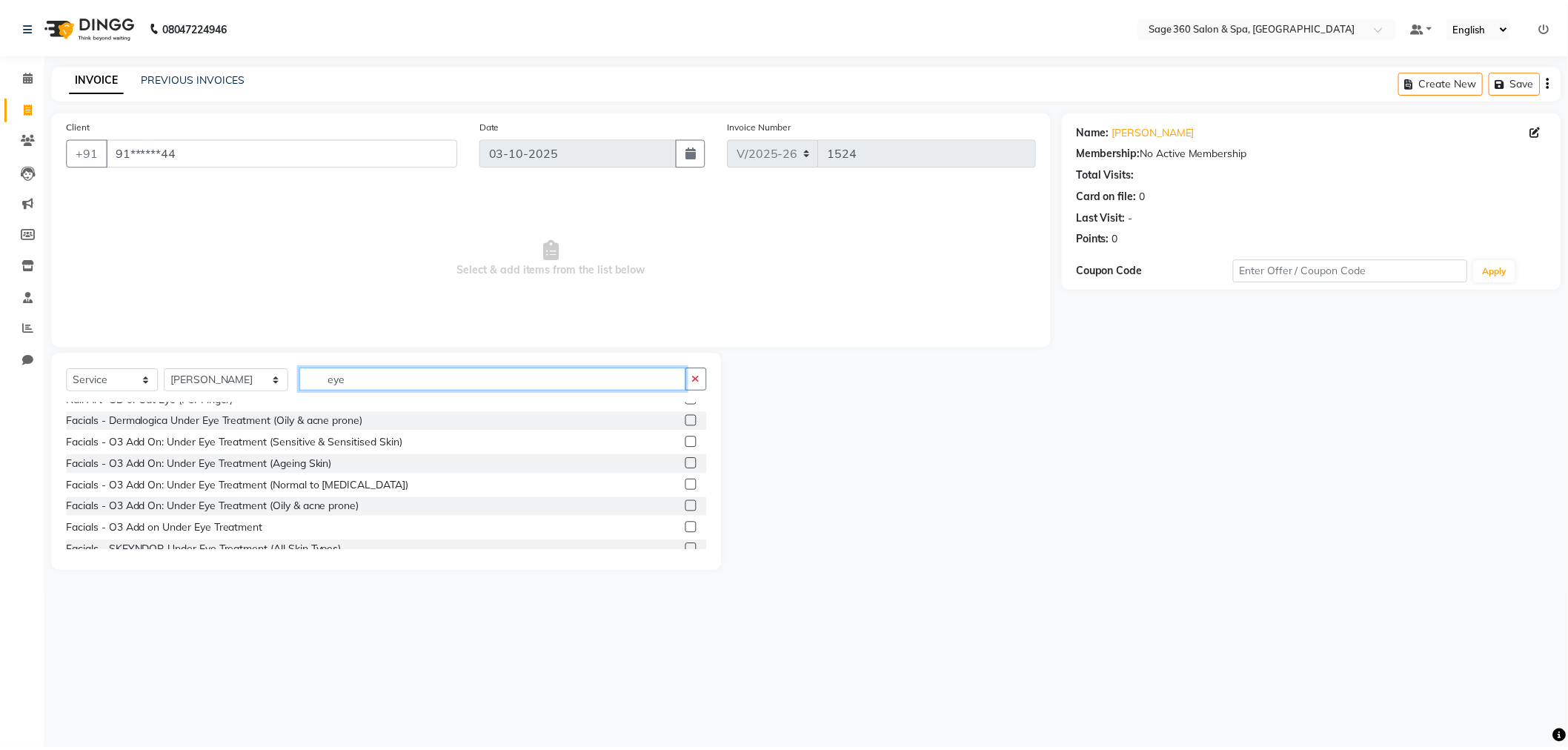
scroll to position [66, 0]
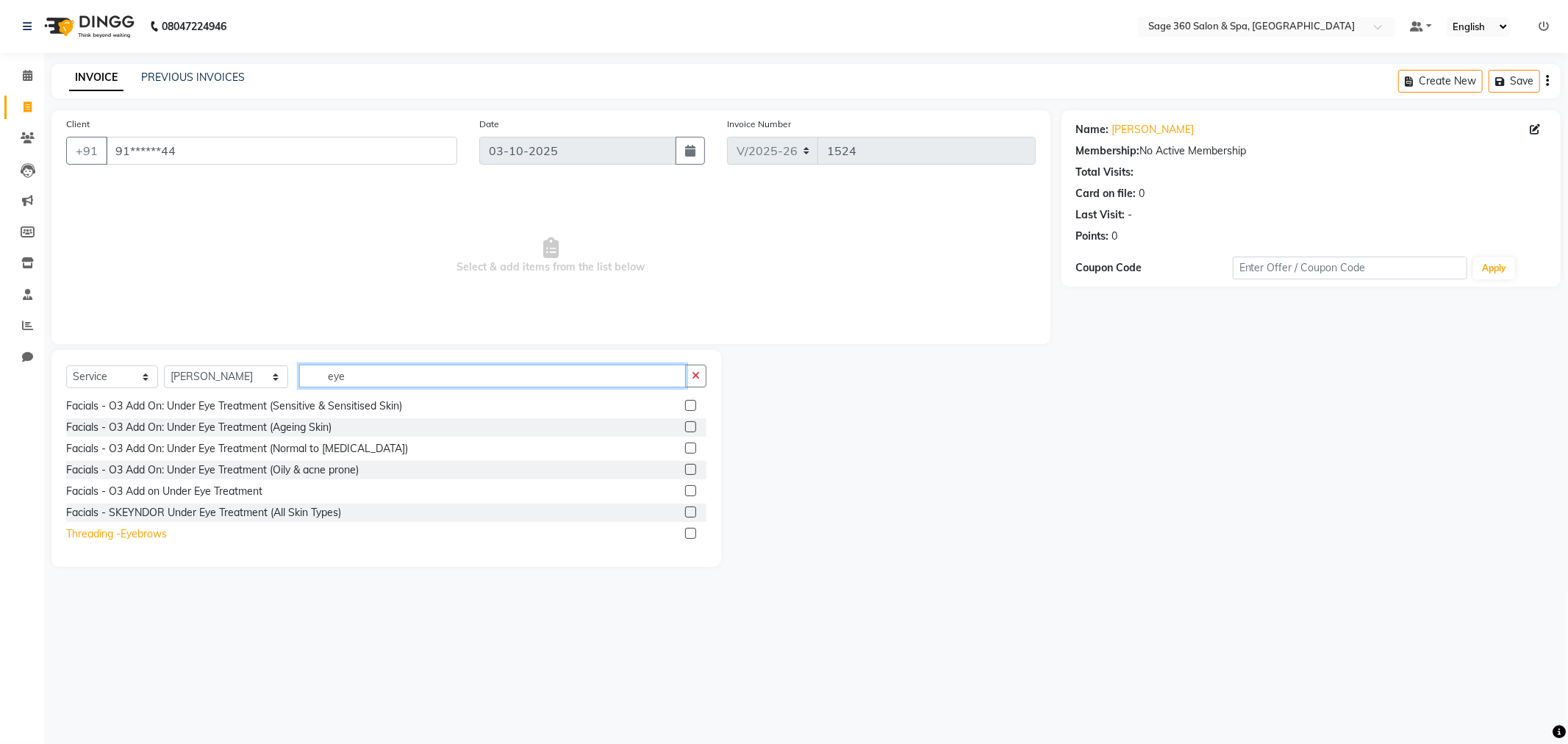
type input "eye"
click at [126, 534] on div "Threading -Eyebrows" at bounding box center [116, 534] width 100 height 16
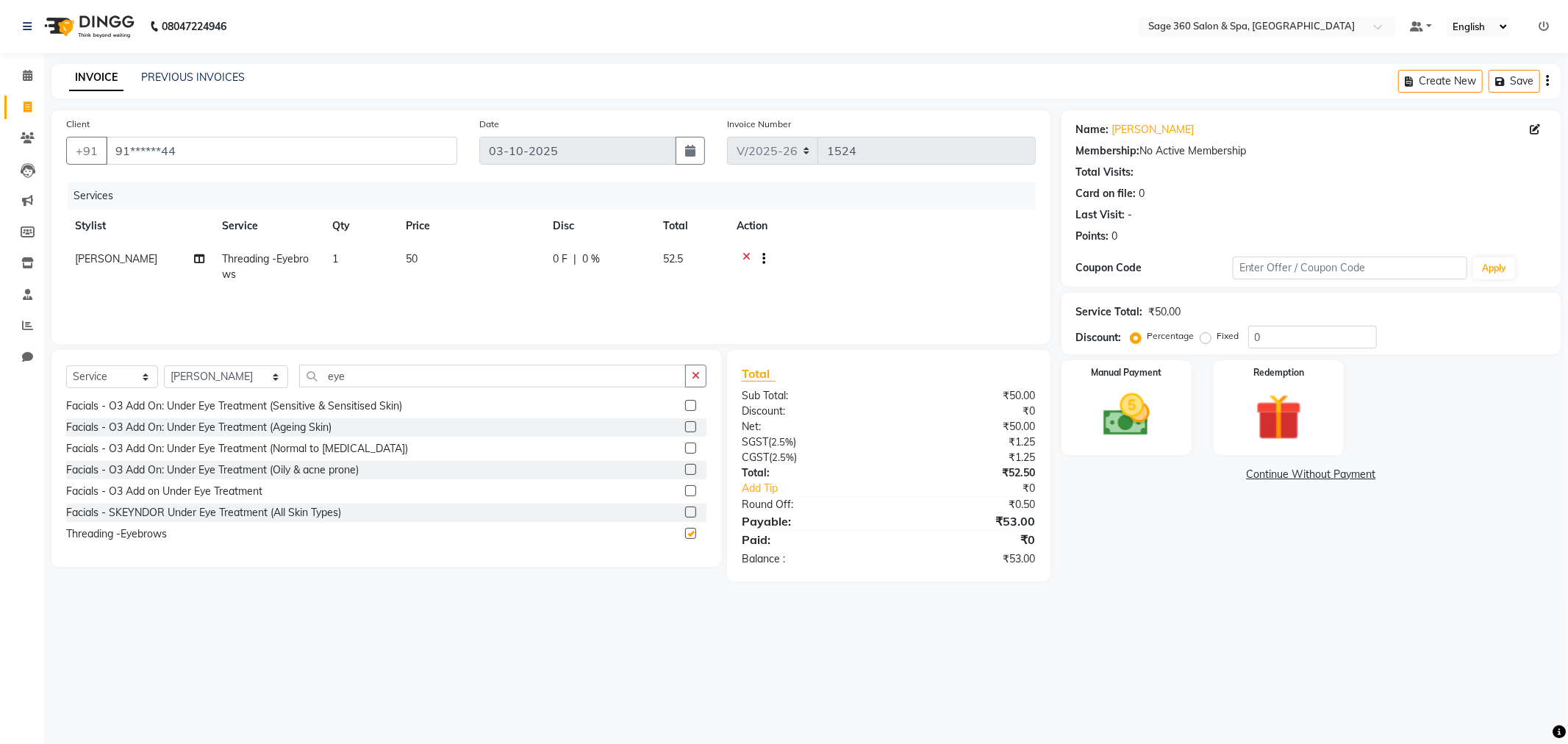
checkbox input "false"
click at [1106, 427] on img at bounding box center [1126, 415] width 78 height 56
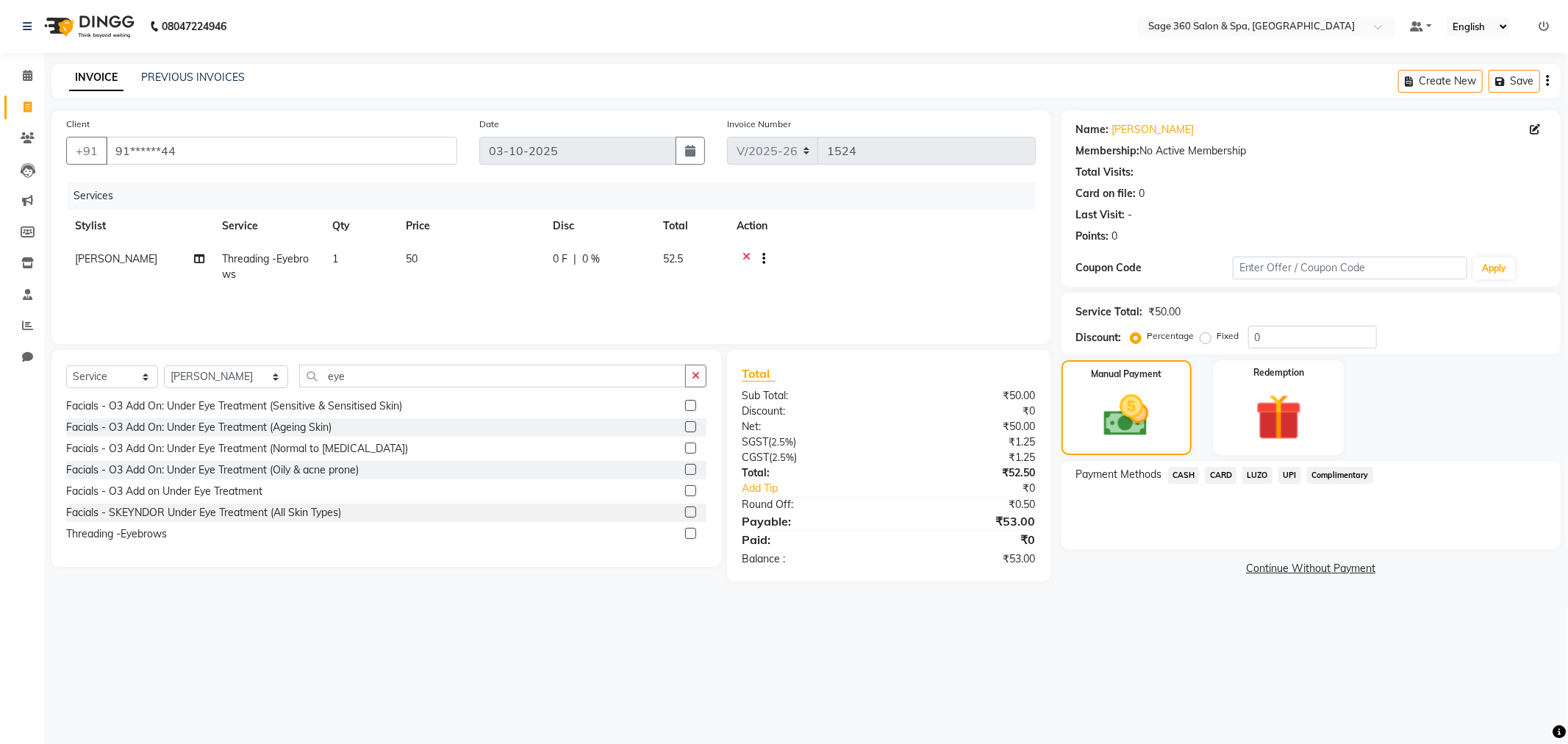
click at [1287, 476] on span "UPI" at bounding box center [1290, 475] width 23 height 17
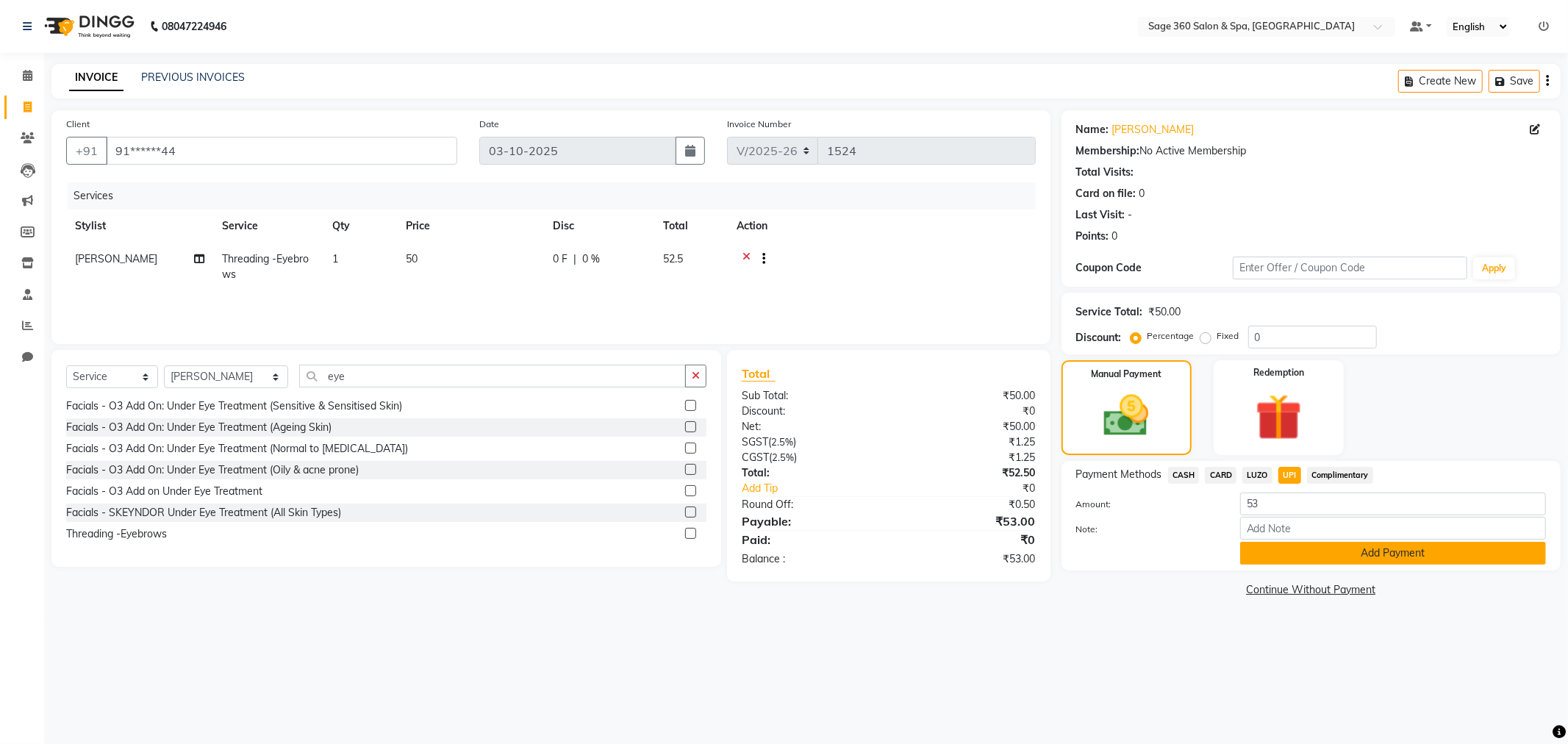
click at [1299, 557] on button "Add Payment" at bounding box center [1392, 554] width 306 height 23
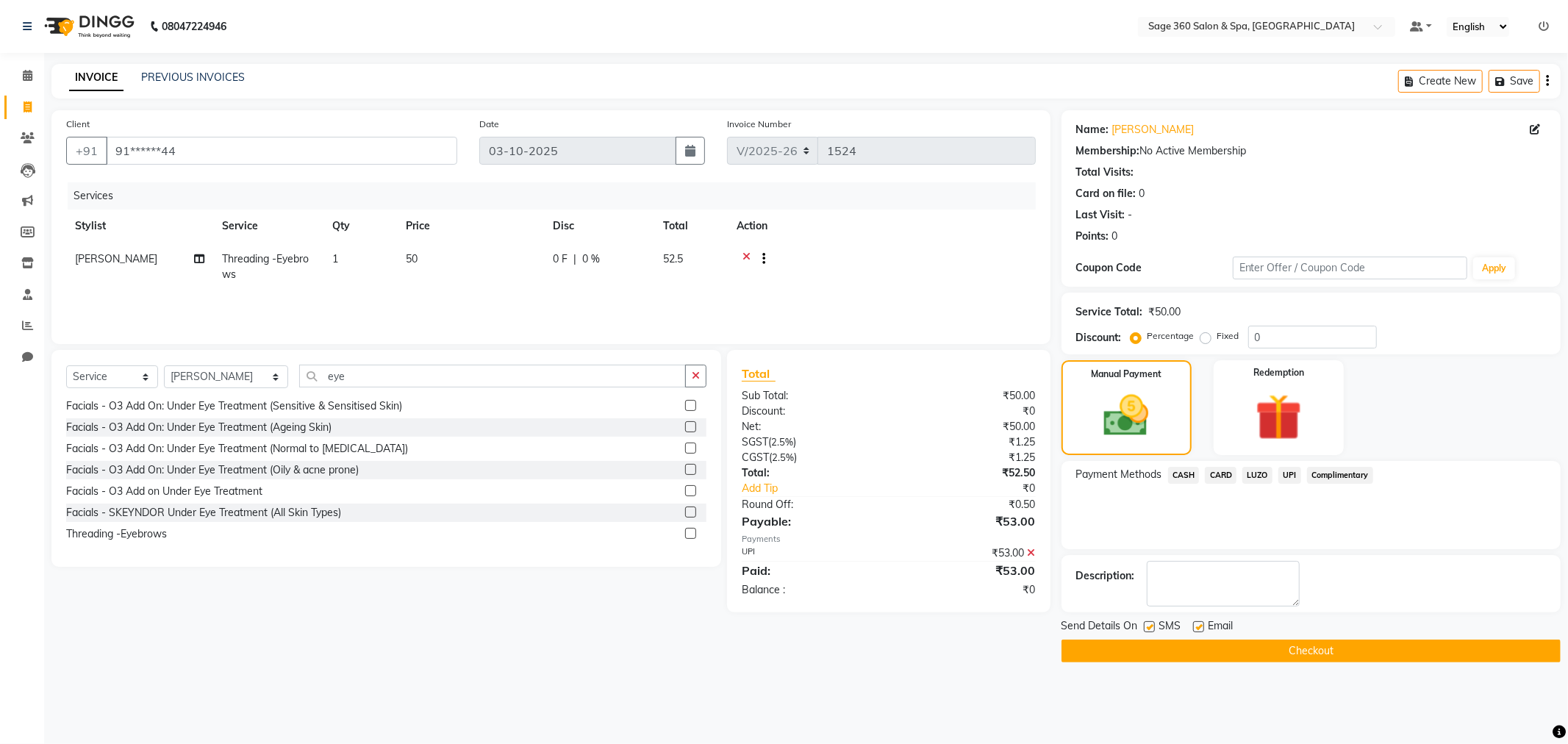
click at [1225, 653] on button "Checkout" at bounding box center [1311, 651] width 499 height 23
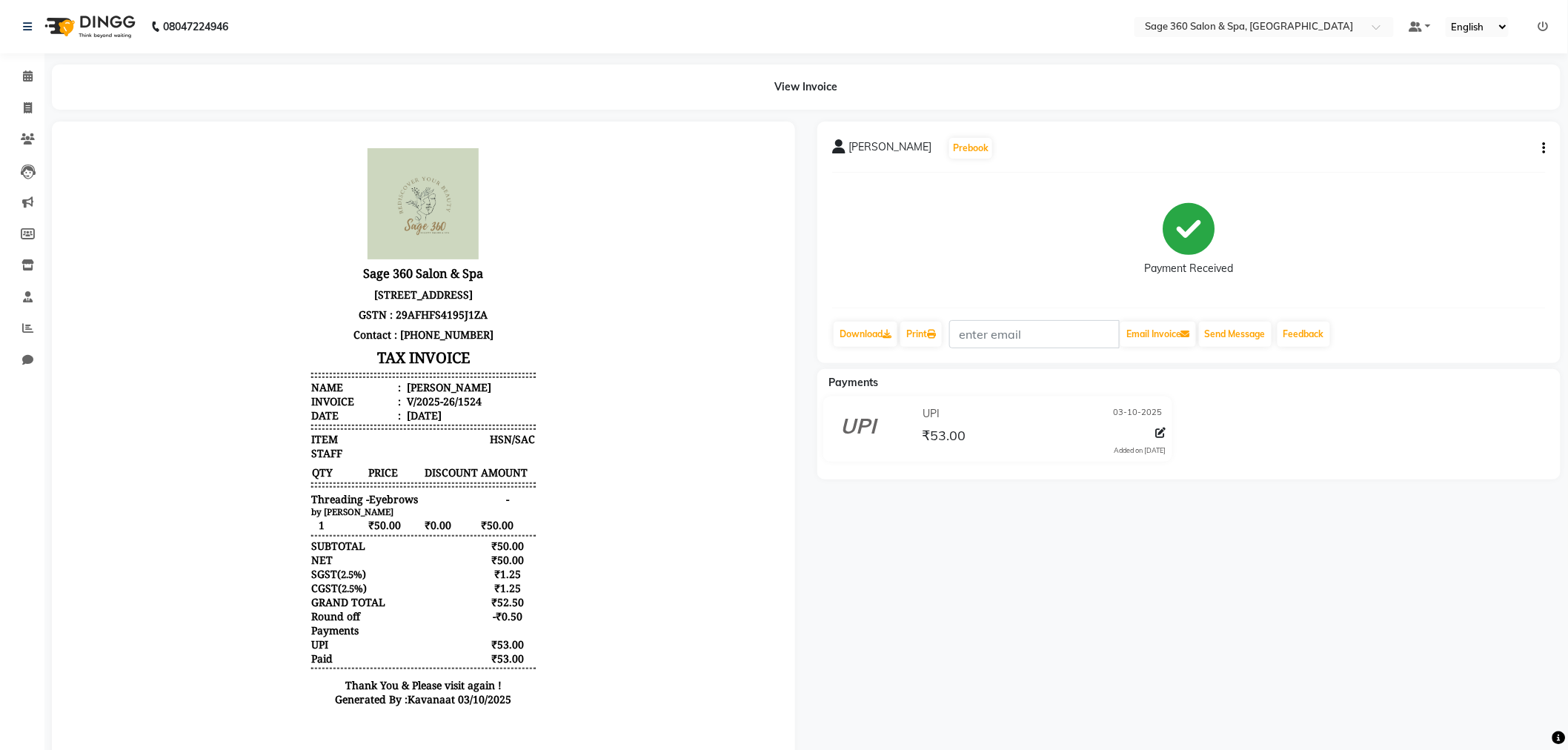
scroll to position [61, 0]
